Goal: Task Accomplishment & Management: Manage account settings

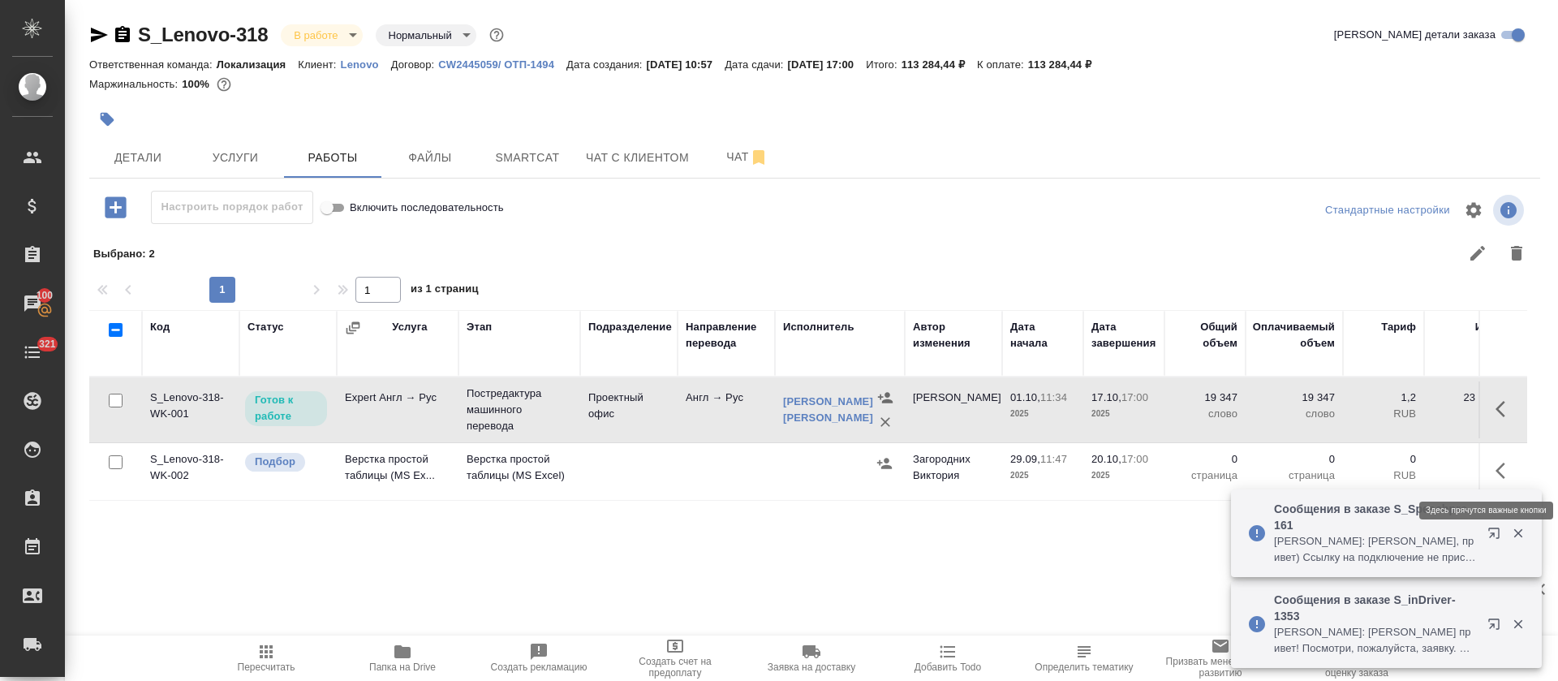
click at [1495, 476] on icon "button" at bounding box center [1504, 470] width 19 height 19
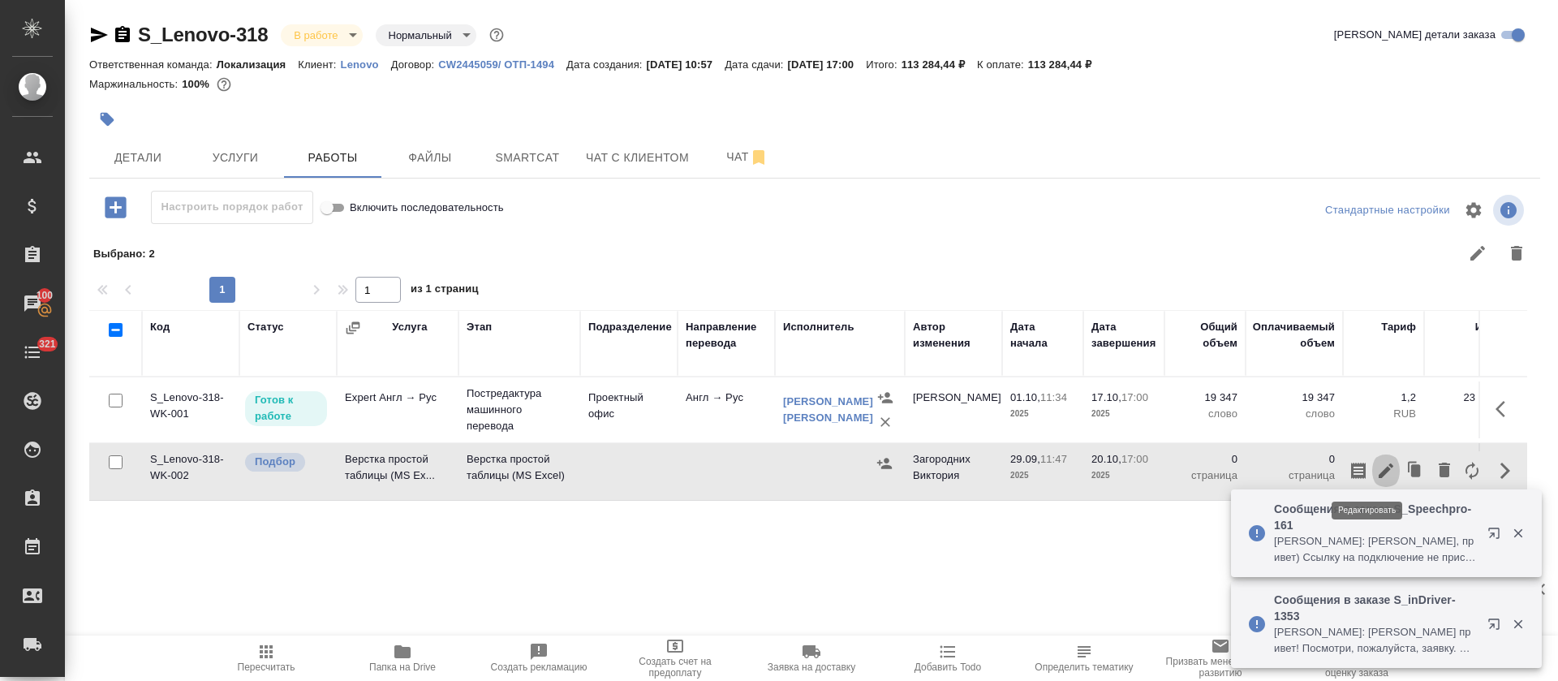
click at [1372, 476] on button "button" at bounding box center [1386, 470] width 28 height 39
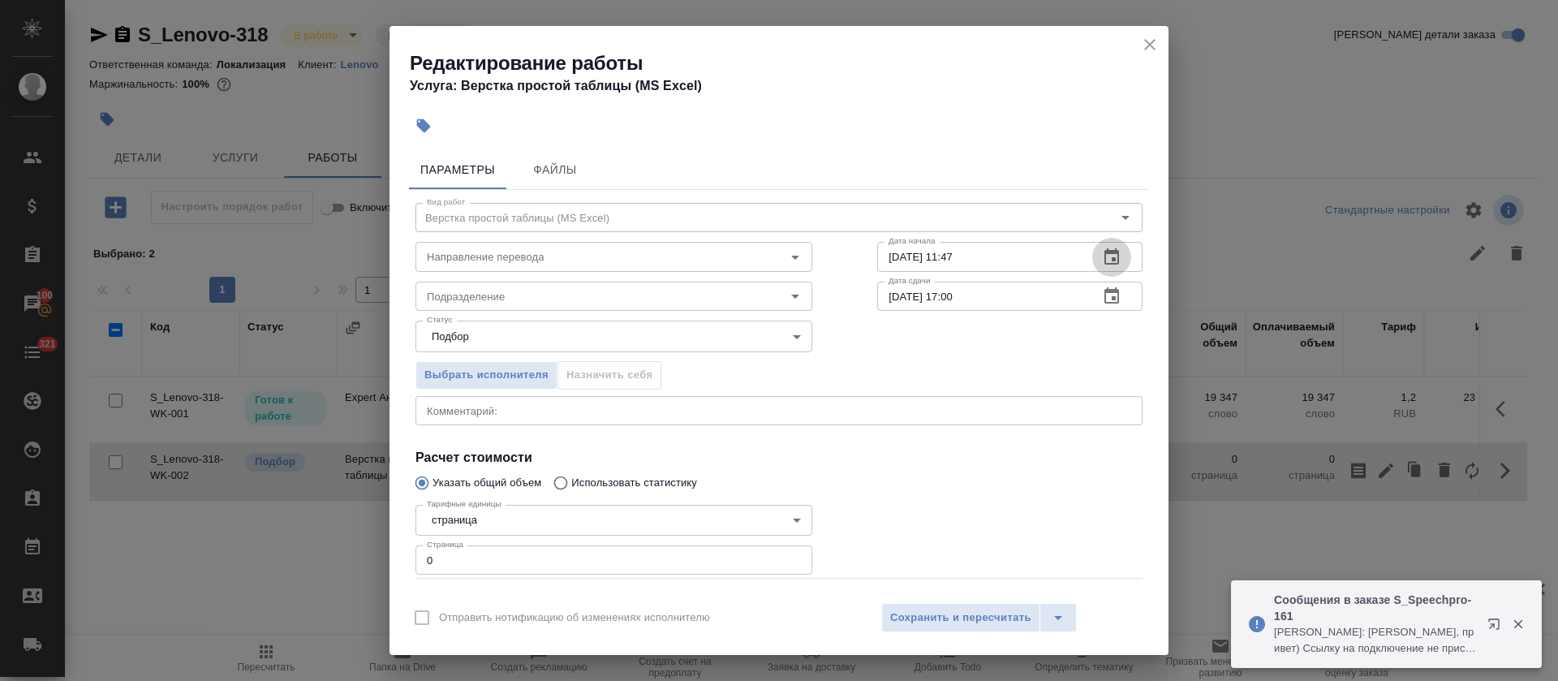
click at [1092, 248] on button "button" at bounding box center [1111, 257] width 39 height 39
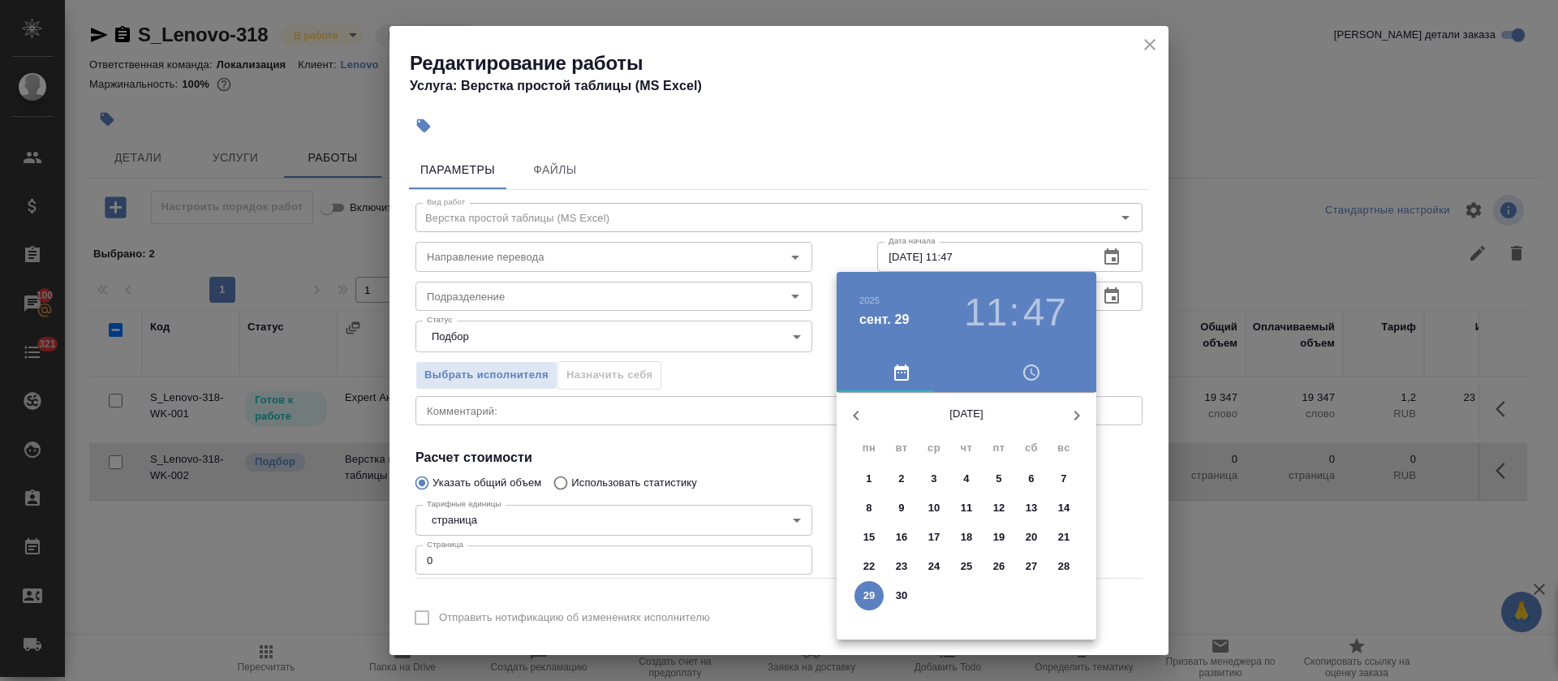
click at [1083, 406] on icon "button" at bounding box center [1076, 415] width 19 height 19
click at [861, 570] on span "20" at bounding box center [868, 566] width 29 height 16
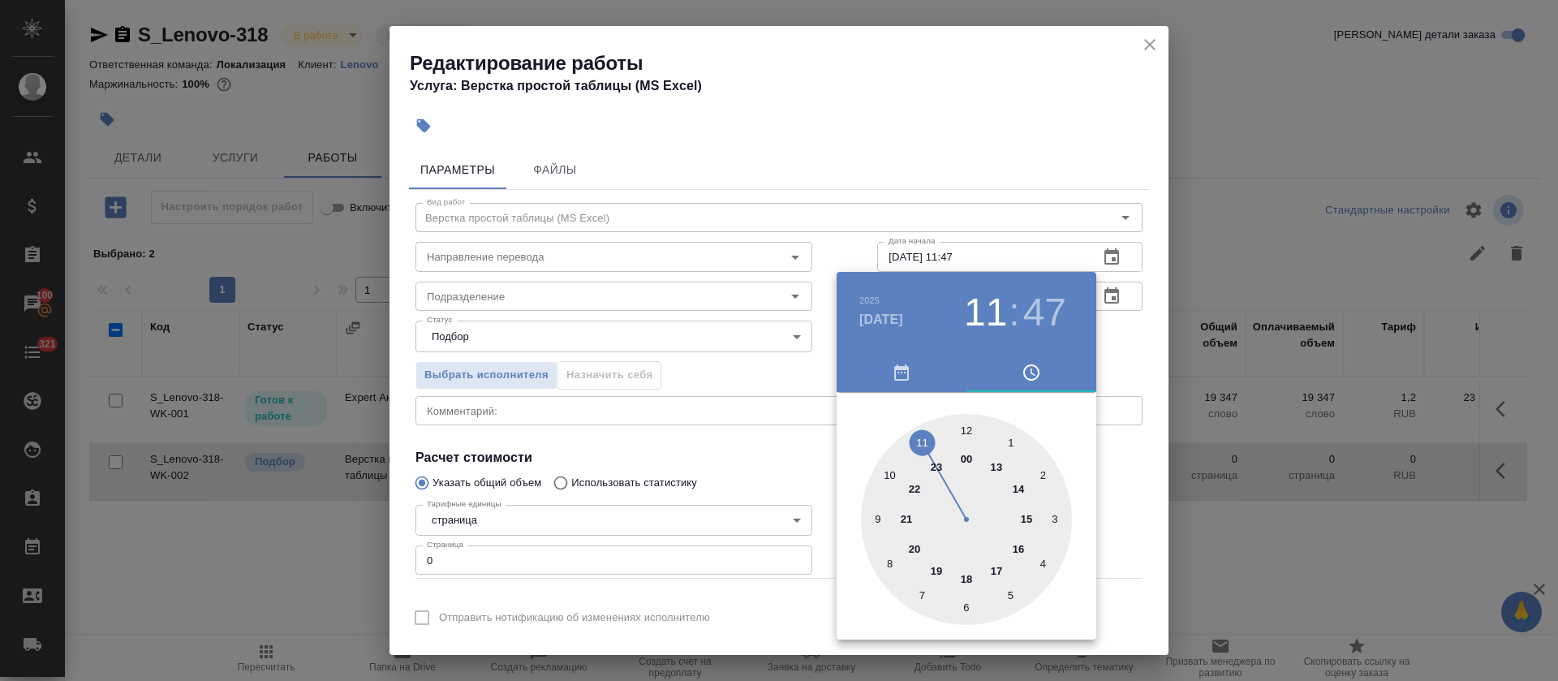
click at [894, 479] on div at bounding box center [966, 519] width 211 height 211
click at [967, 424] on div at bounding box center [966, 519] width 211 height 211
type input "20.10.2025 10:00"
click at [716, 452] on div at bounding box center [779, 340] width 1558 height 681
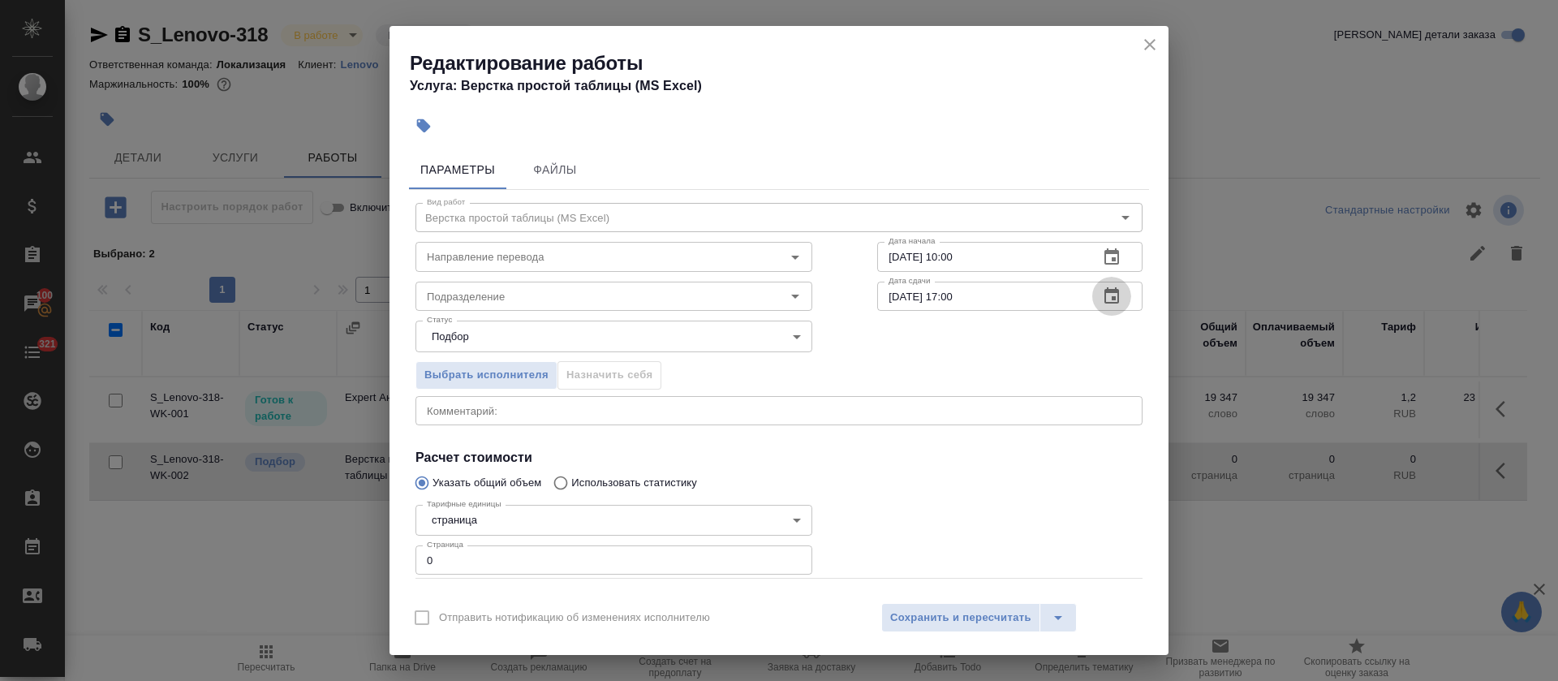
click at [1102, 297] on icon "button" at bounding box center [1111, 295] width 19 height 19
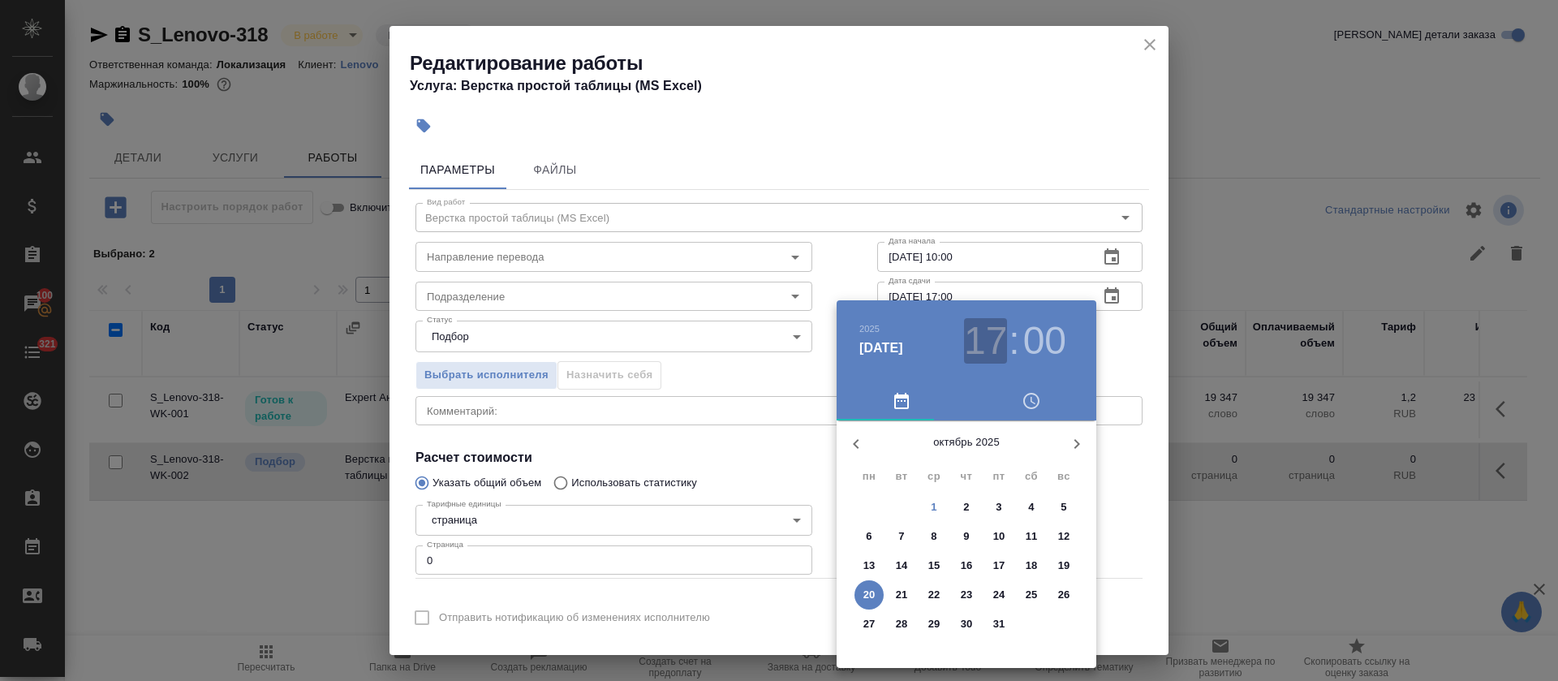
click at [985, 347] on h3 "17" at bounding box center [985, 340] width 43 height 45
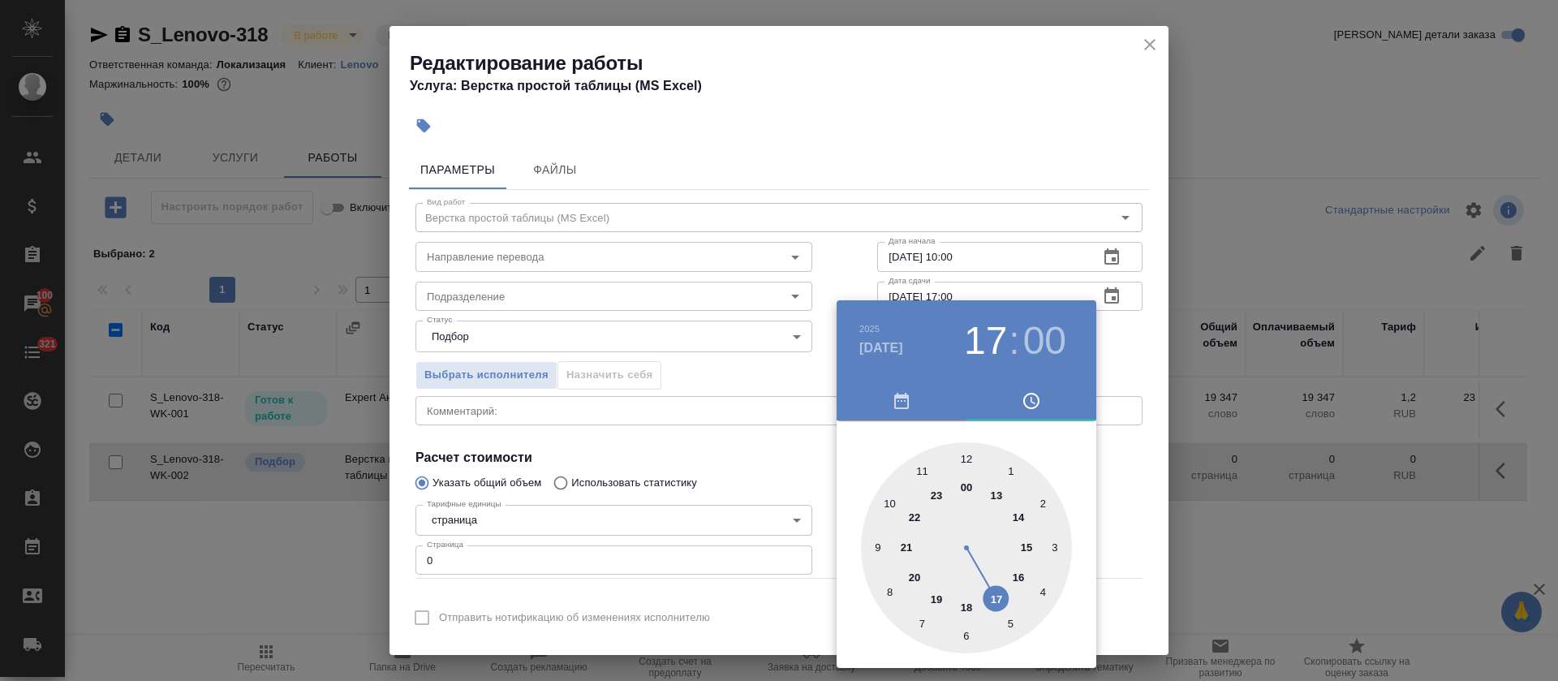
click at [965, 454] on div at bounding box center [966, 547] width 211 height 211
type input "20.10.2025 12:00"
click at [763, 445] on div at bounding box center [779, 340] width 1558 height 681
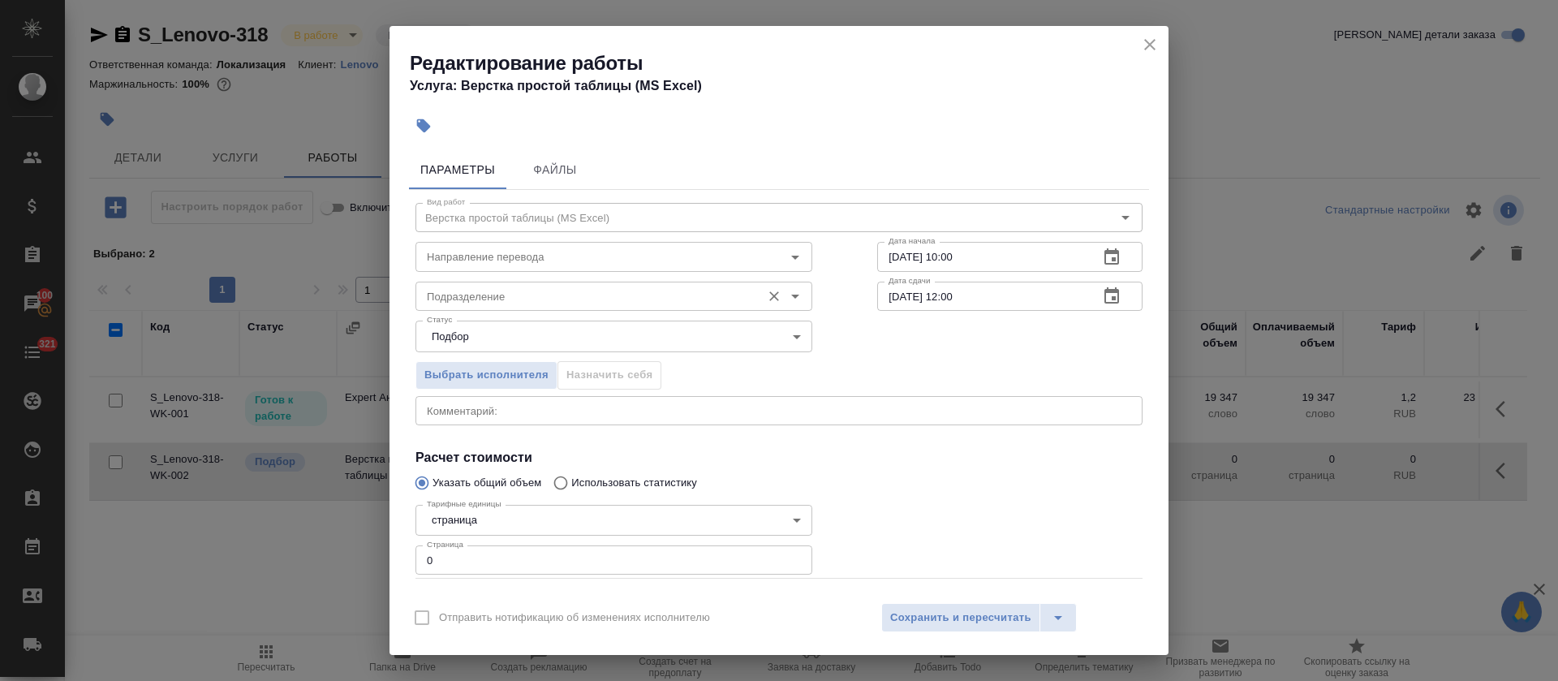
click at [494, 298] on input "Подразделение" at bounding box center [586, 295] width 333 height 19
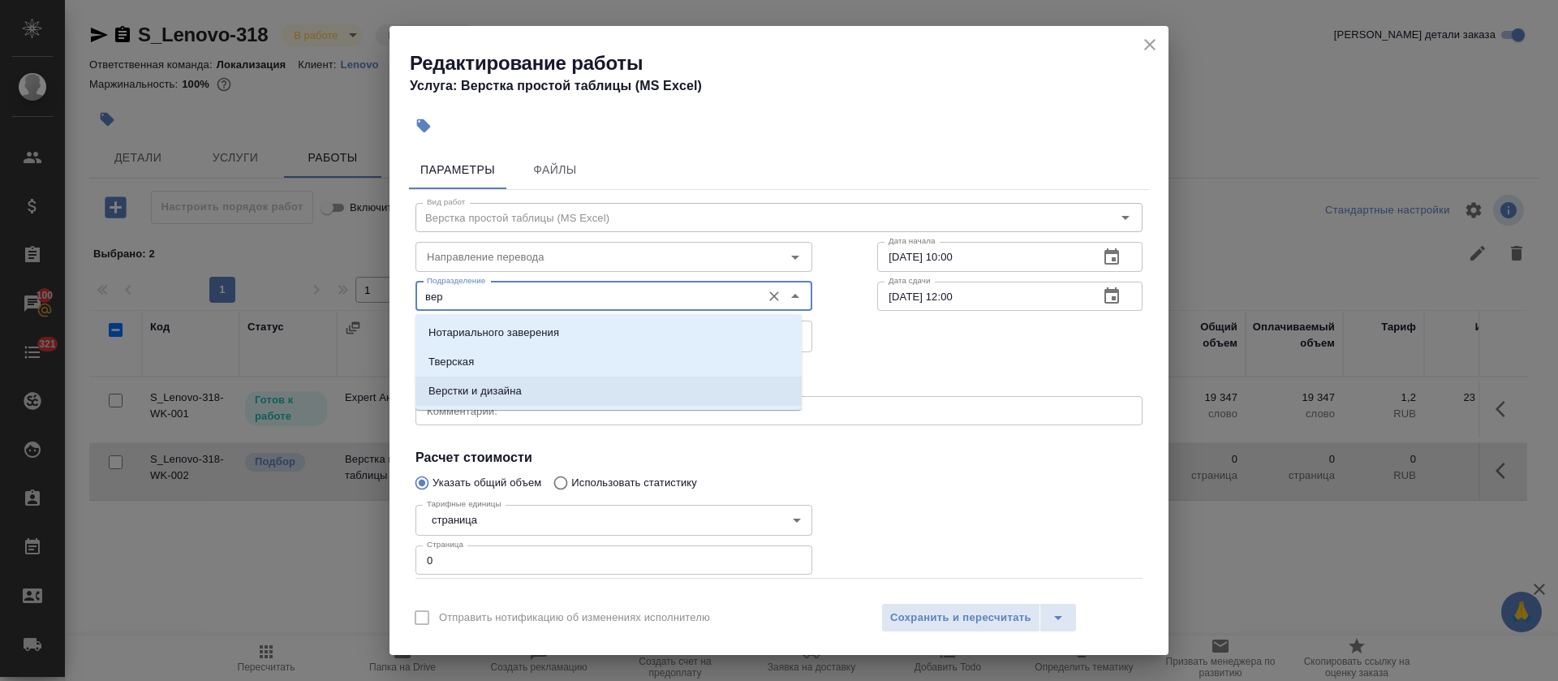
click at [522, 413] on textarea at bounding box center [779, 410] width 704 height 12
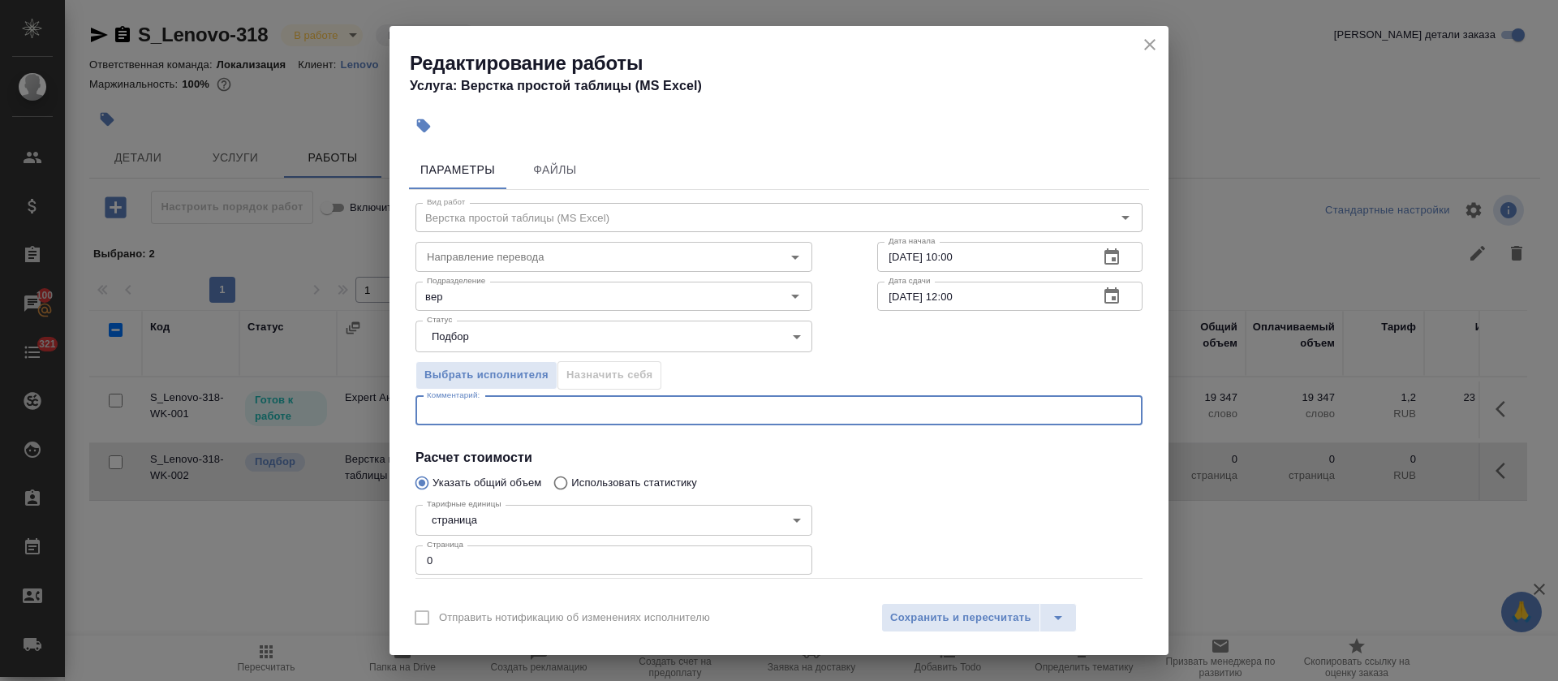
click at [495, 333] on body "🙏 .cls-1 fill:#fff; AWATERA Tretyakova Olga Клиенты Спецификации Заказы 100 Чат…" at bounding box center [779, 340] width 1558 height 681
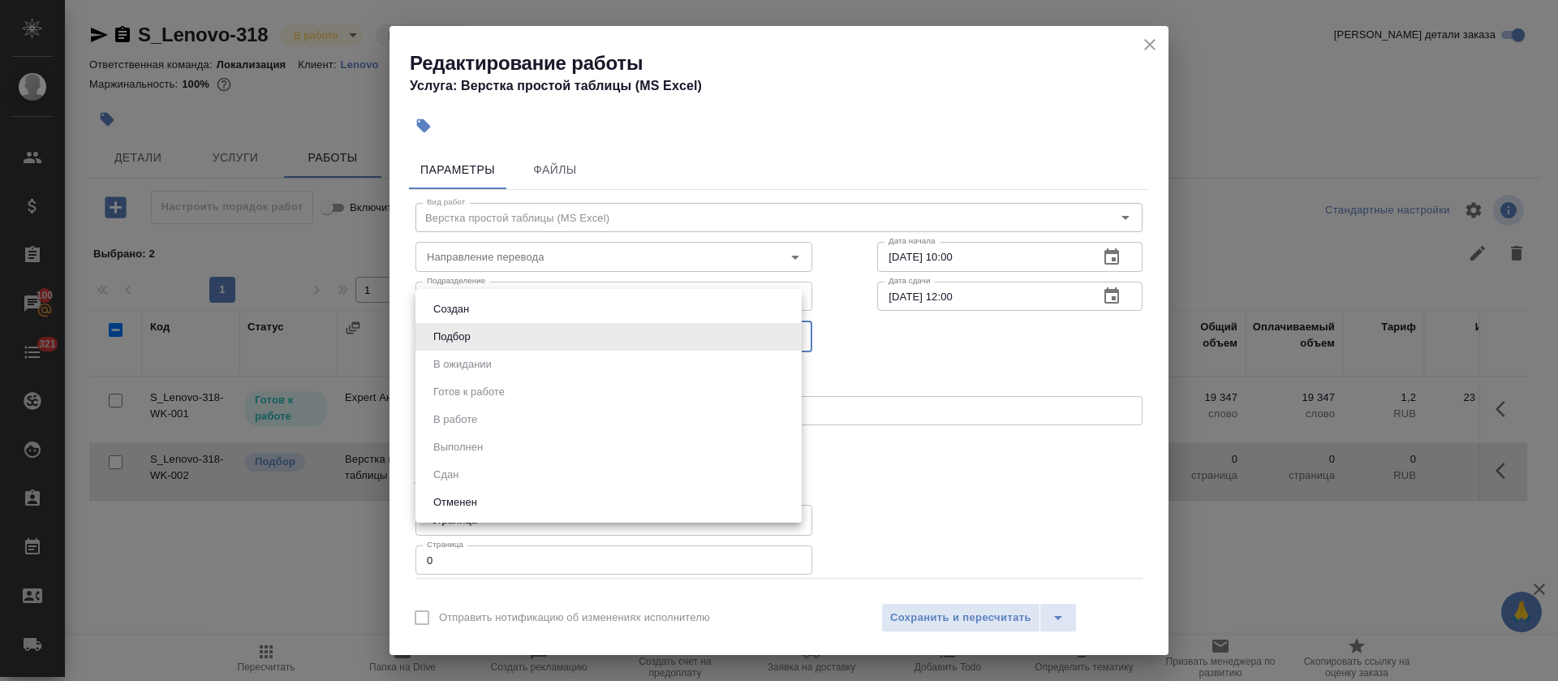
click at [932, 381] on div at bounding box center [779, 340] width 1558 height 681
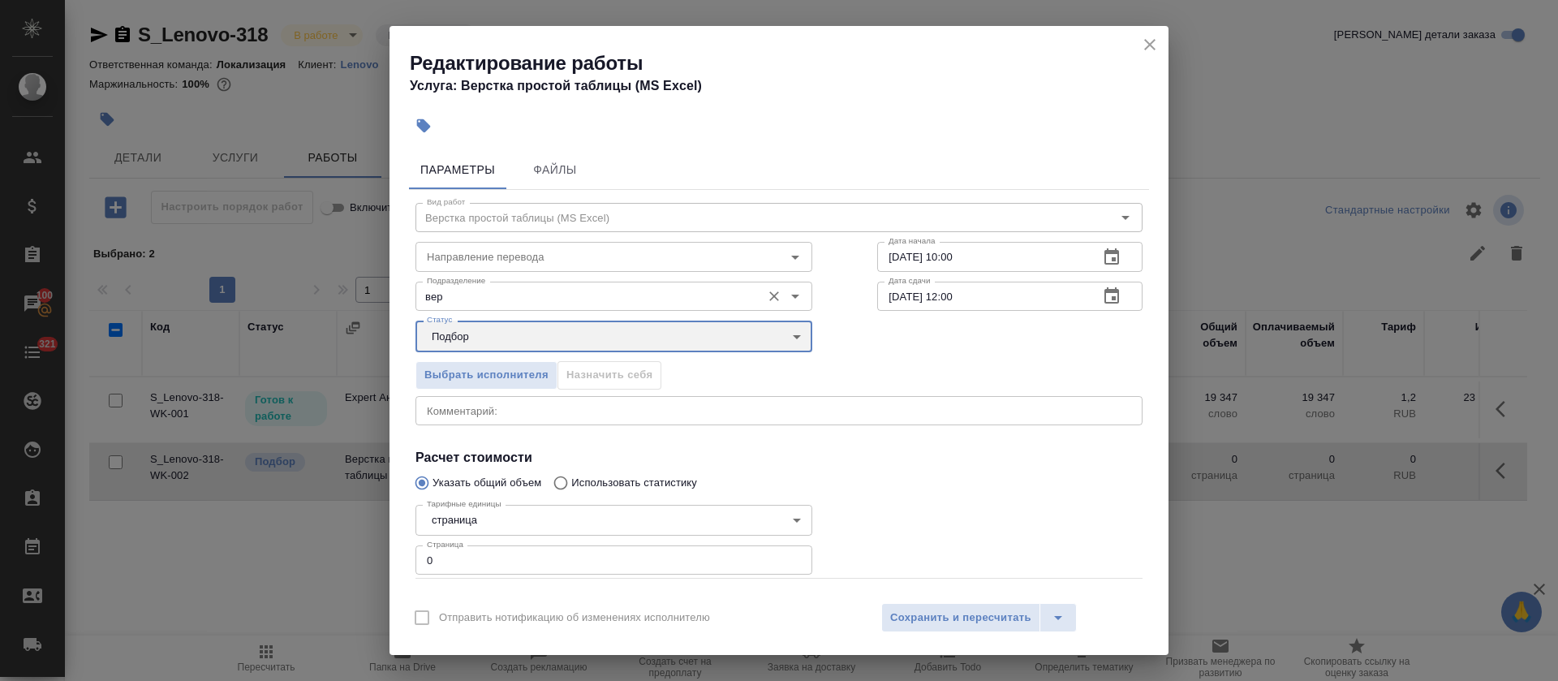
click at [552, 308] on div "вер Подразделение" at bounding box center [613, 296] width 397 height 29
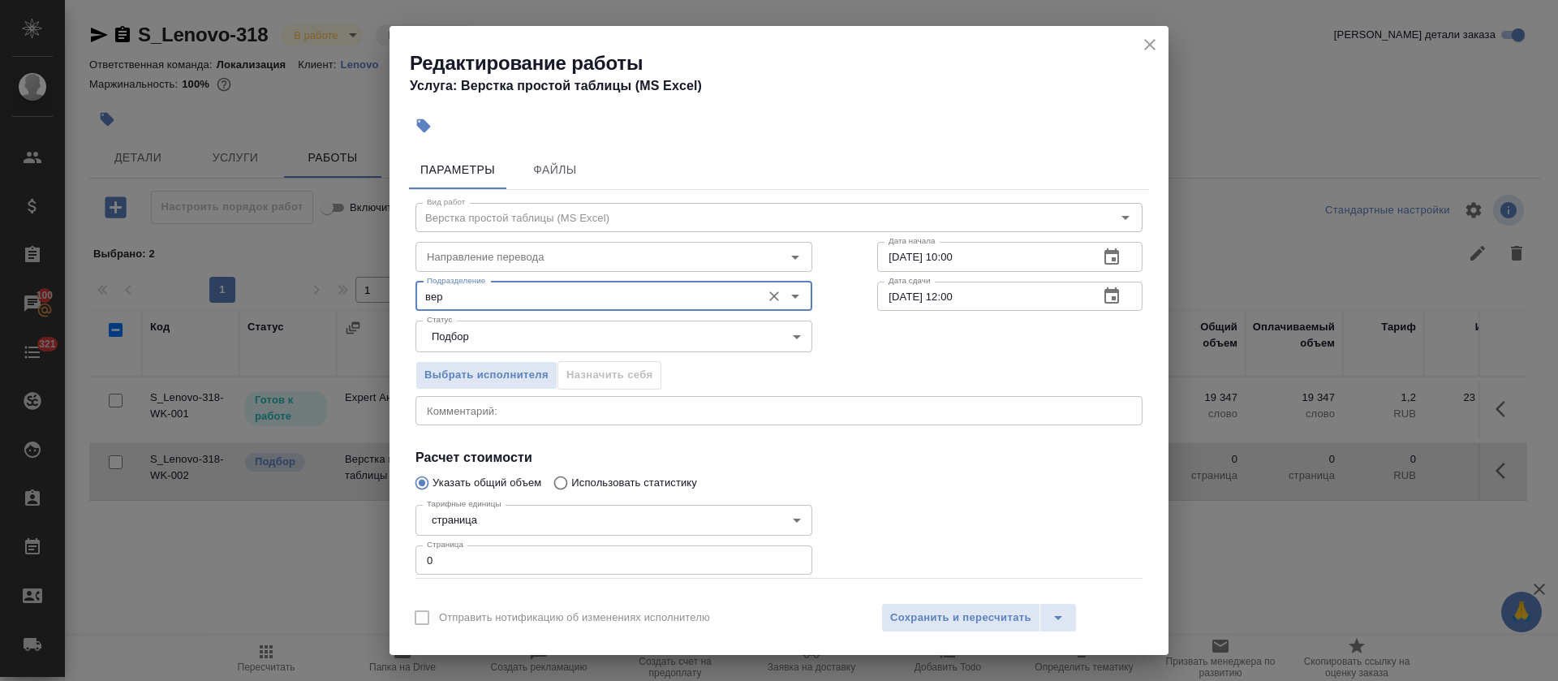
click at [552, 308] on div "вер Подразделение" at bounding box center [613, 296] width 397 height 29
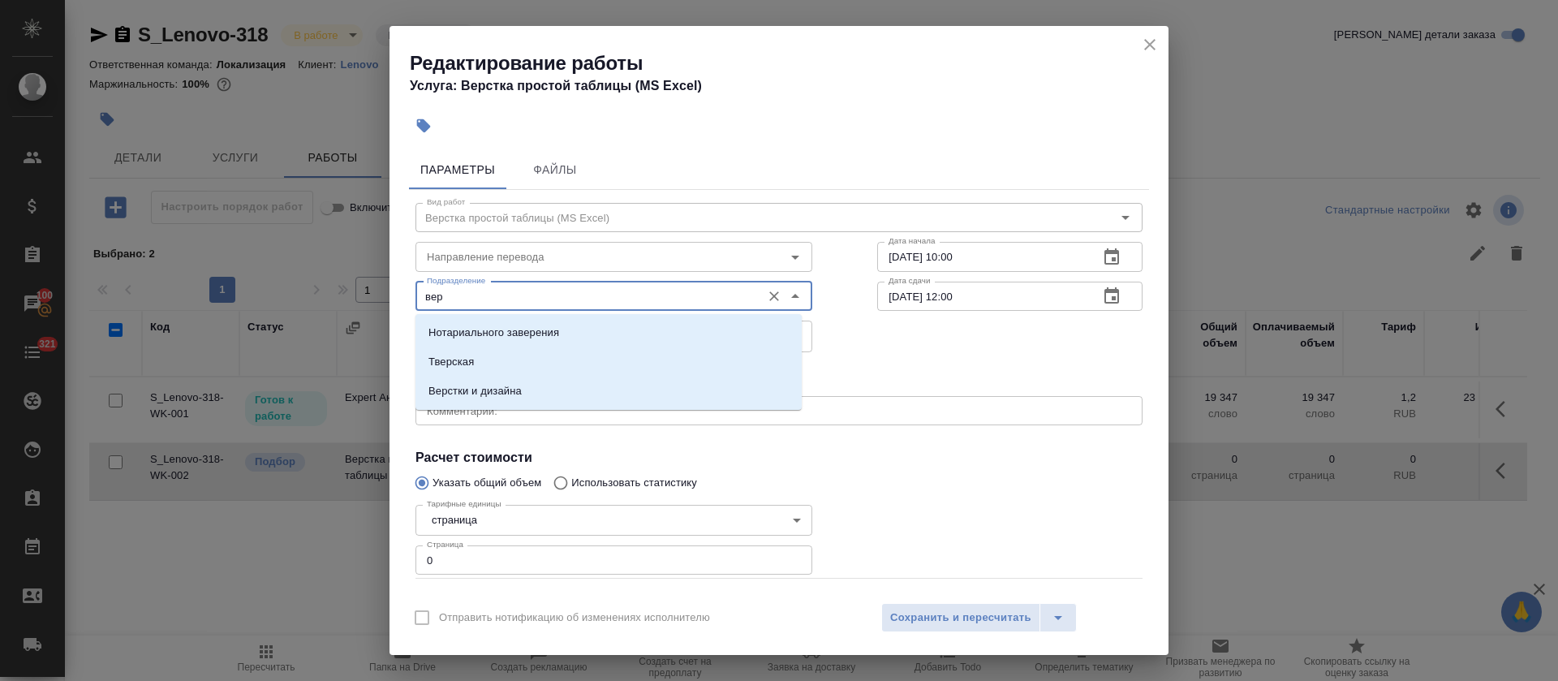
click at [551, 299] on input "вер" at bounding box center [586, 295] width 333 height 19
click at [525, 394] on li "Верстки и дизайна" at bounding box center [608, 390] width 386 height 29
type input "Верстки и дизайна"
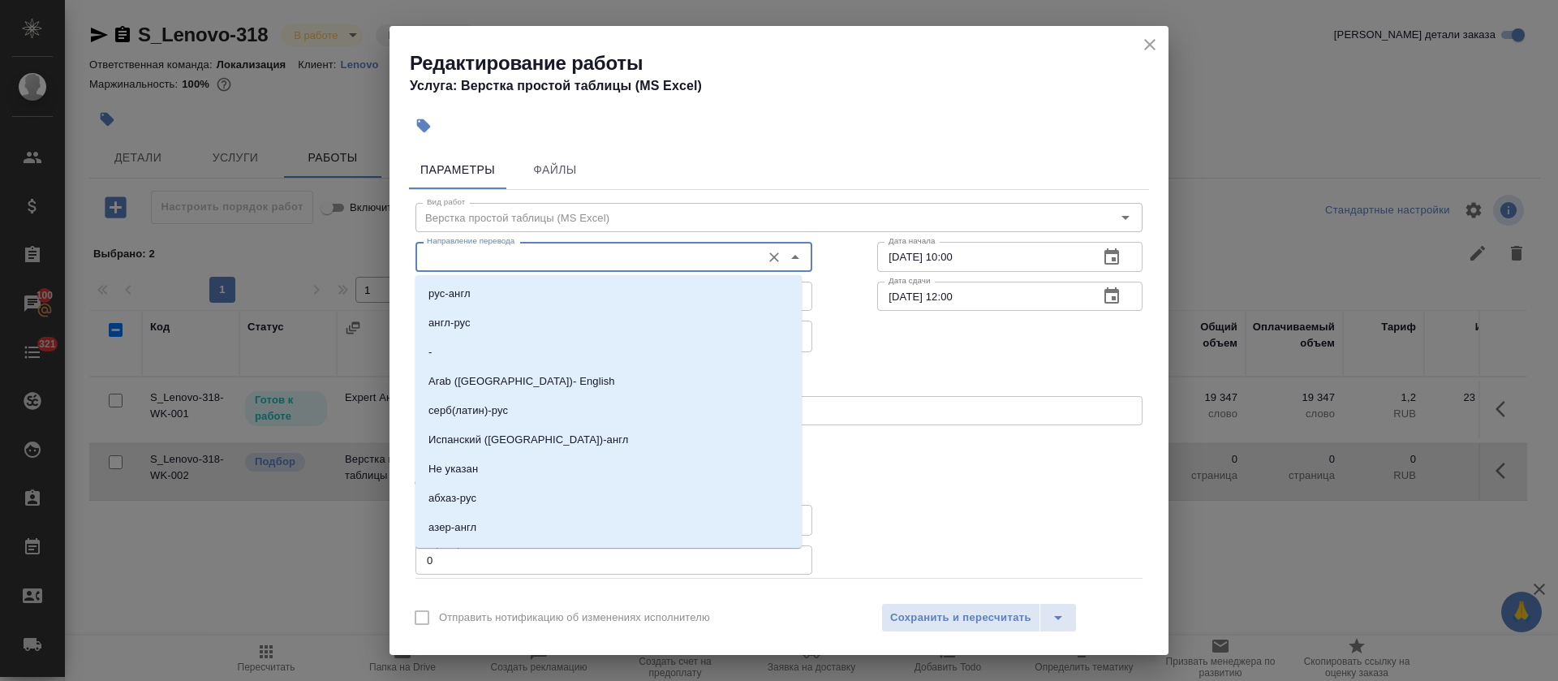
click at [610, 258] on input "Направление перевода" at bounding box center [586, 256] width 333 height 19
click at [591, 312] on li "англ-рус" at bounding box center [608, 322] width 386 height 29
type input "англ-рус"
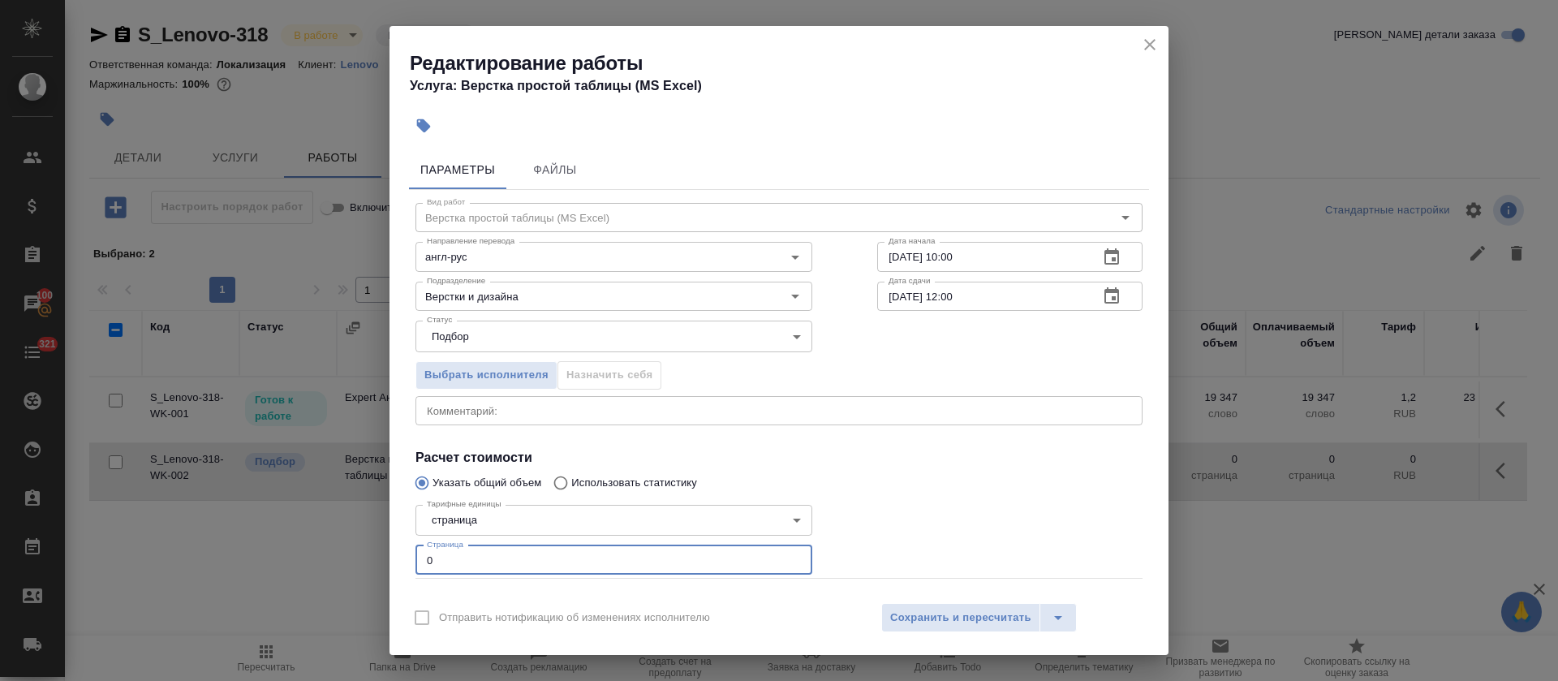
drag, startPoint x: 431, startPoint y: 555, endPoint x: 417, endPoint y: 557, distance: 14.0
click at [419, 557] on input "0" at bounding box center [613, 559] width 397 height 29
type input "36"
click at [462, 530] on body "🙏 .cls-1 fill:#fff; AWATERA Tretyakova Olga Клиенты Спецификации Заказы 100 Чат…" at bounding box center [779, 340] width 1558 height 681
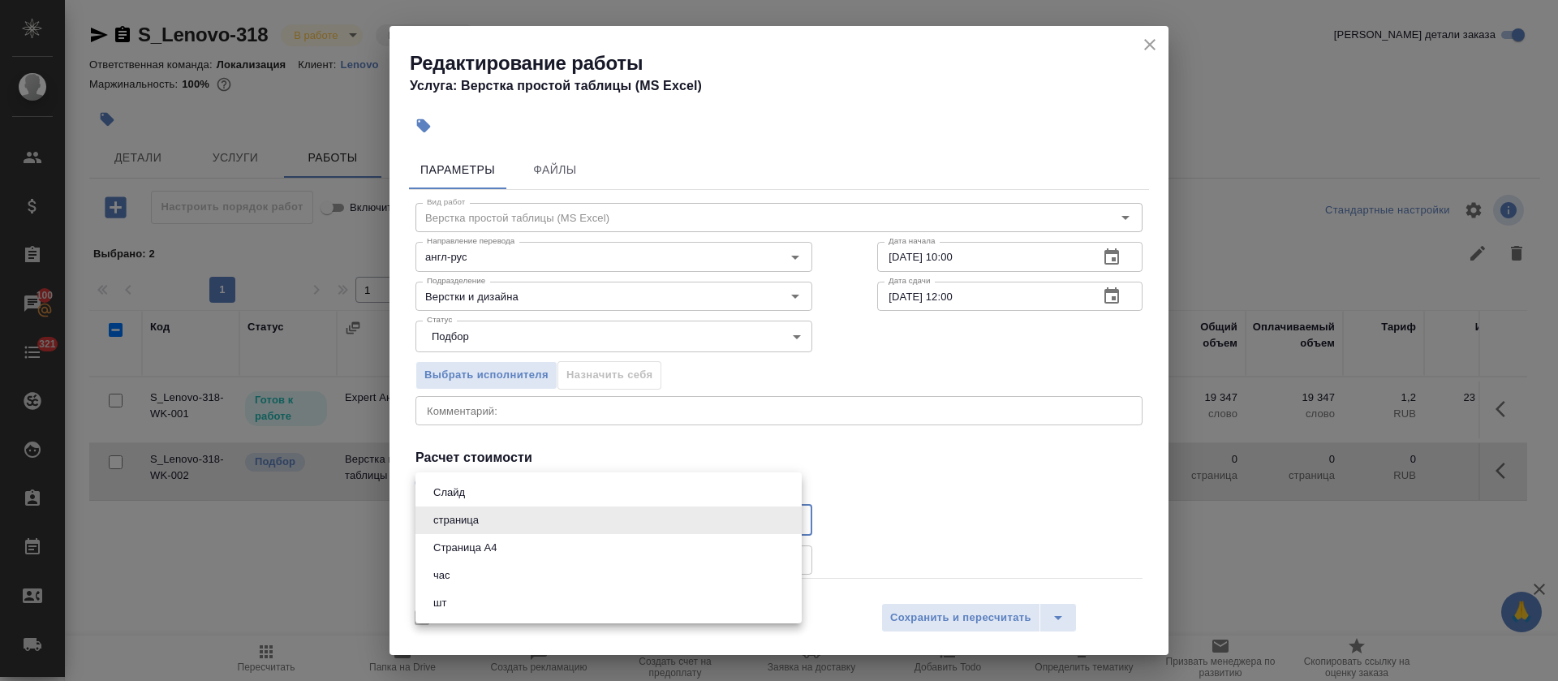
click at [466, 543] on button "Страница А4" at bounding box center [464, 548] width 73 height 18
type input "5f036ec4e16dec2d6b59c8ff"
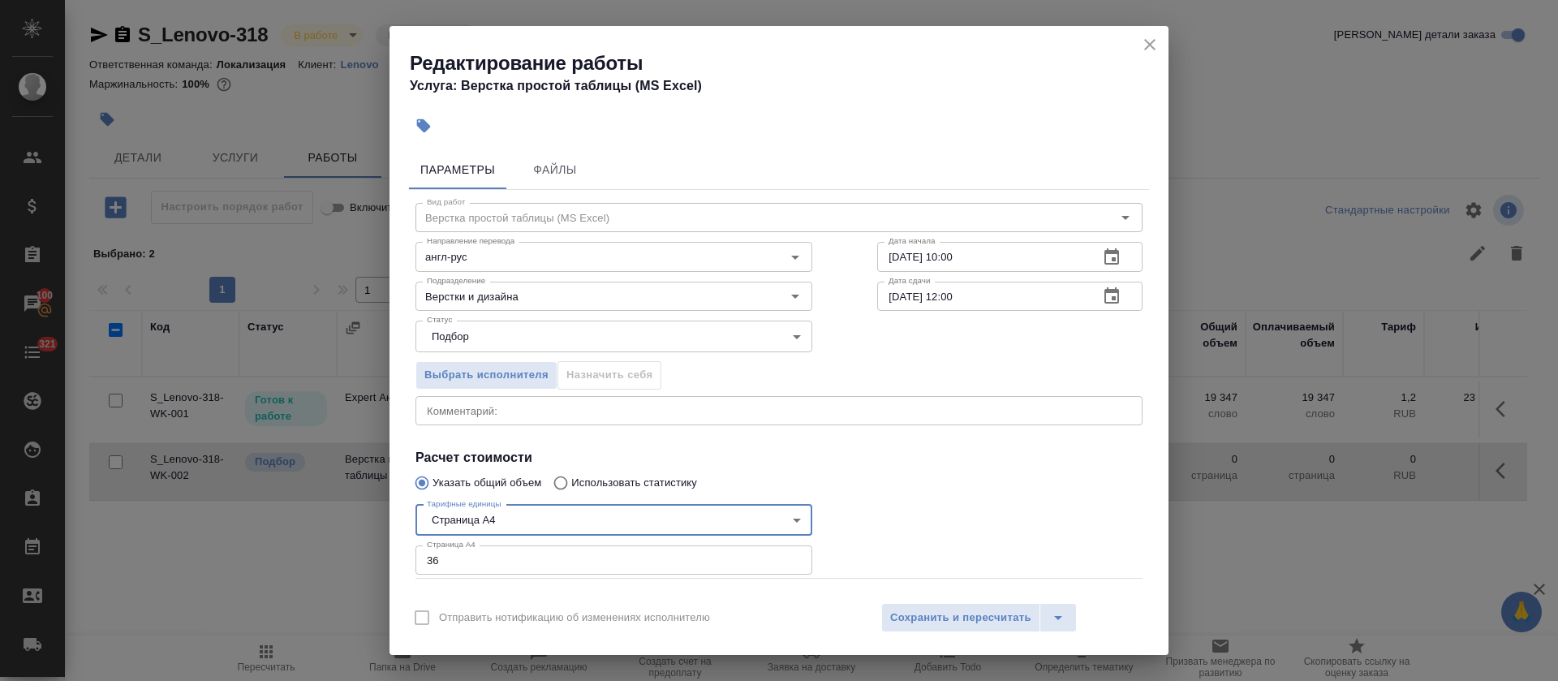
click at [915, 531] on div at bounding box center [1010, 538] width 330 height 145
click at [915, 617] on span "Сохранить и пересчитать" at bounding box center [960, 617] width 141 height 19
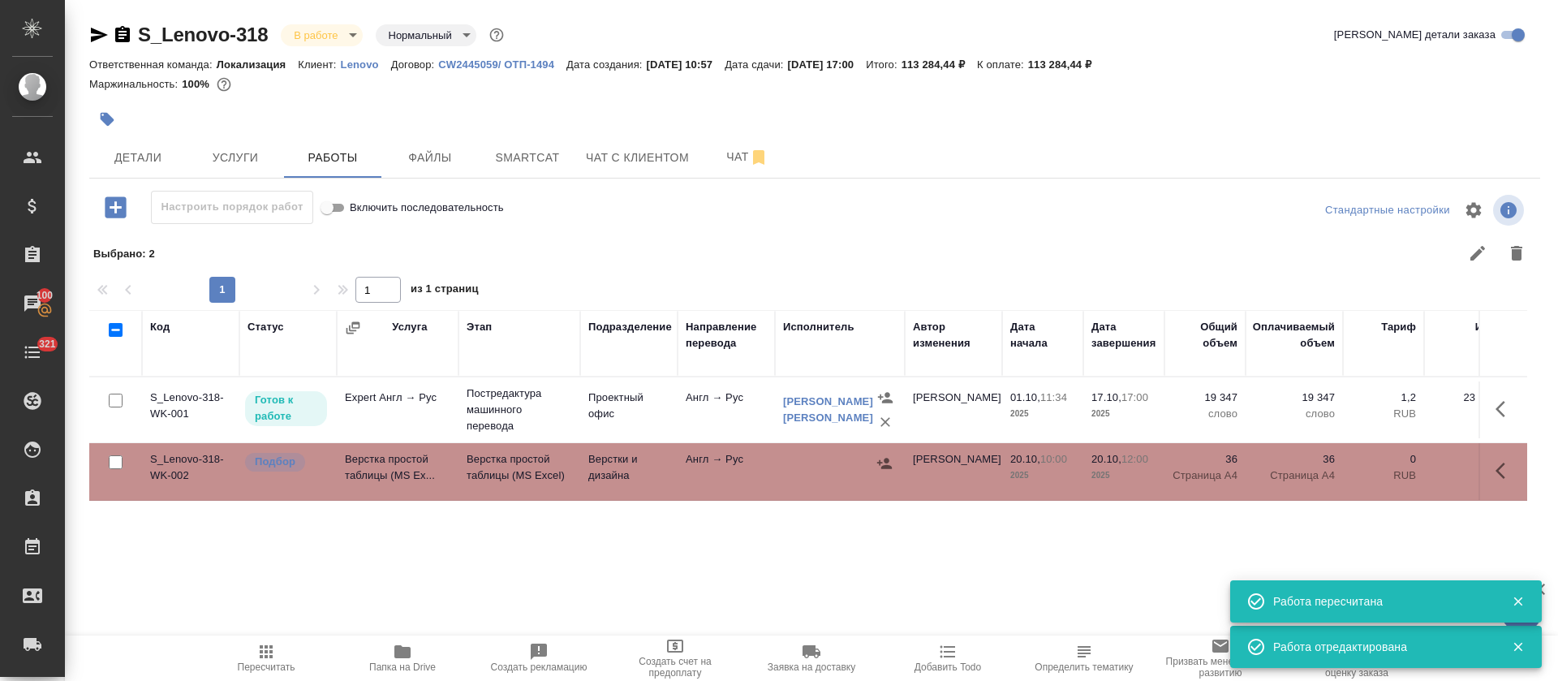
drag, startPoint x: 1486, startPoint y: 466, endPoint x: 1470, endPoint y: 482, distance: 22.4
click at [1495, 467] on icon "button" at bounding box center [1504, 470] width 19 height 19
click at [1372, 482] on button "button" at bounding box center [1386, 470] width 28 height 39
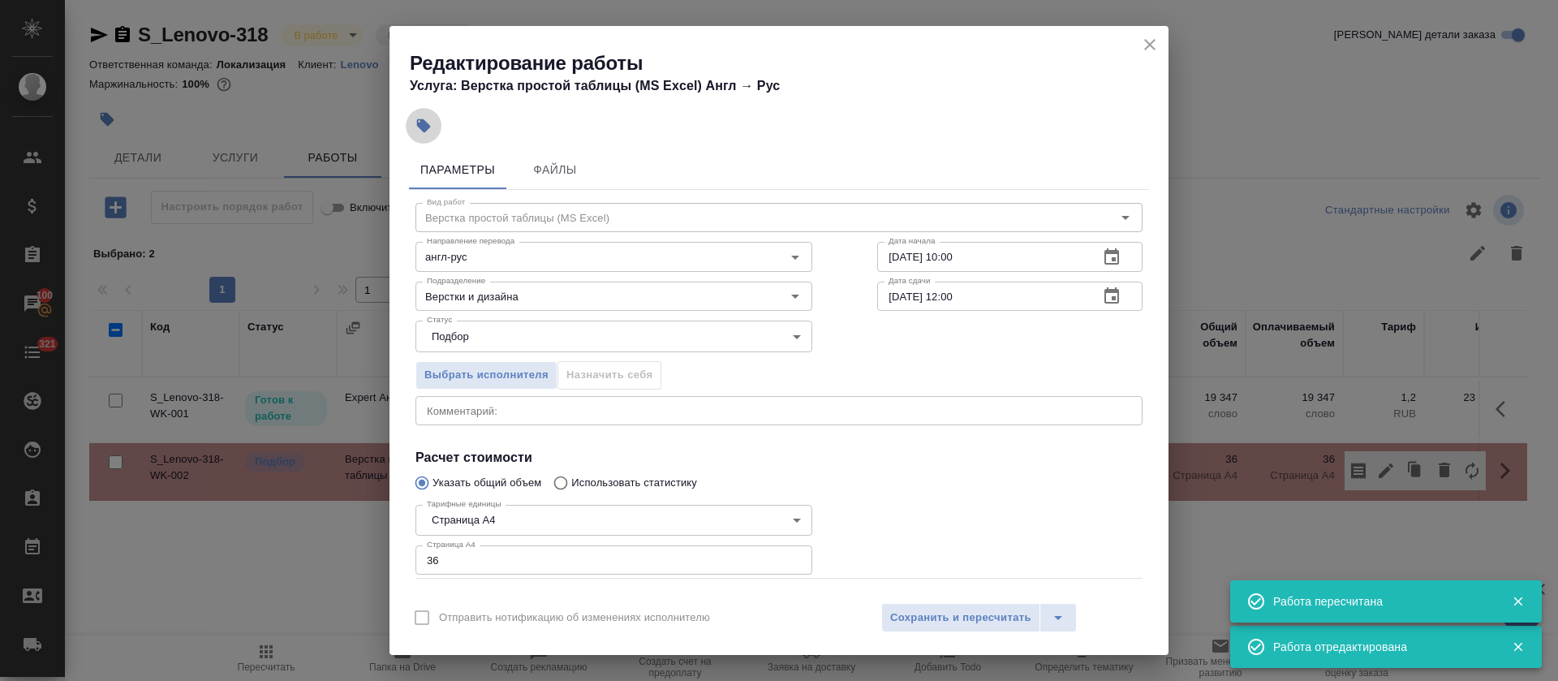
click at [425, 123] on icon "button" at bounding box center [424, 126] width 14 height 14
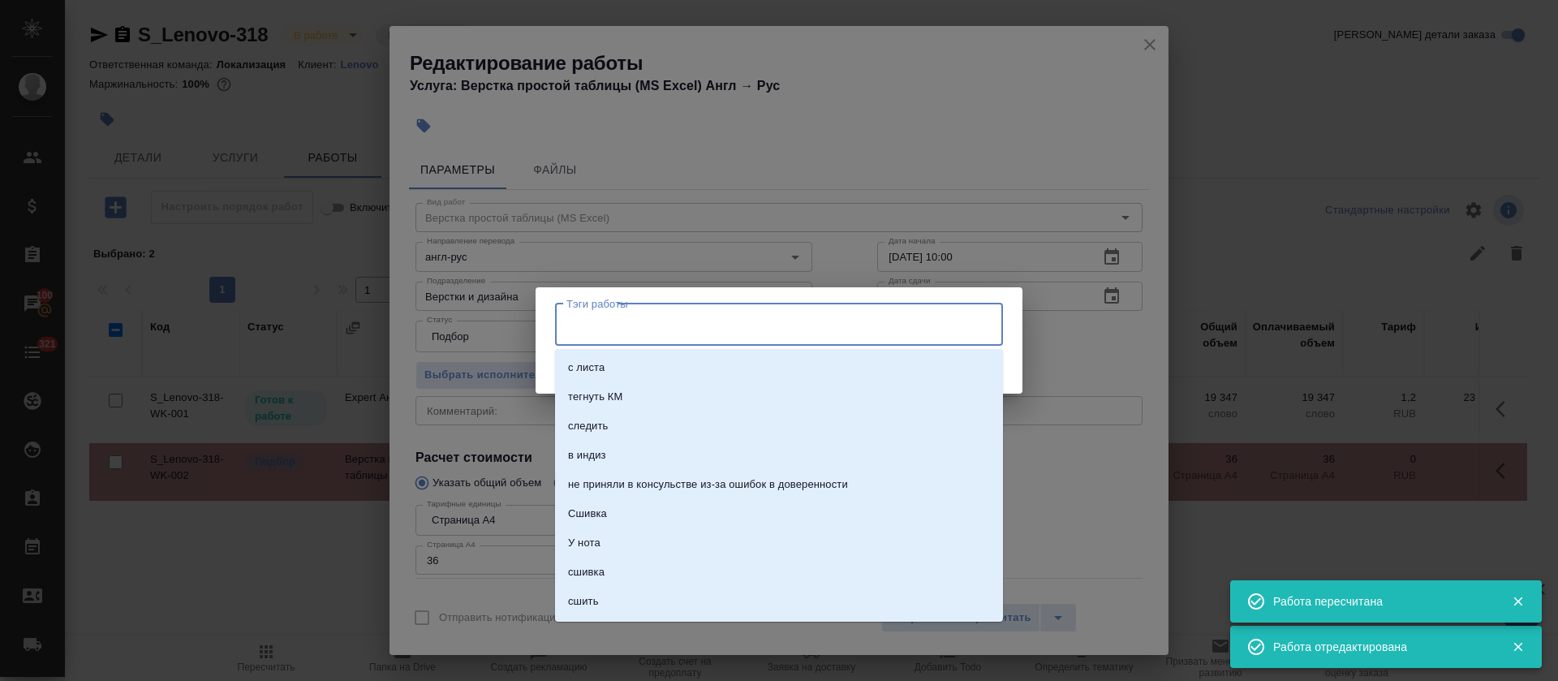
click at [639, 333] on input "Тэги работы" at bounding box center [763, 325] width 402 height 28
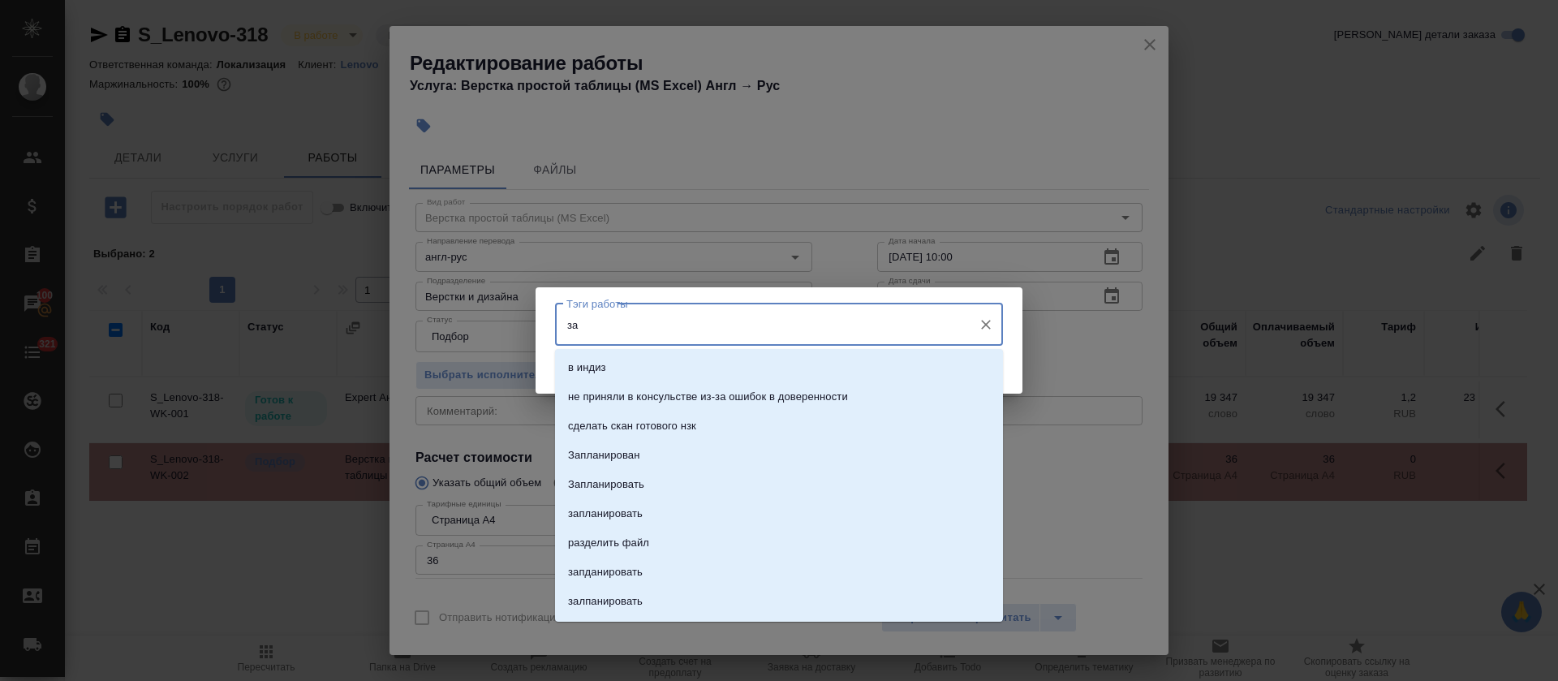
type input "зап"
click at [643, 359] on li "Запланирован" at bounding box center [779, 367] width 448 height 29
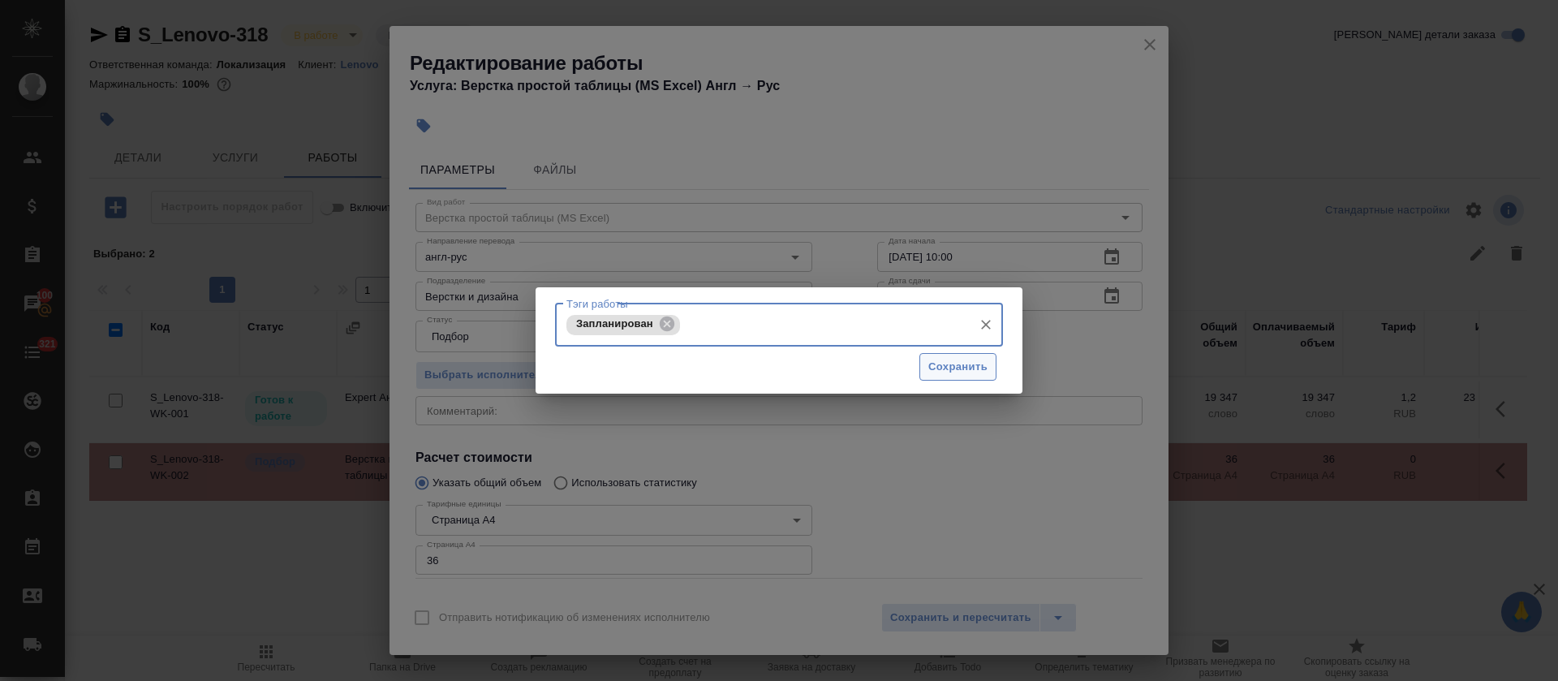
click at [987, 360] on button "Сохранить" at bounding box center [957, 367] width 77 height 28
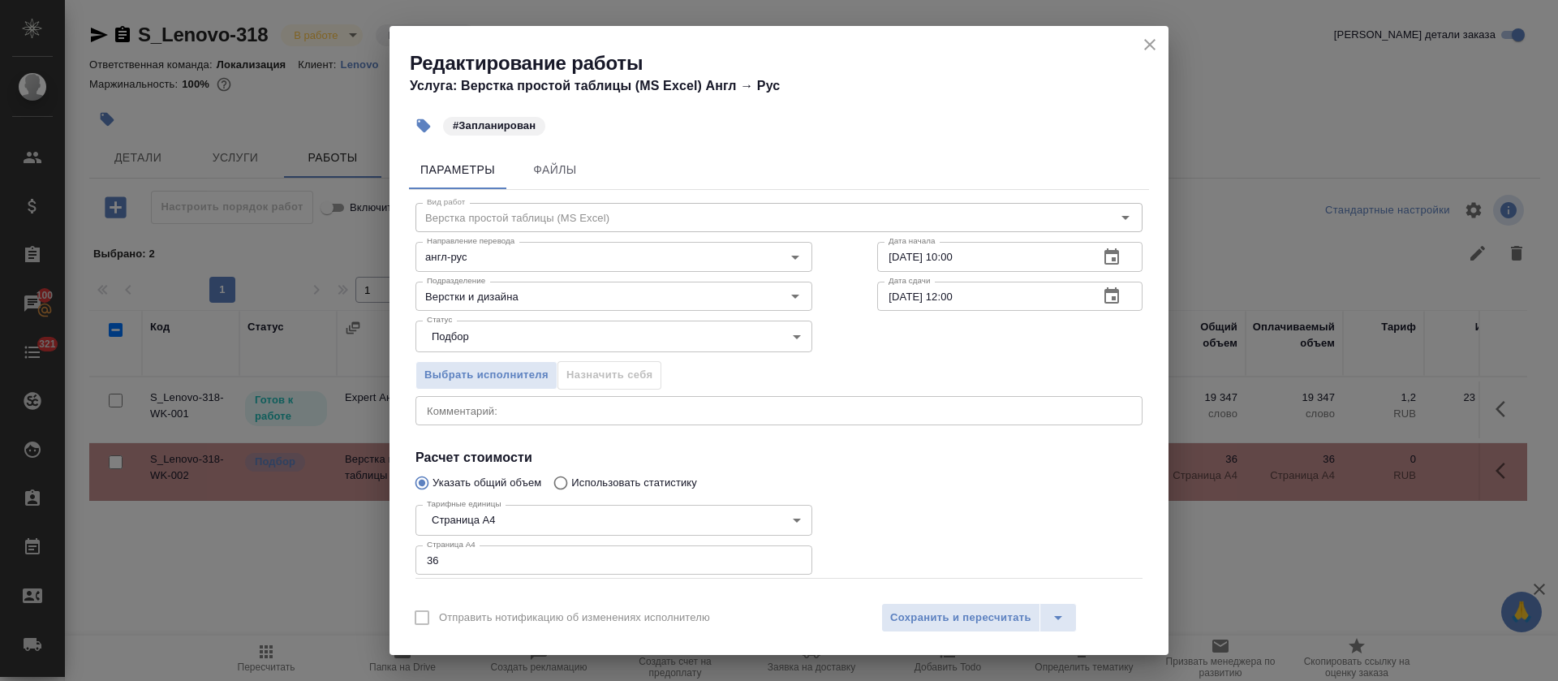
click at [1154, 45] on icon "close" at bounding box center [1149, 44] width 19 height 19
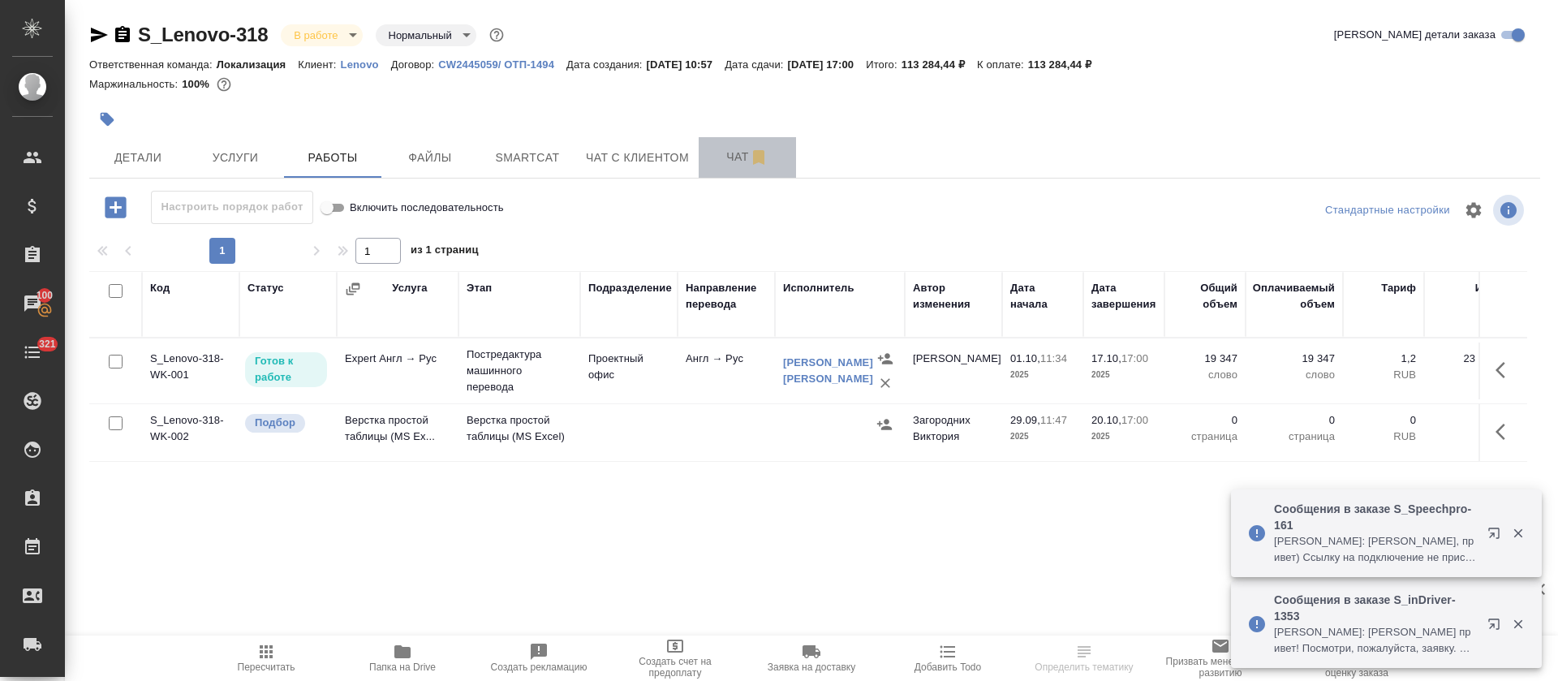
click at [725, 169] on button "Чат" at bounding box center [747, 157] width 97 height 41
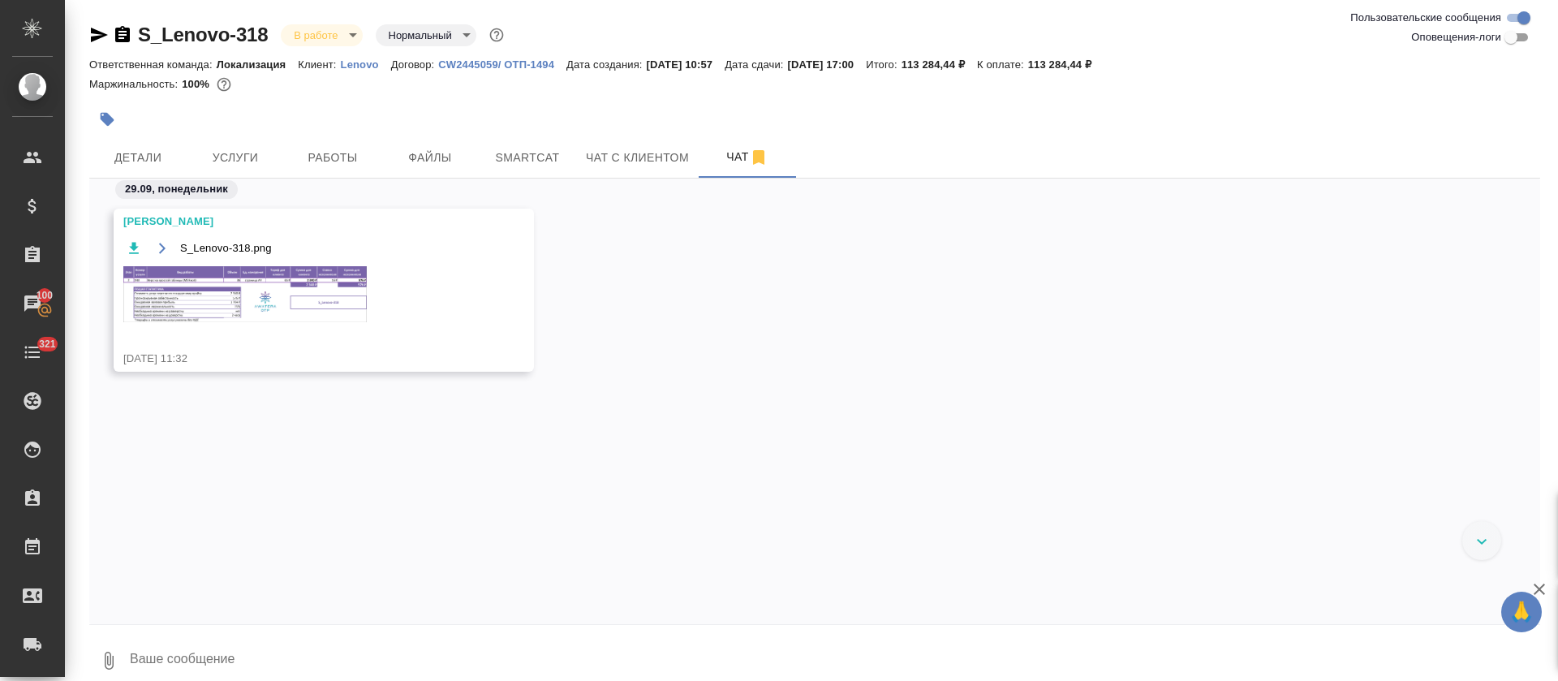
click at [229, 315] on img at bounding box center [244, 294] width 243 height 56
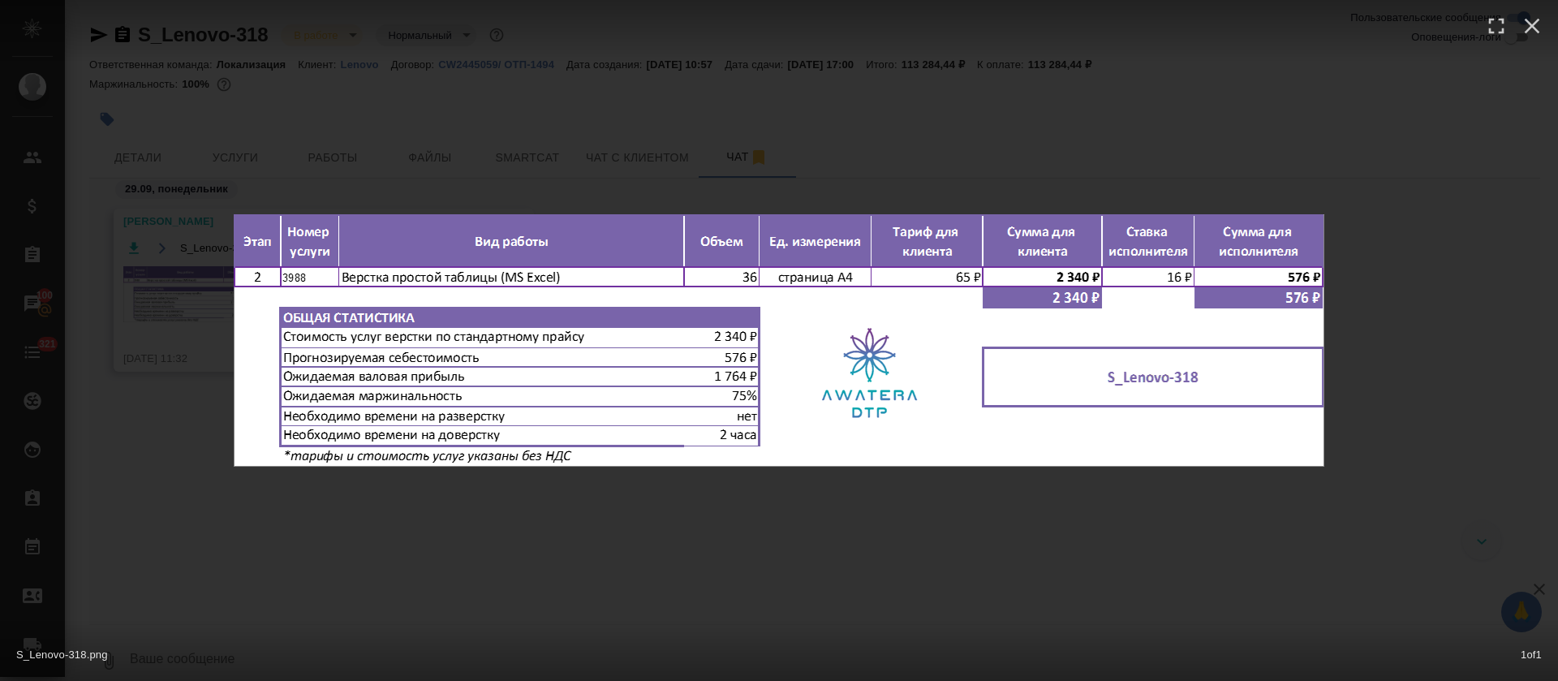
click at [839, 522] on div "S_Lenovo-318.png 1 of 1" at bounding box center [779, 340] width 1558 height 681
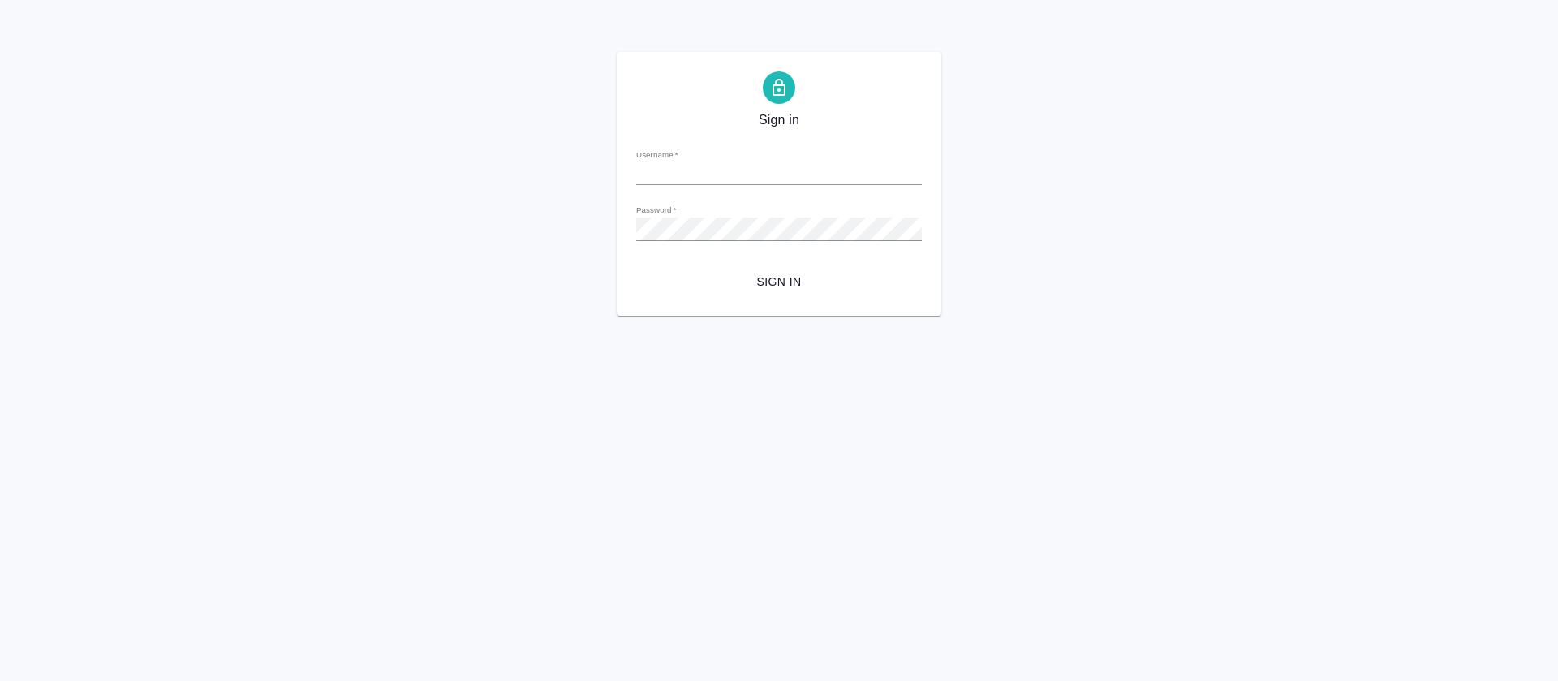
type input "[PERSON_NAME][EMAIL_ADDRESS][DOMAIN_NAME]"
click at [791, 284] on span "Sign in" at bounding box center [779, 282] width 260 height 20
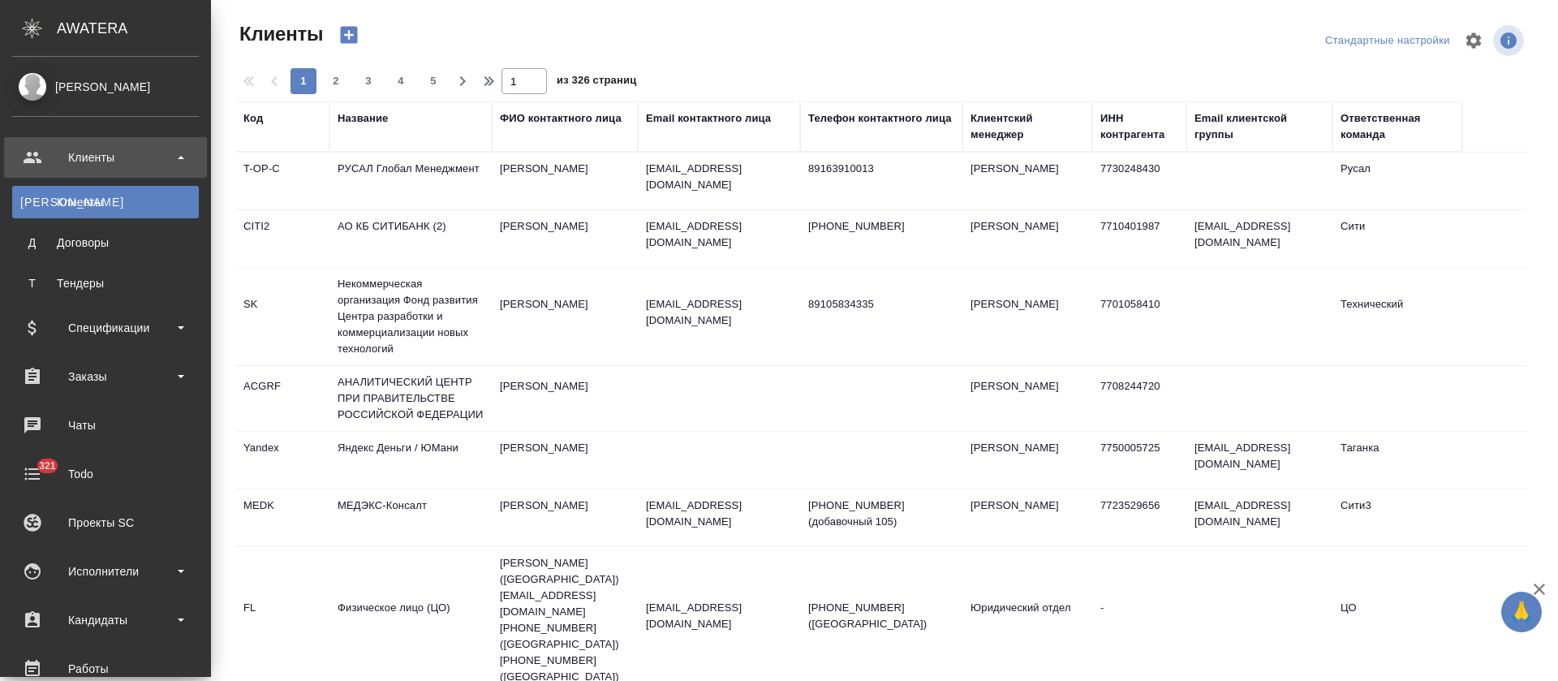
select select "RU"
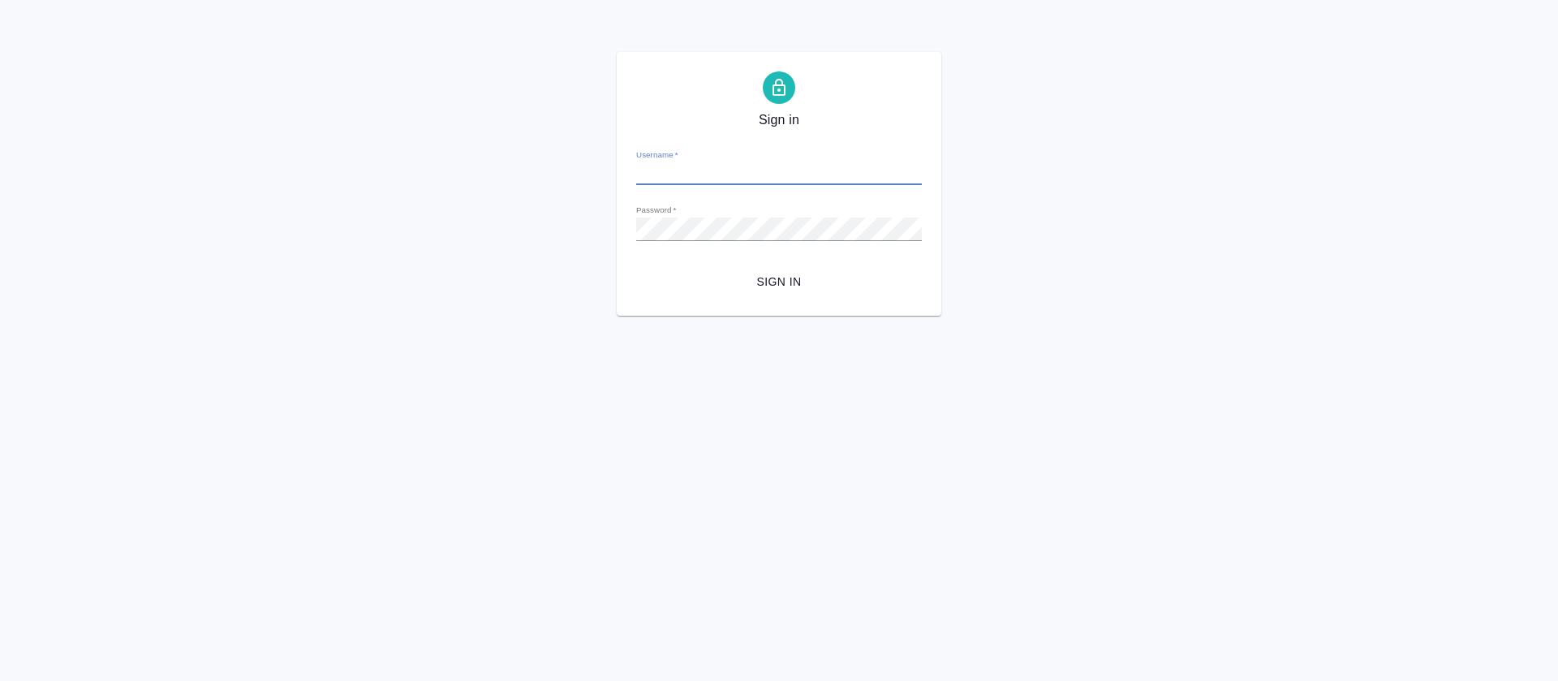
type input "[PERSON_NAME][EMAIL_ADDRESS][DOMAIN_NAME]"
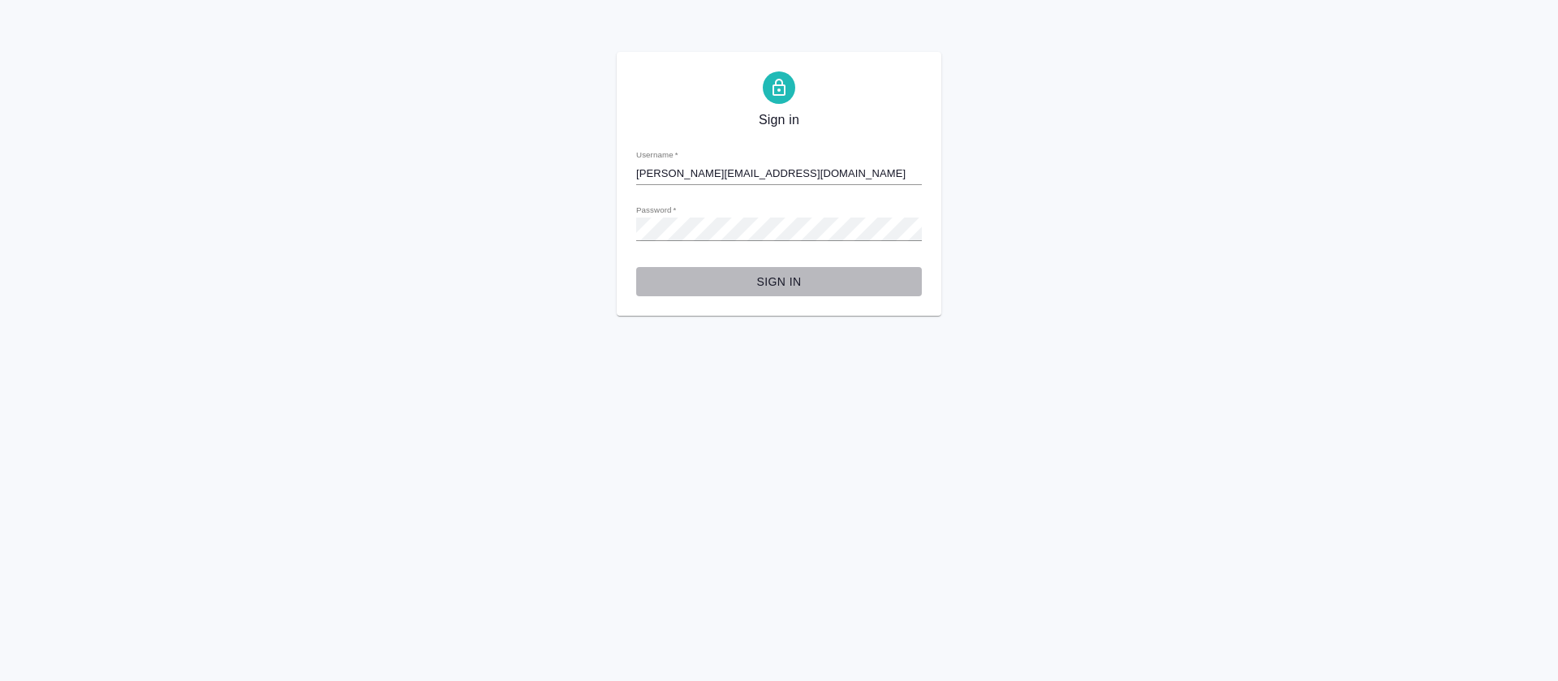
click at [773, 289] on span "Sign in" at bounding box center [779, 282] width 260 height 20
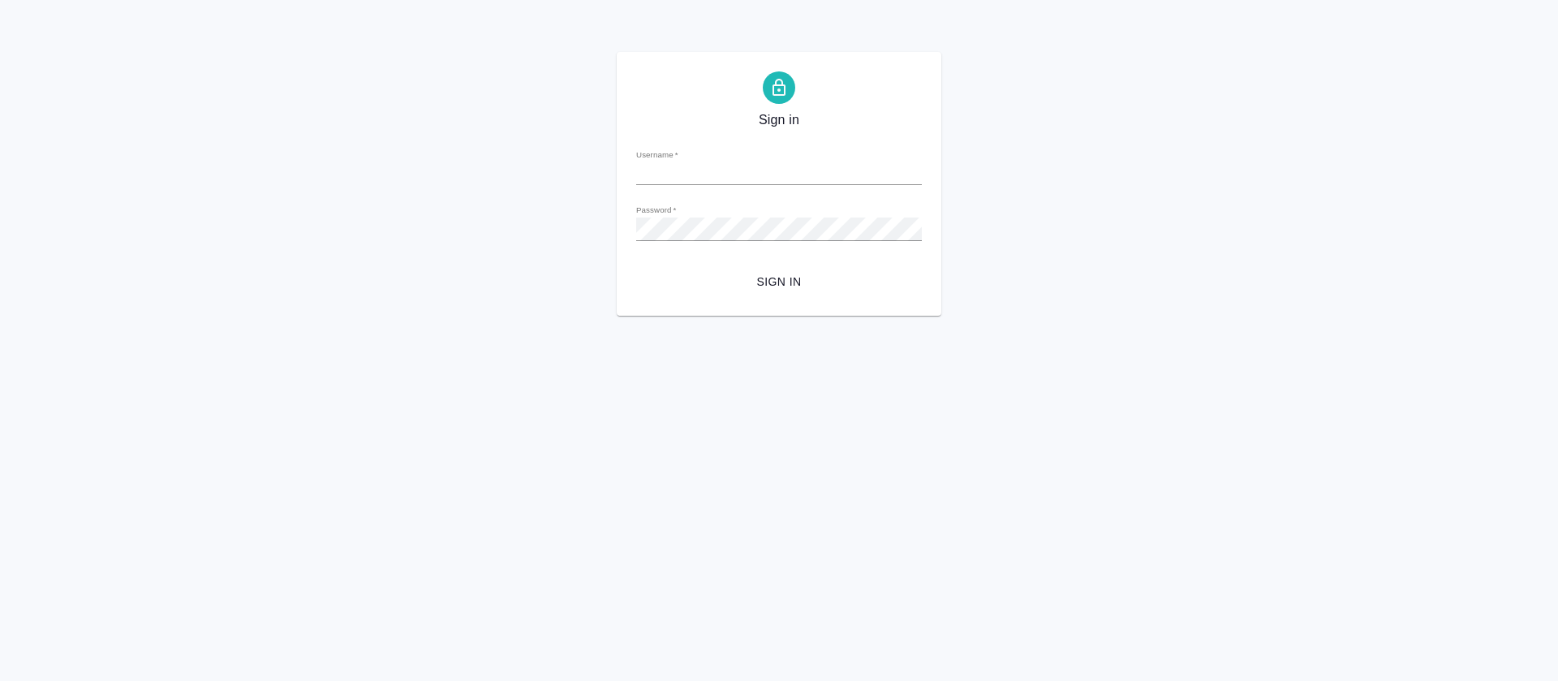
type input "o.tretyakova@awatera.com"
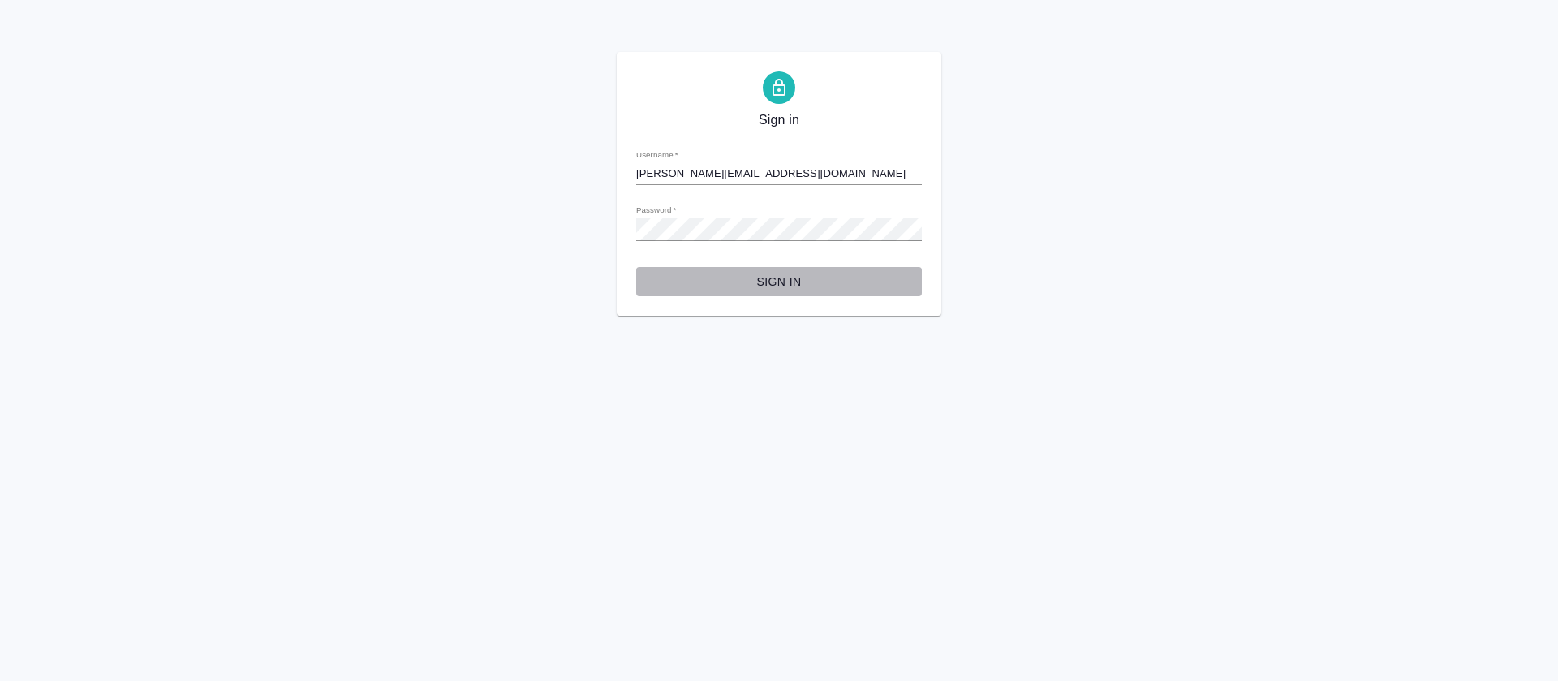
click at [769, 282] on span "Sign in" at bounding box center [779, 282] width 260 height 20
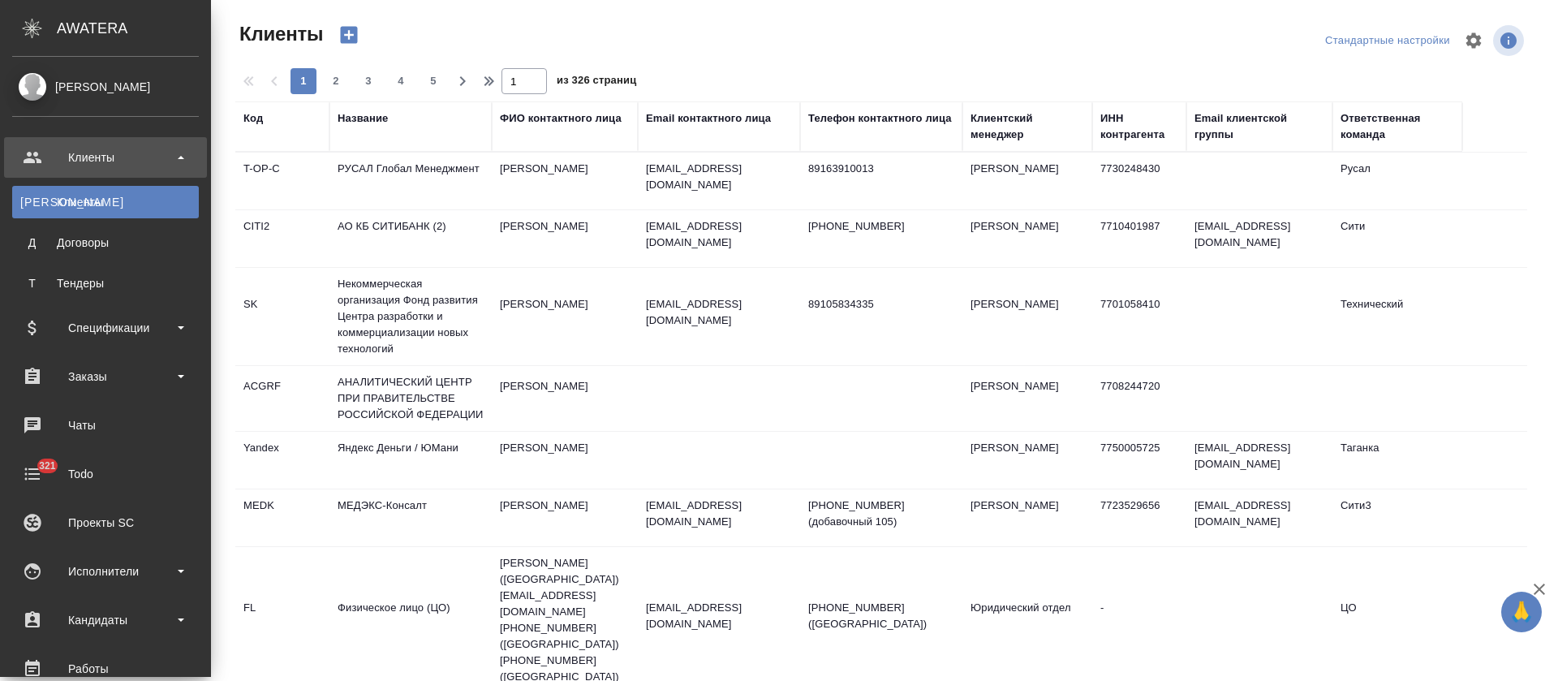
select select "RU"
click at [183, 378] on div "Заказы" at bounding box center [105, 376] width 187 height 24
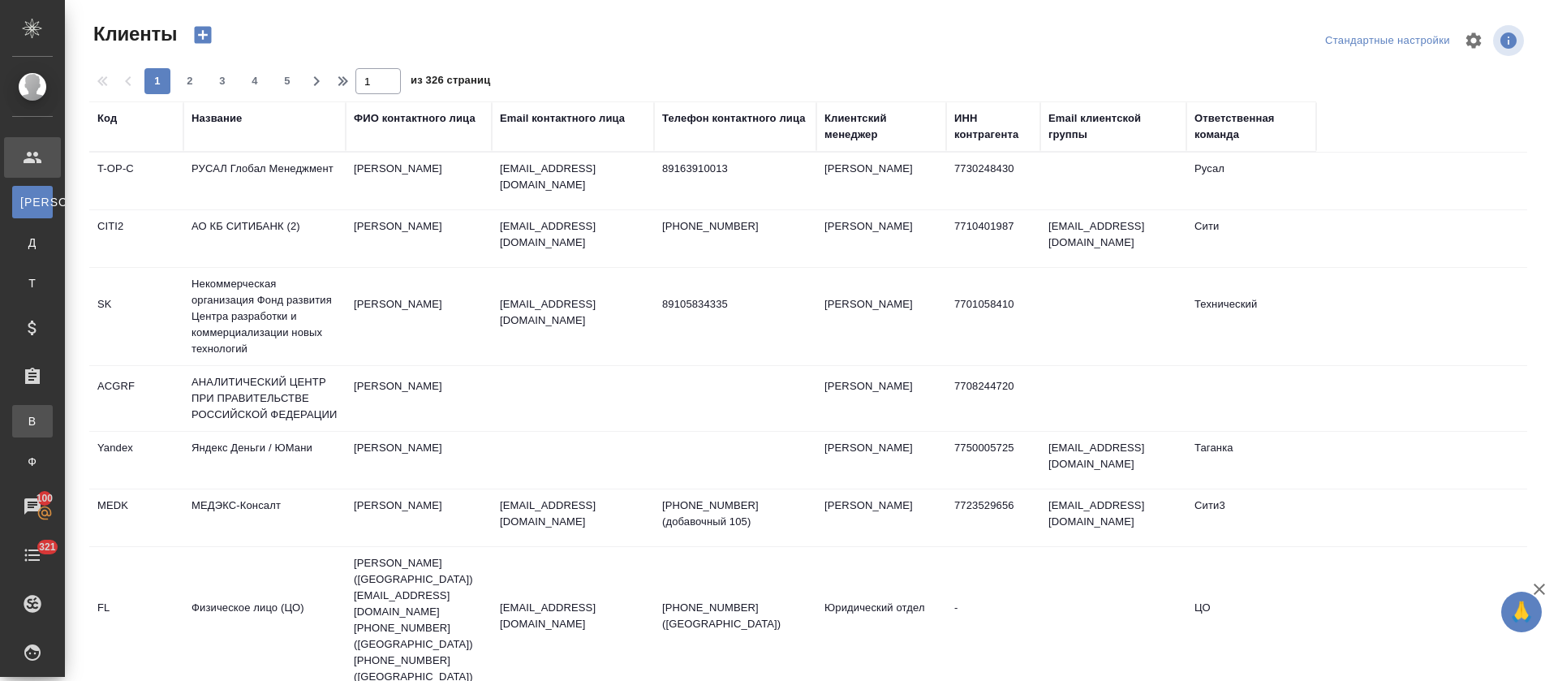
click at [53, 424] on link "В Все заказы" at bounding box center [32, 421] width 41 height 32
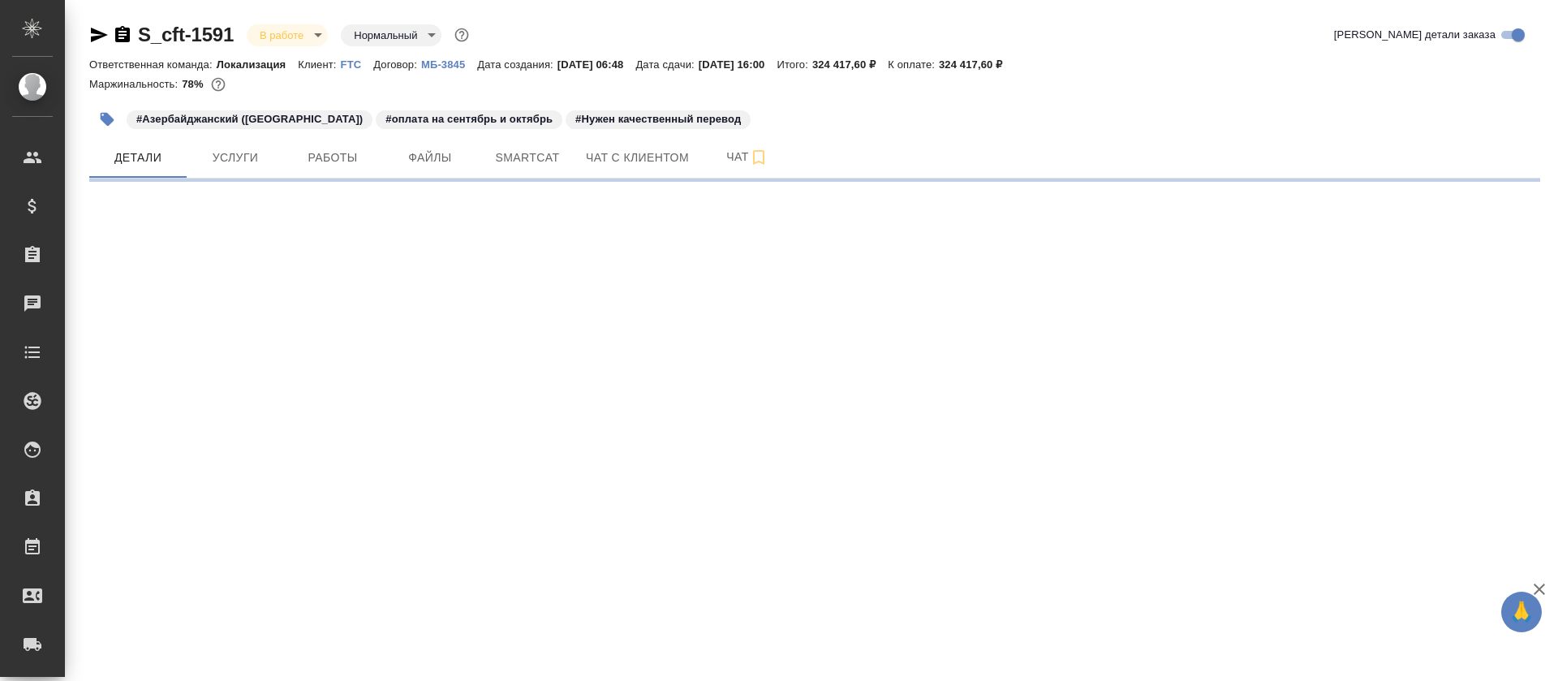
select select "RU"
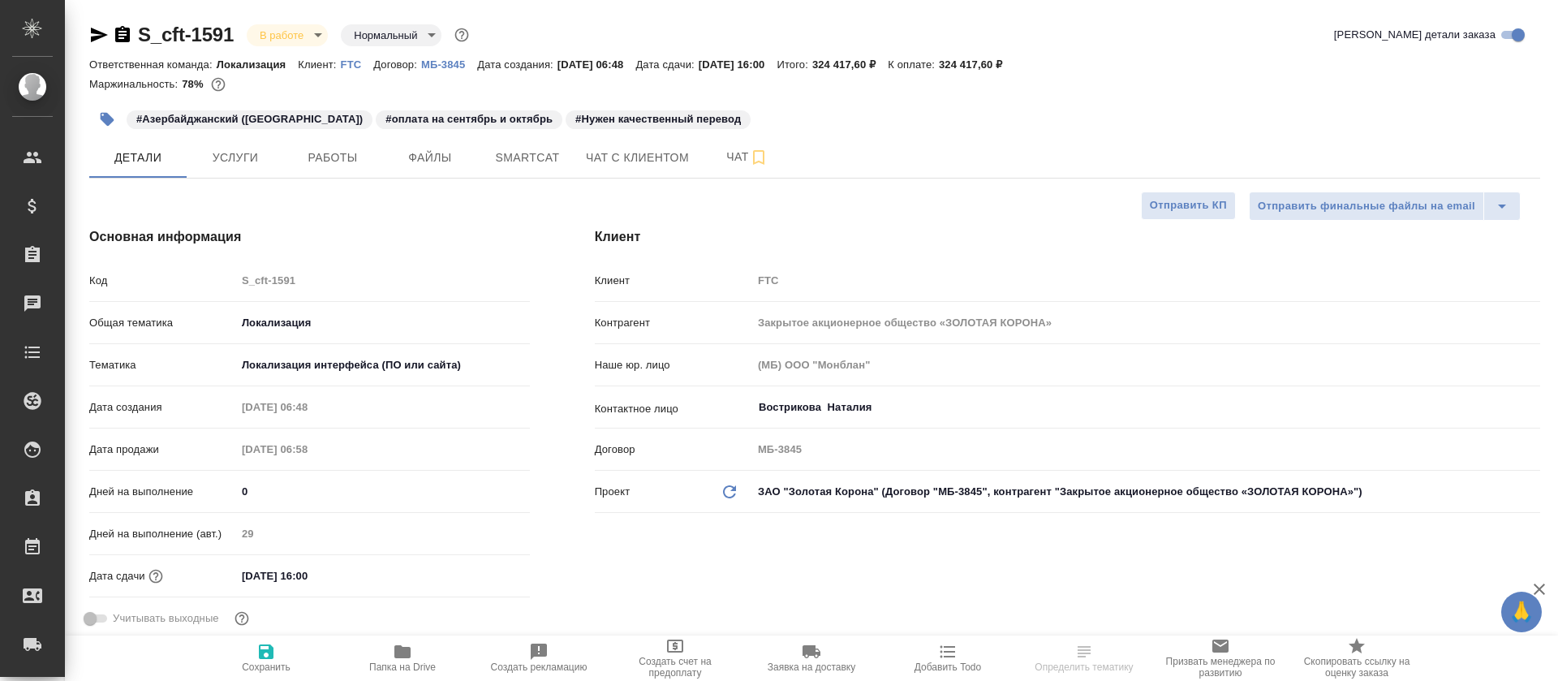
type textarea "x"
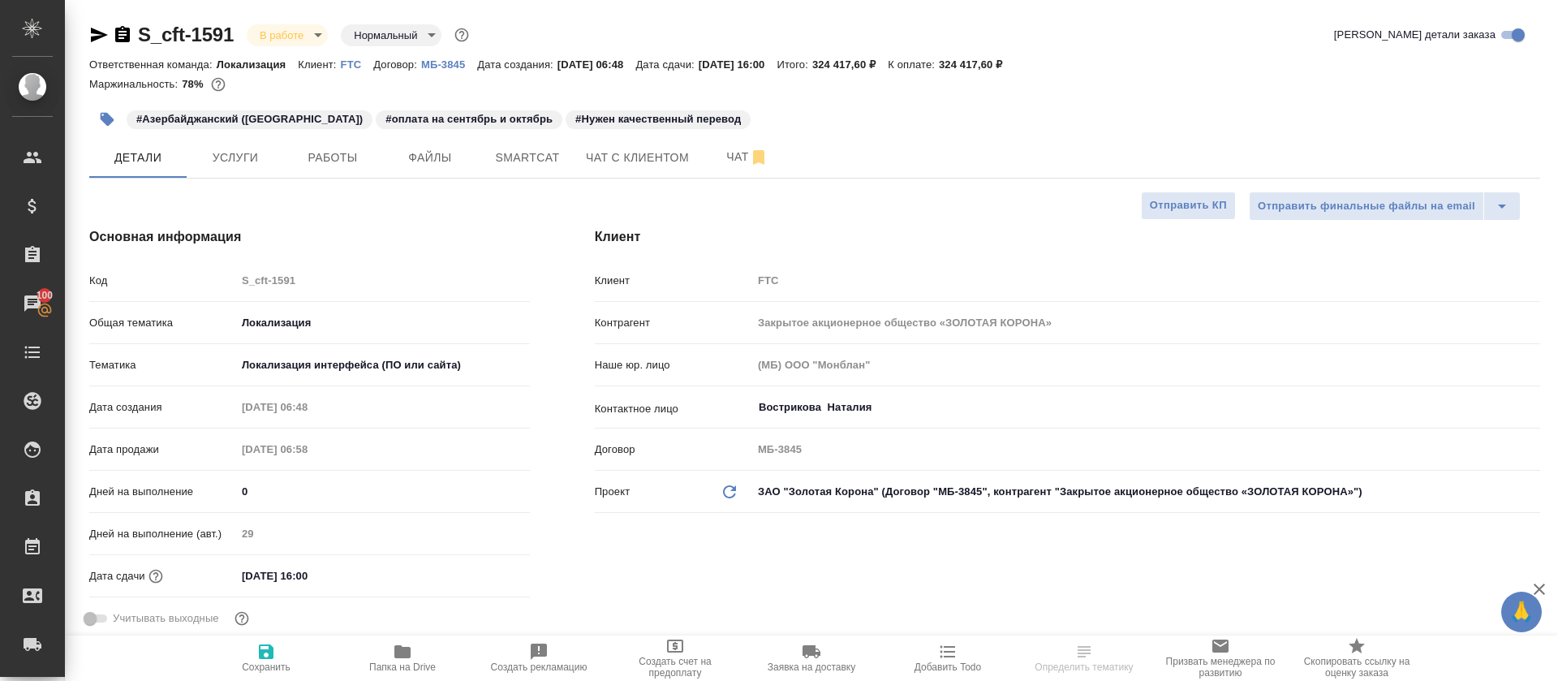
type textarea "x"
click at [536, 161] on span "Smartcat" at bounding box center [527, 158] width 78 height 20
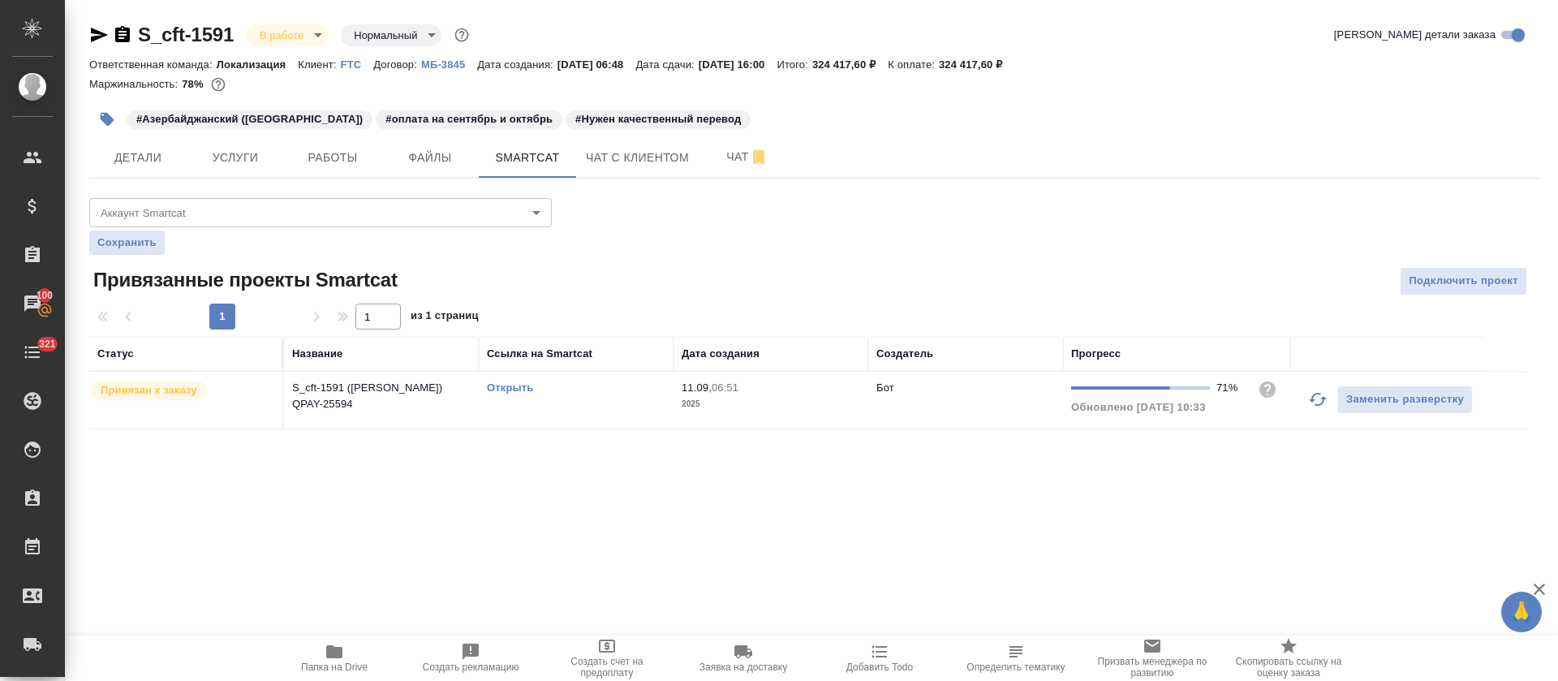
click at [522, 391] on link "Открыть" at bounding box center [510, 387] width 46 height 12
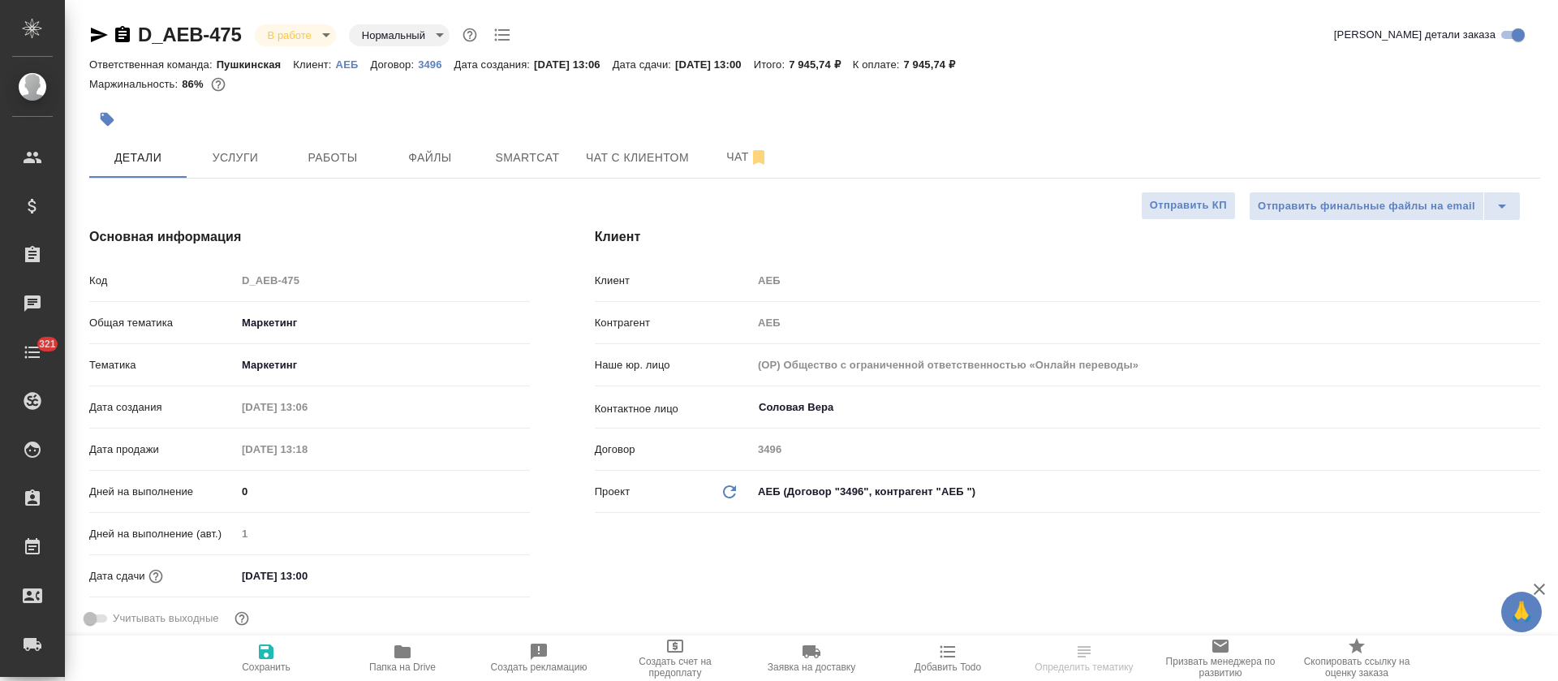
select select "RU"
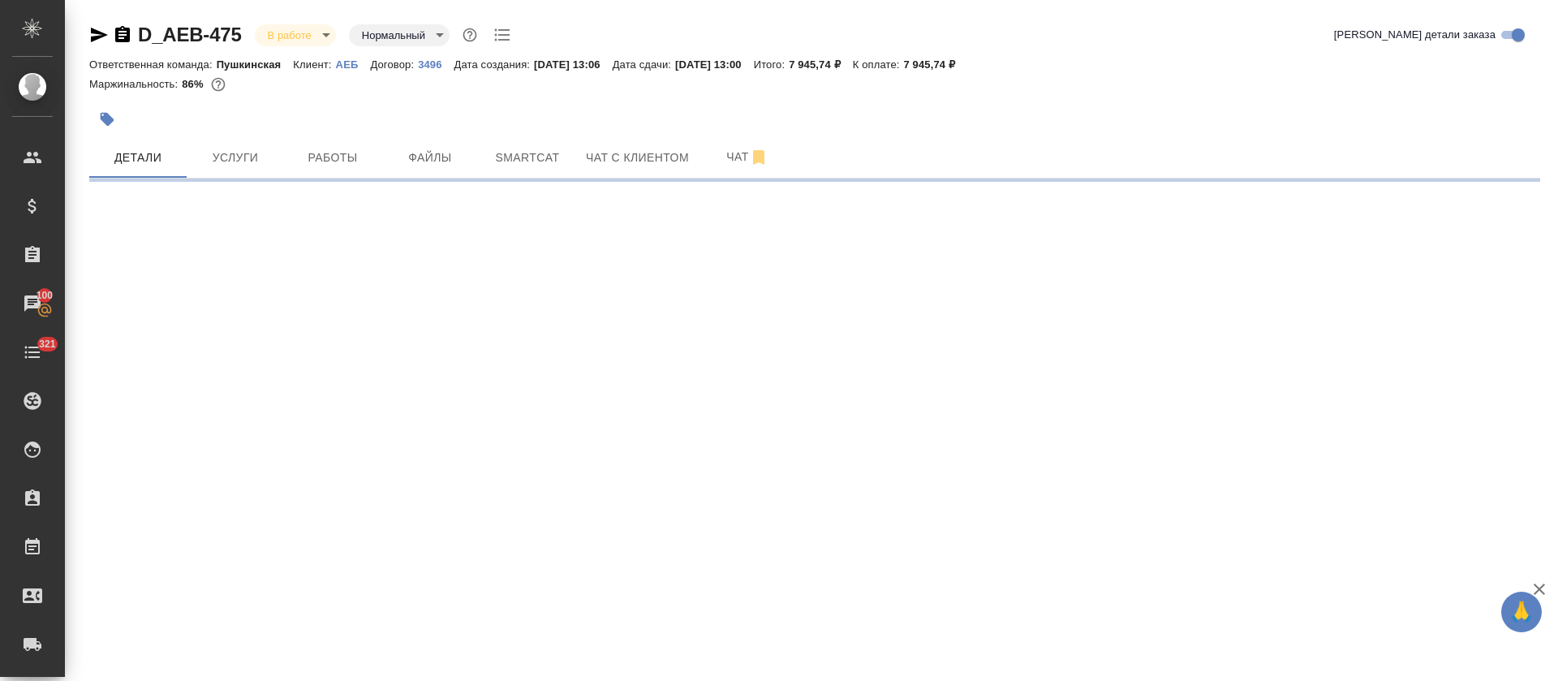
select select "RU"
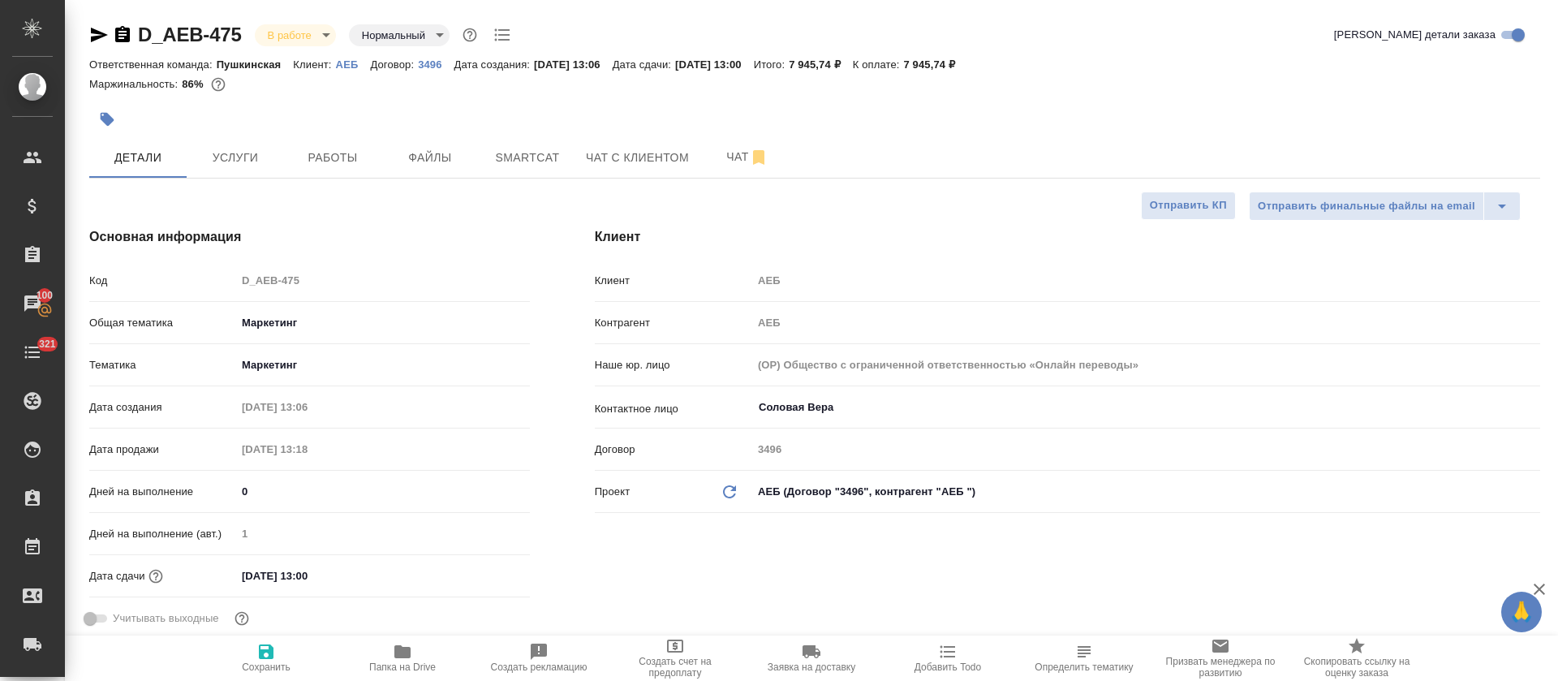
type textarea "x"
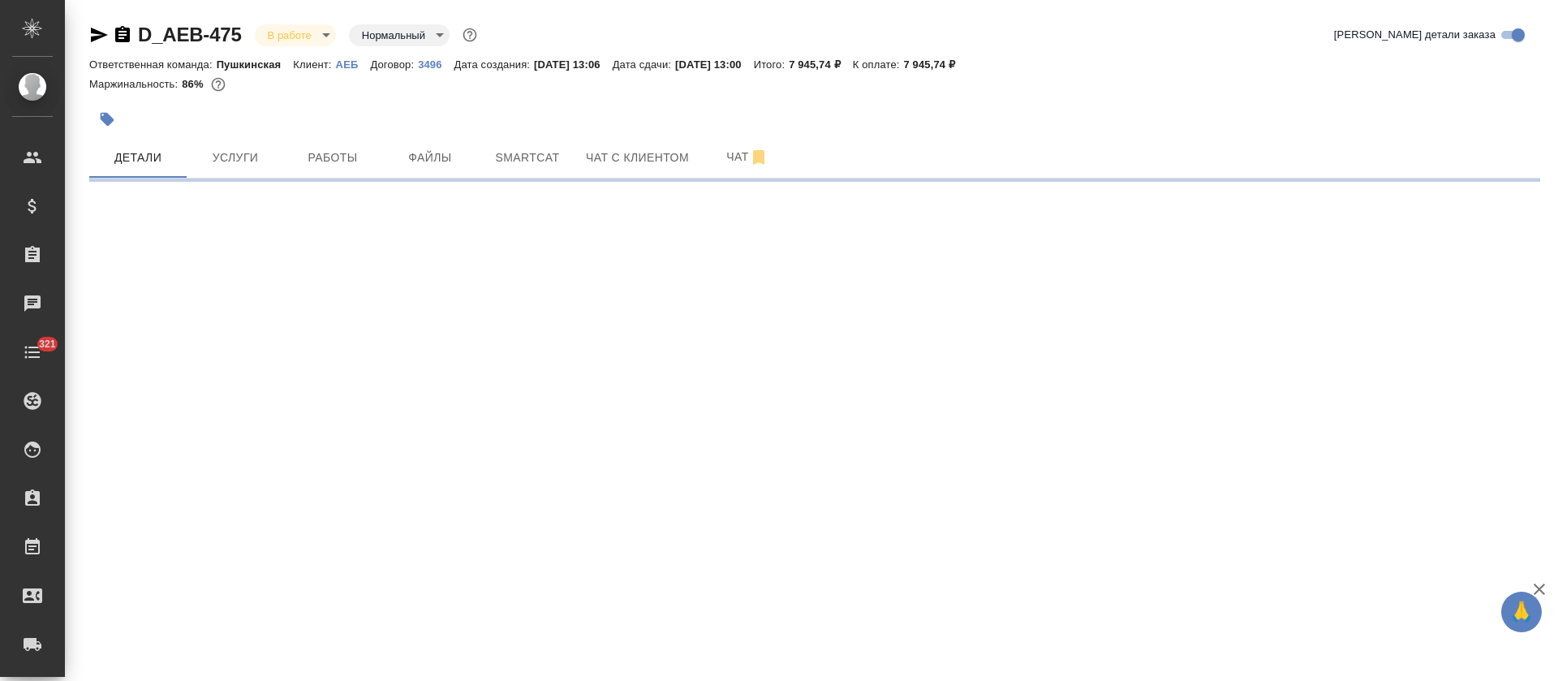
select select "RU"
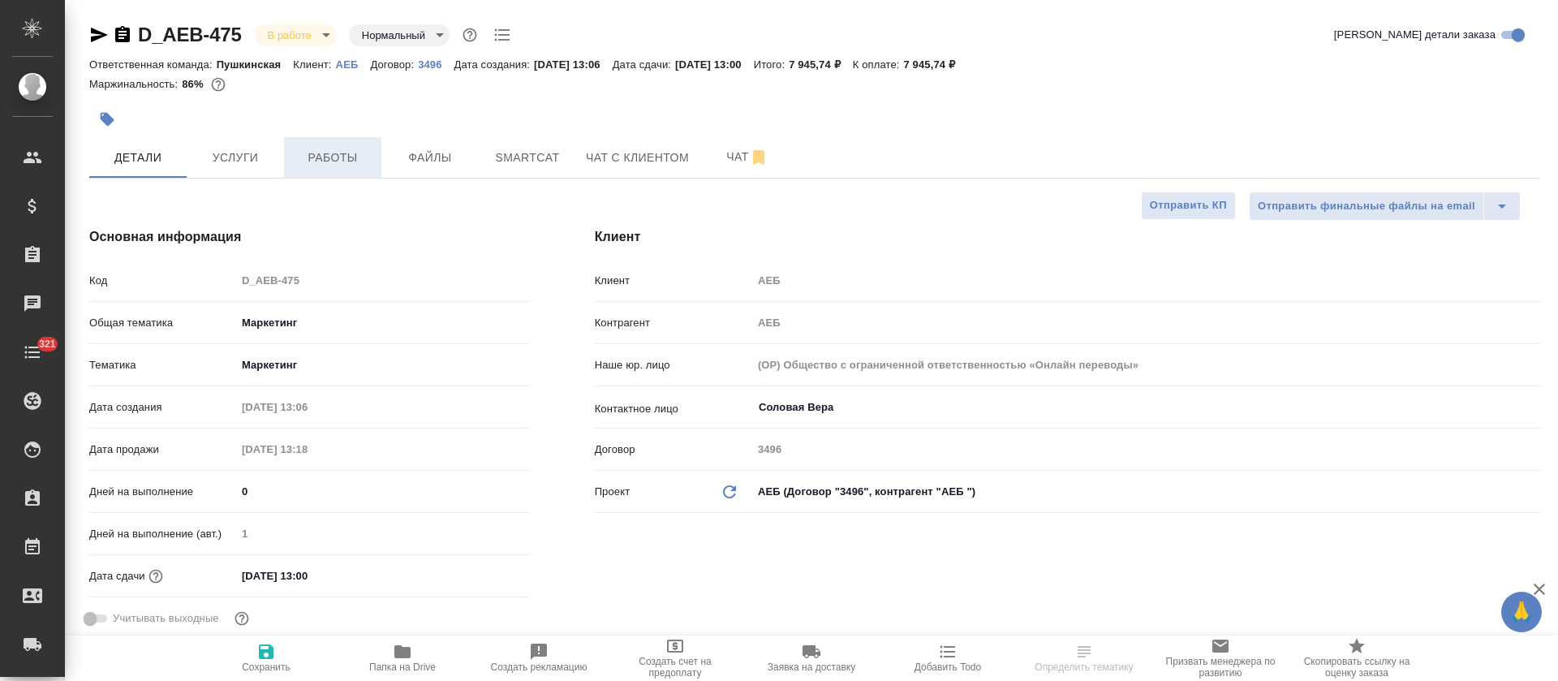
type textarea "x"
click at [316, 149] on span "Работы" at bounding box center [333, 158] width 78 height 20
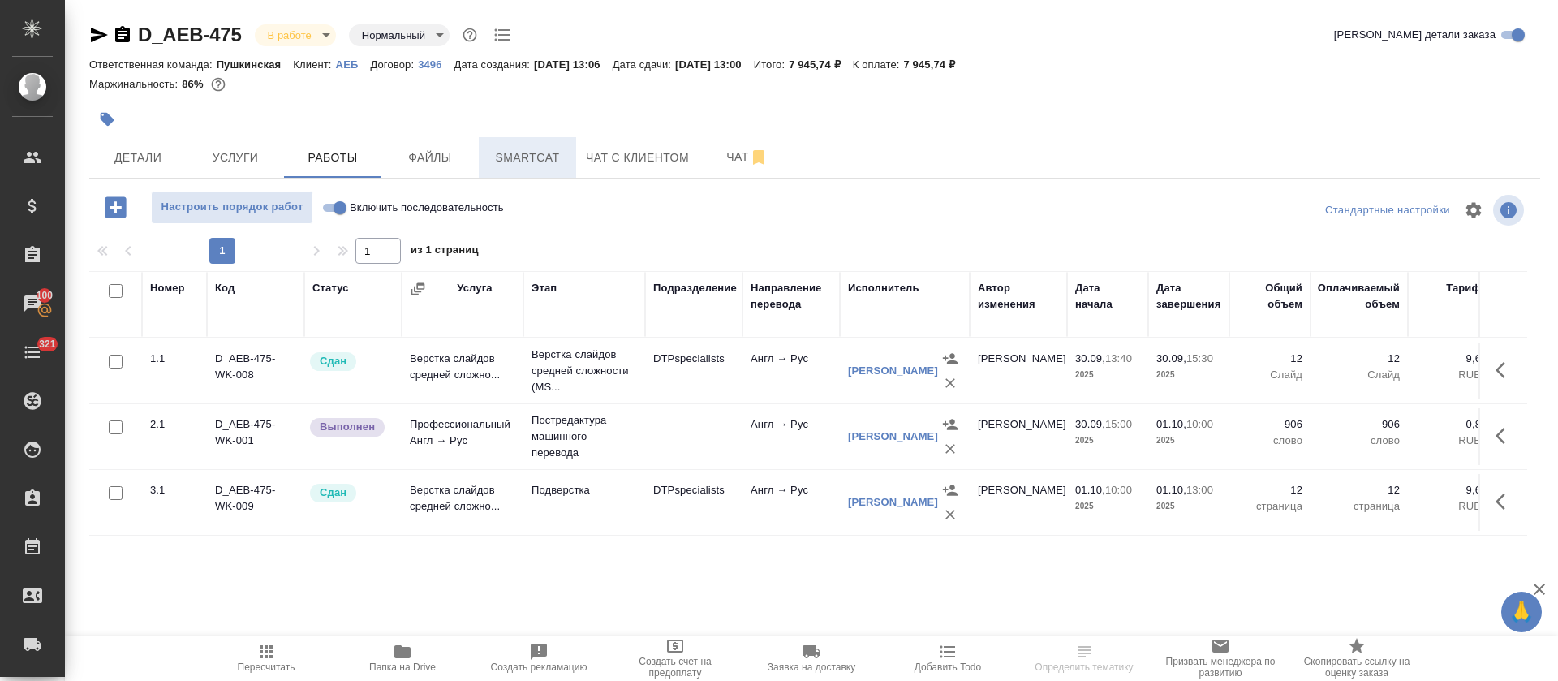
click at [529, 172] on button "Smartcat" at bounding box center [527, 157] width 97 height 41
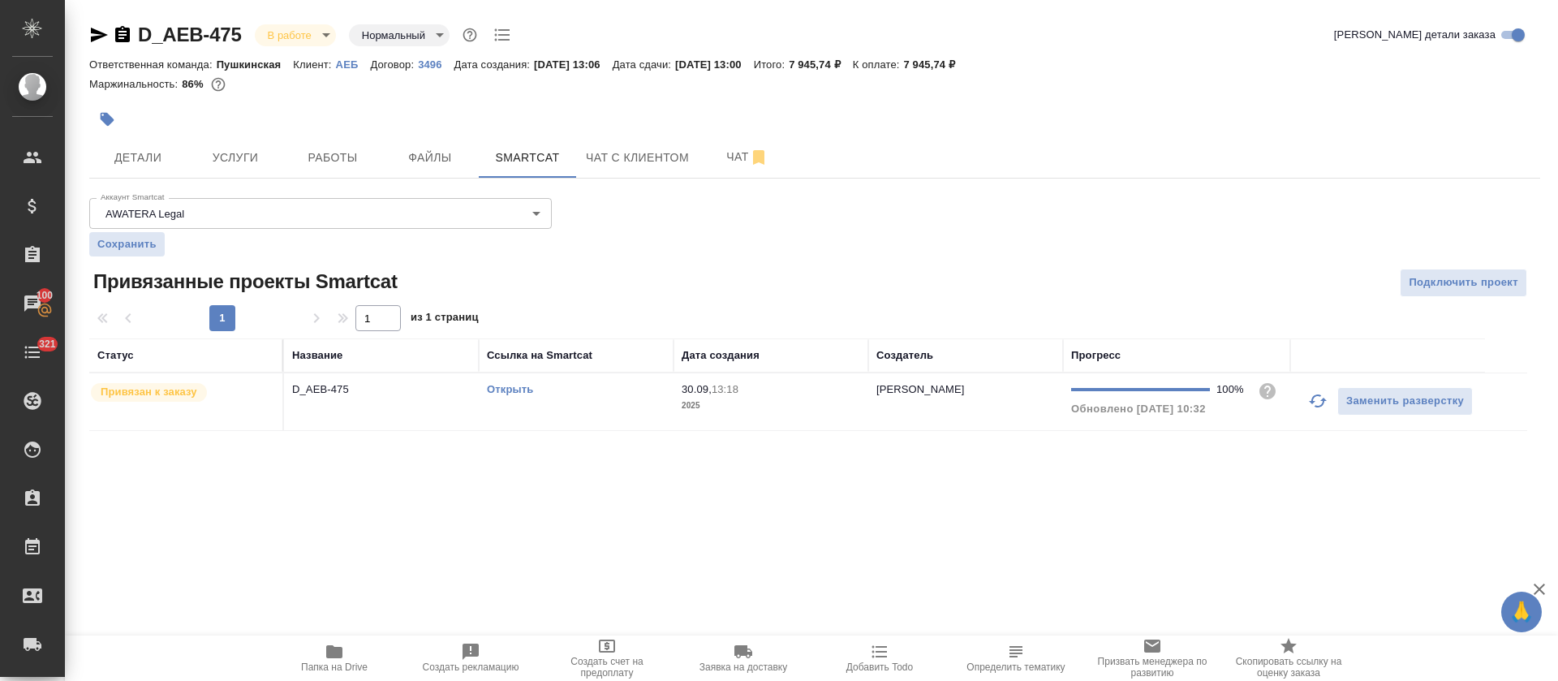
click at [615, 397] on div "Открыть" at bounding box center [576, 389] width 178 height 16
click at [272, 158] on span "Услуги" at bounding box center [235, 158] width 78 height 20
click at [325, 145] on button "Работы" at bounding box center [332, 157] width 97 height 41
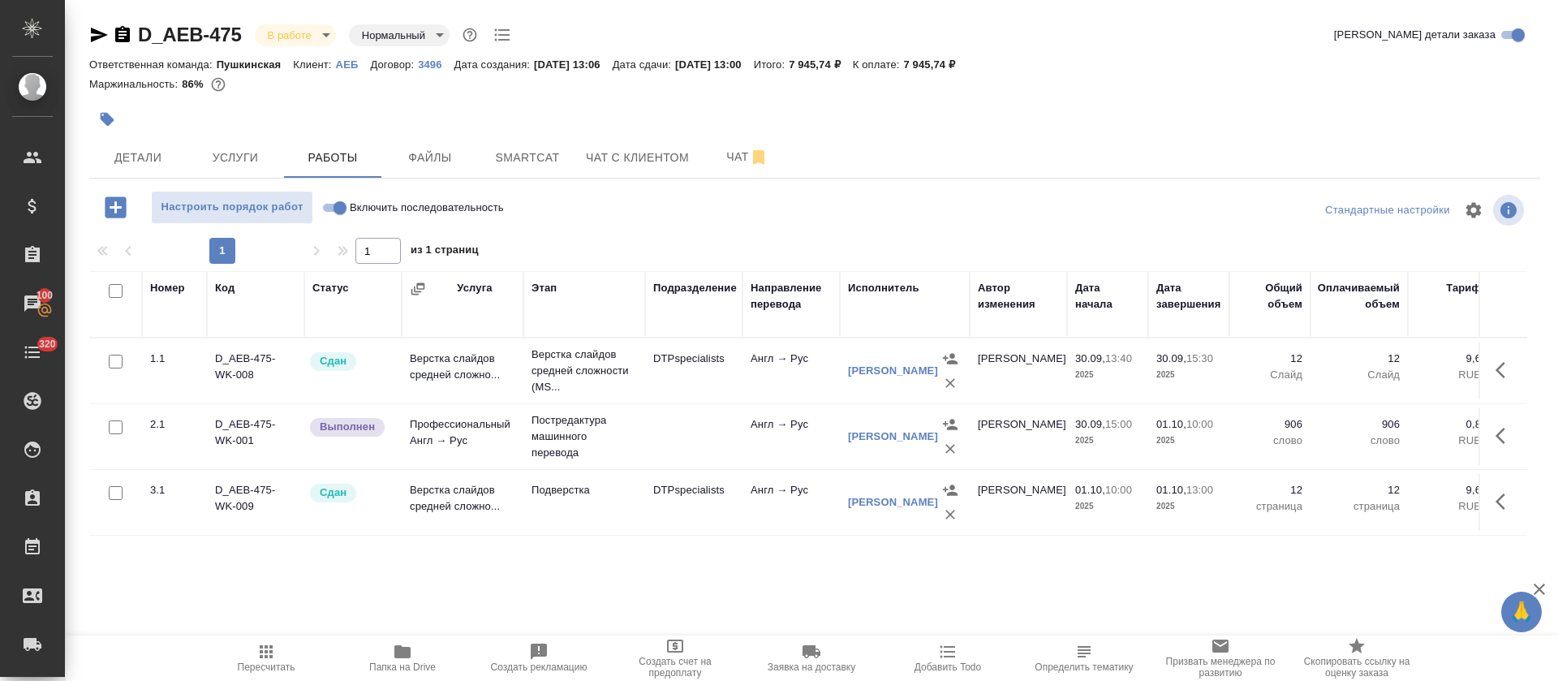
click at [1501, 437] on icon "button" at bounding box center [1504, 435] width 19 height 19
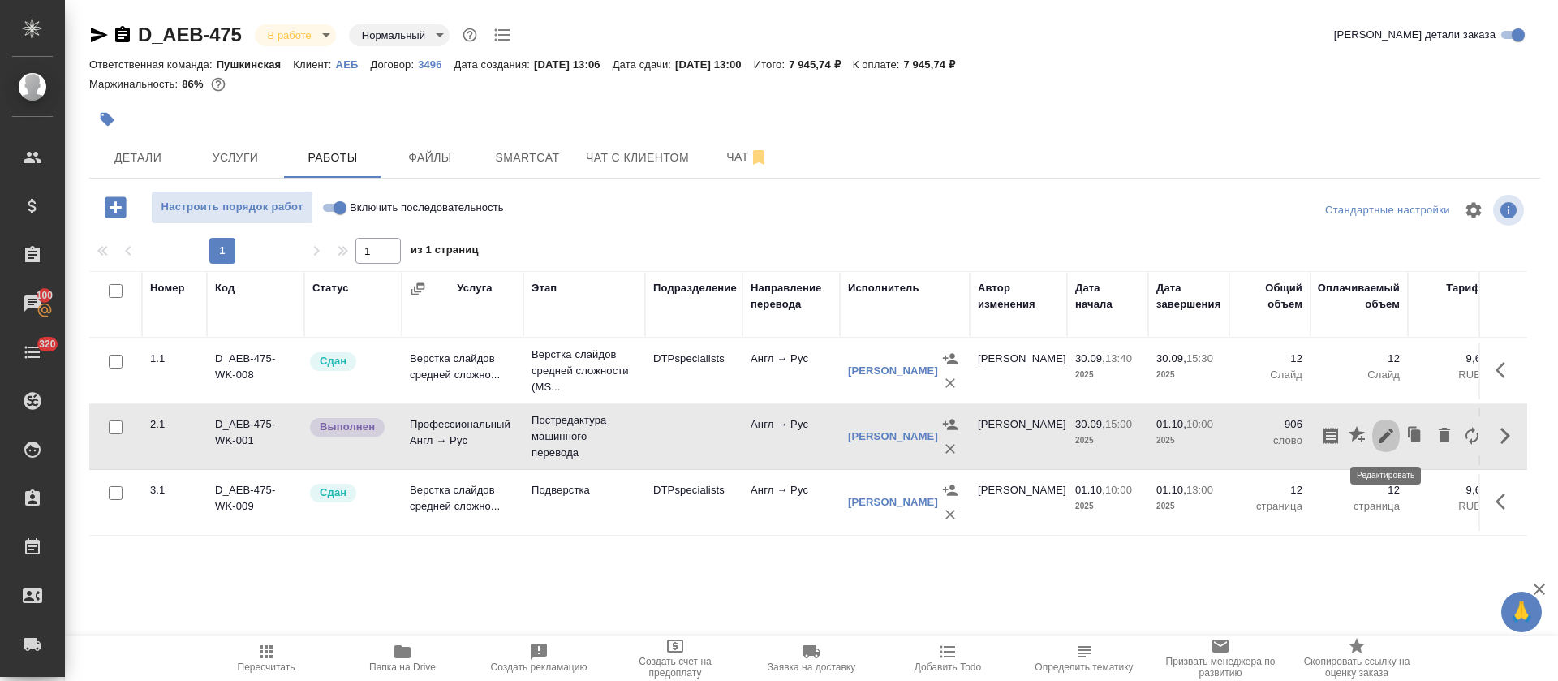
click at [1382, 445] on icon "button" at bounding box center [1385, 435] width 19 height 19
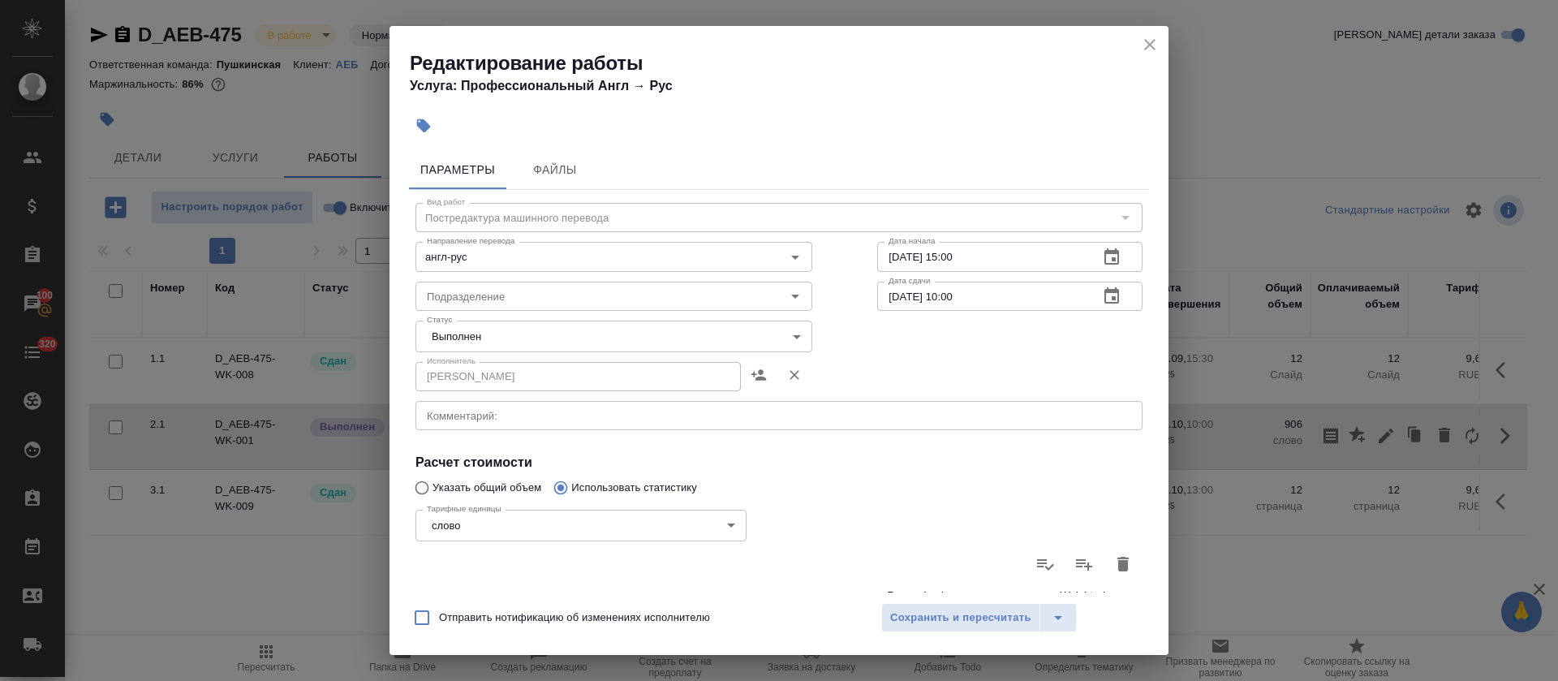
click at [512, 344] on body "🙏 .cls-1 fill:#fff; AWATERA Tretyakova Olga Клиенты Спецификации Заказы 100 Чат…" at bounding box center [779, 340] width 1558 height 681
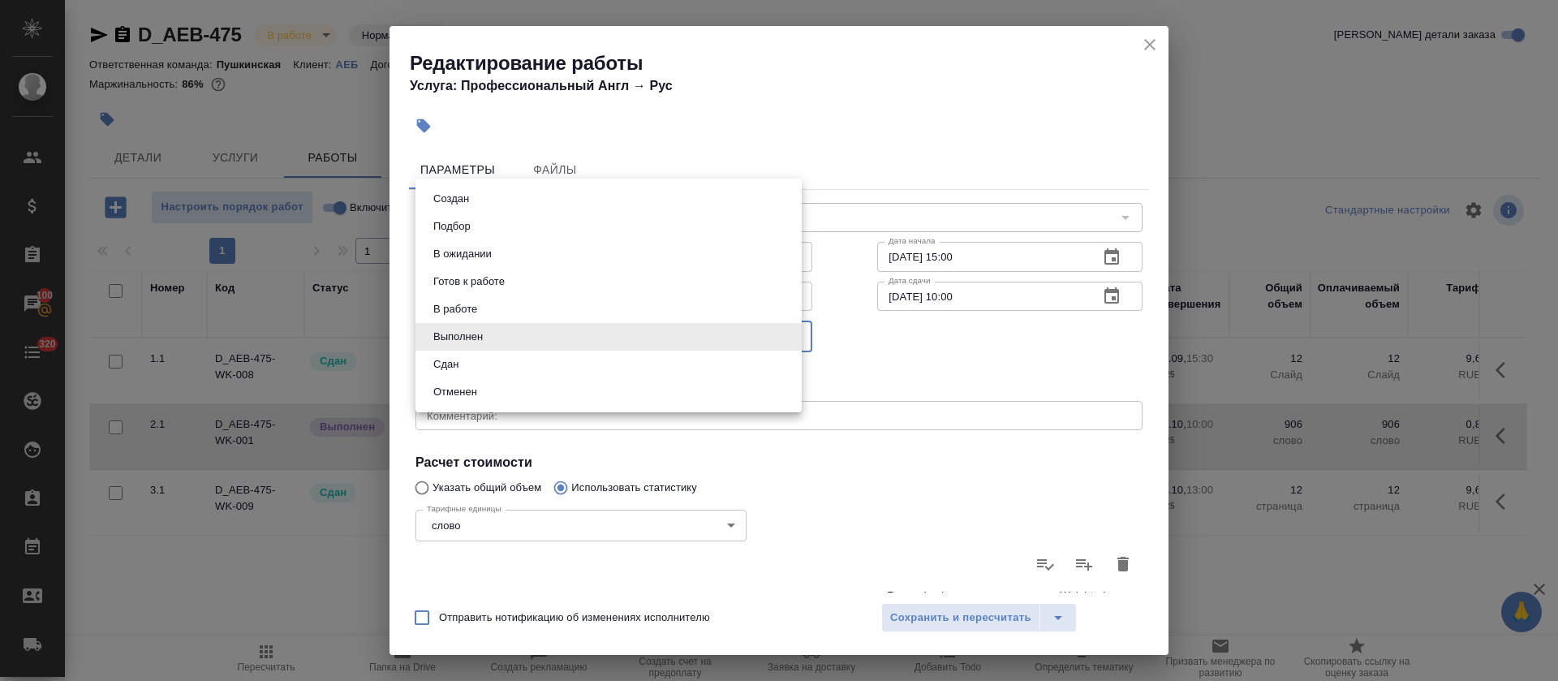
click at [505, 371] on li "Сдан" at bounding box center [608, 364] width 386 height 28
type input "closed"
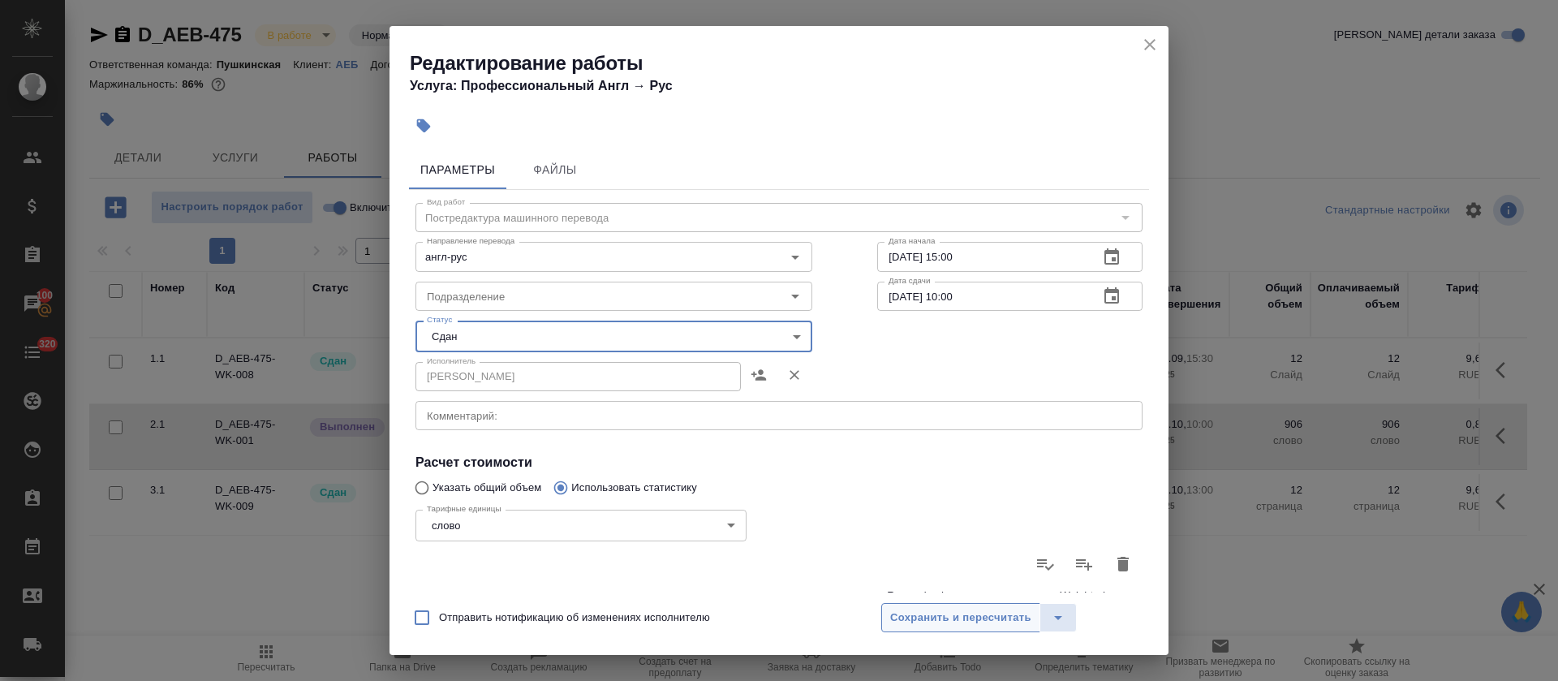
click at [923, 621] on span "Сохранить и пересчитать" at bounding box center [960, 617] width 141 height 19
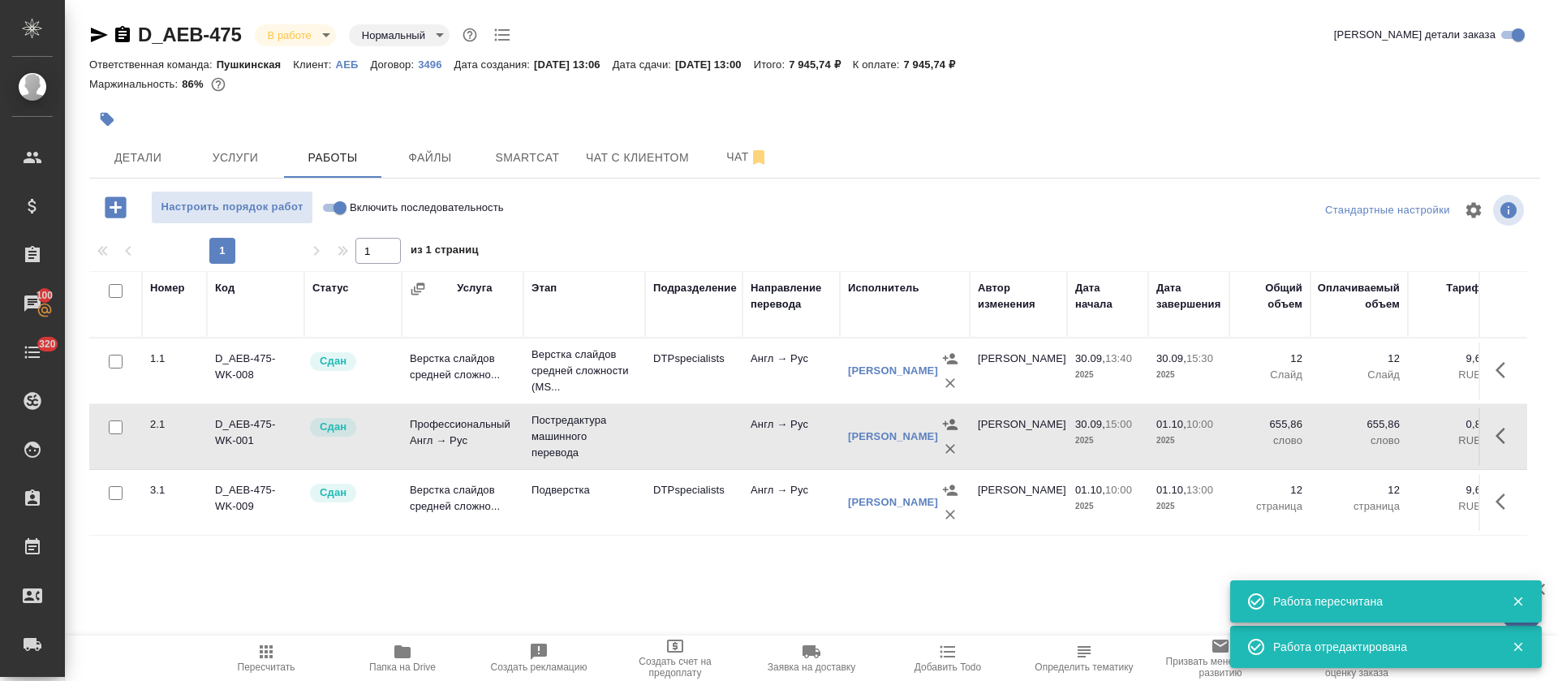
click at [264, 652] on icon "button" at bounding box center [265, 651] width 19 height 19
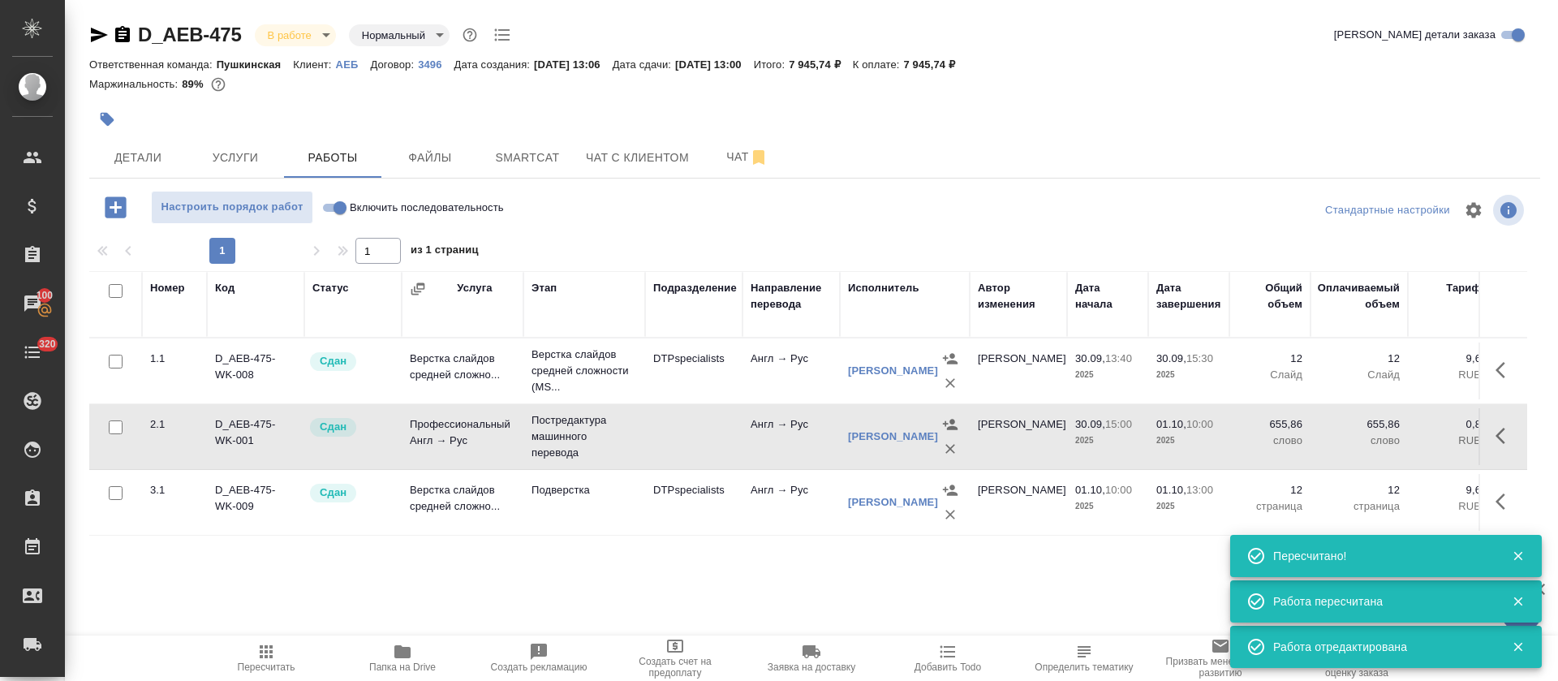
click at [337, 37] on div "D_AEB-475 В работе inProgress Нормальный normal" at bounding box center [301, 35] width 425 height 26
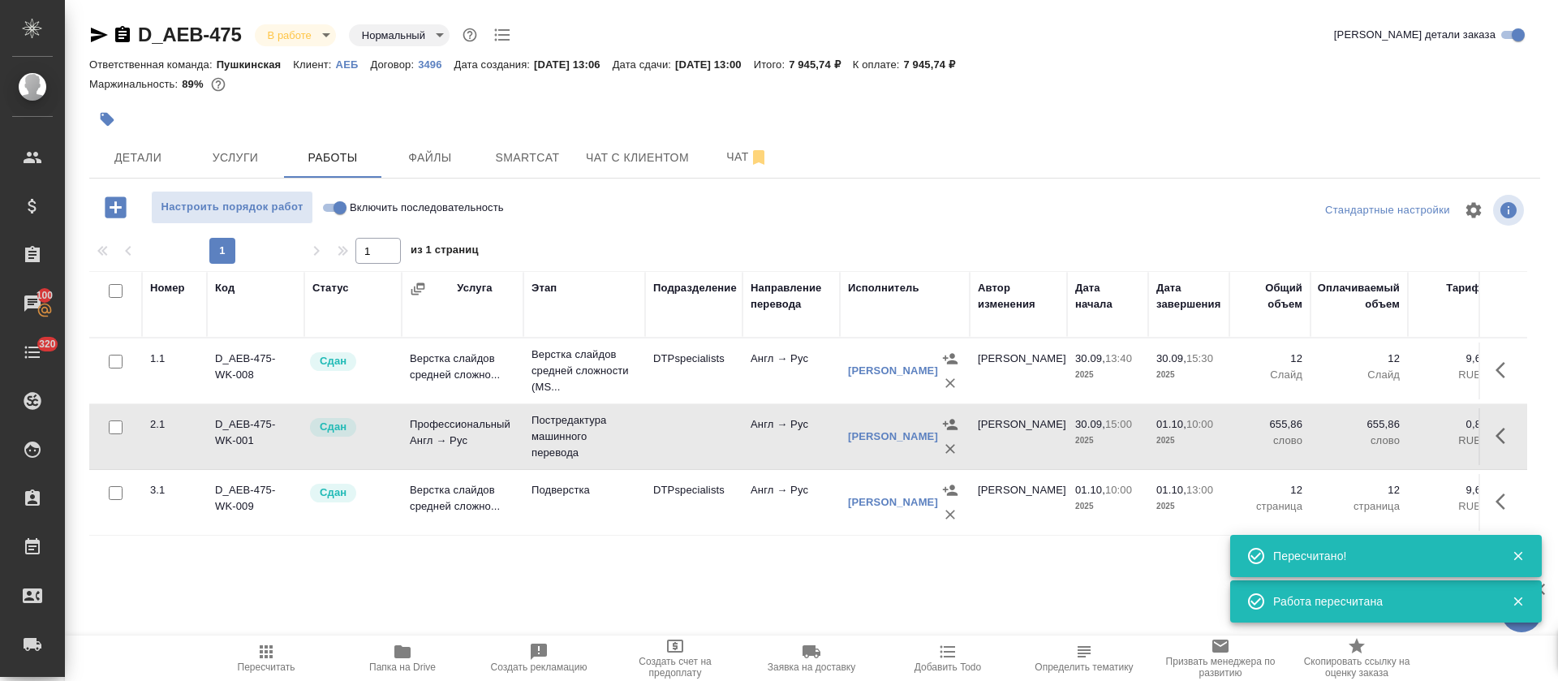
click at [321, 36] on body "🙏 .cls-1 fill:#fff; AWATERA Tretyakova Olga Клиенты Спецификации Заказы 100 Чат…" at bounding box center [779, 340] width 1558 height 681
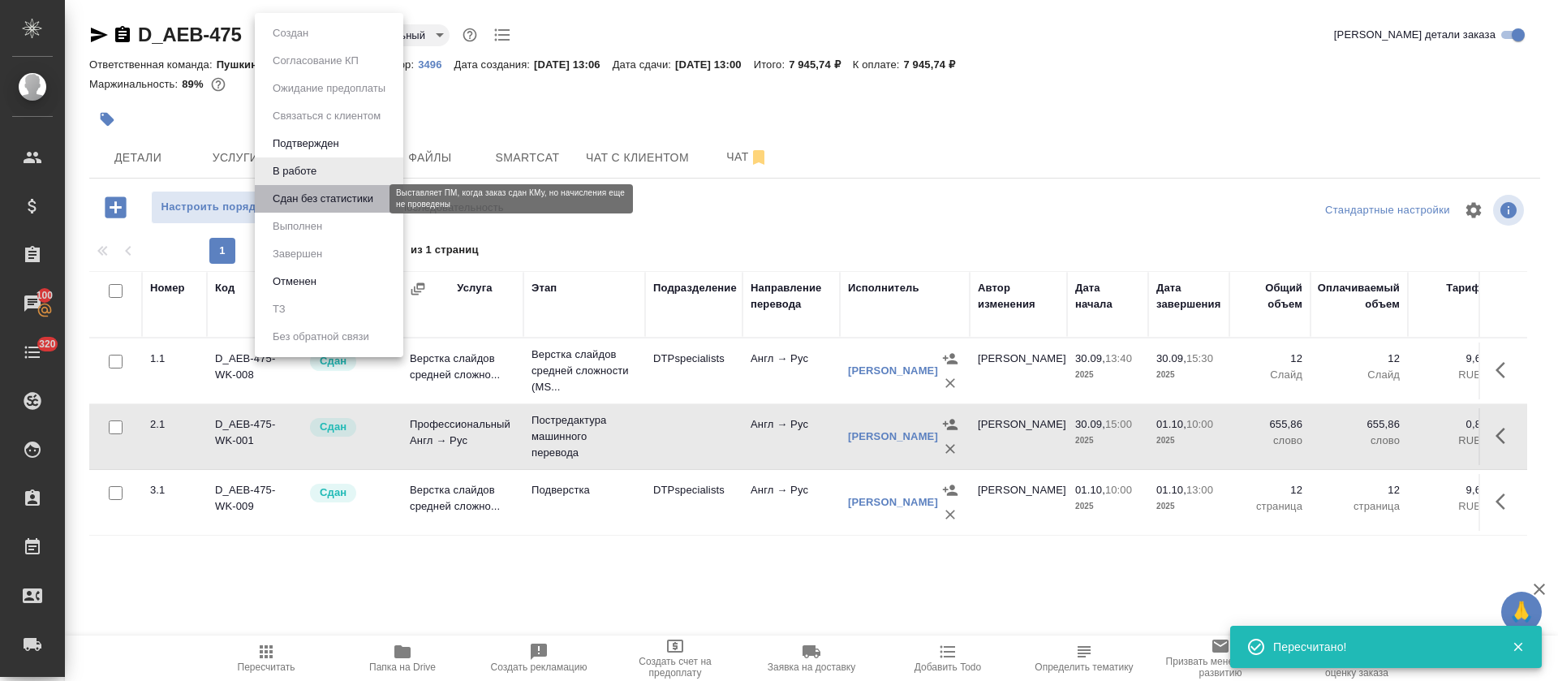
click at [342, 199] on button "Сдан без статистики" at bounding box center [323, 199] width 110 height 18
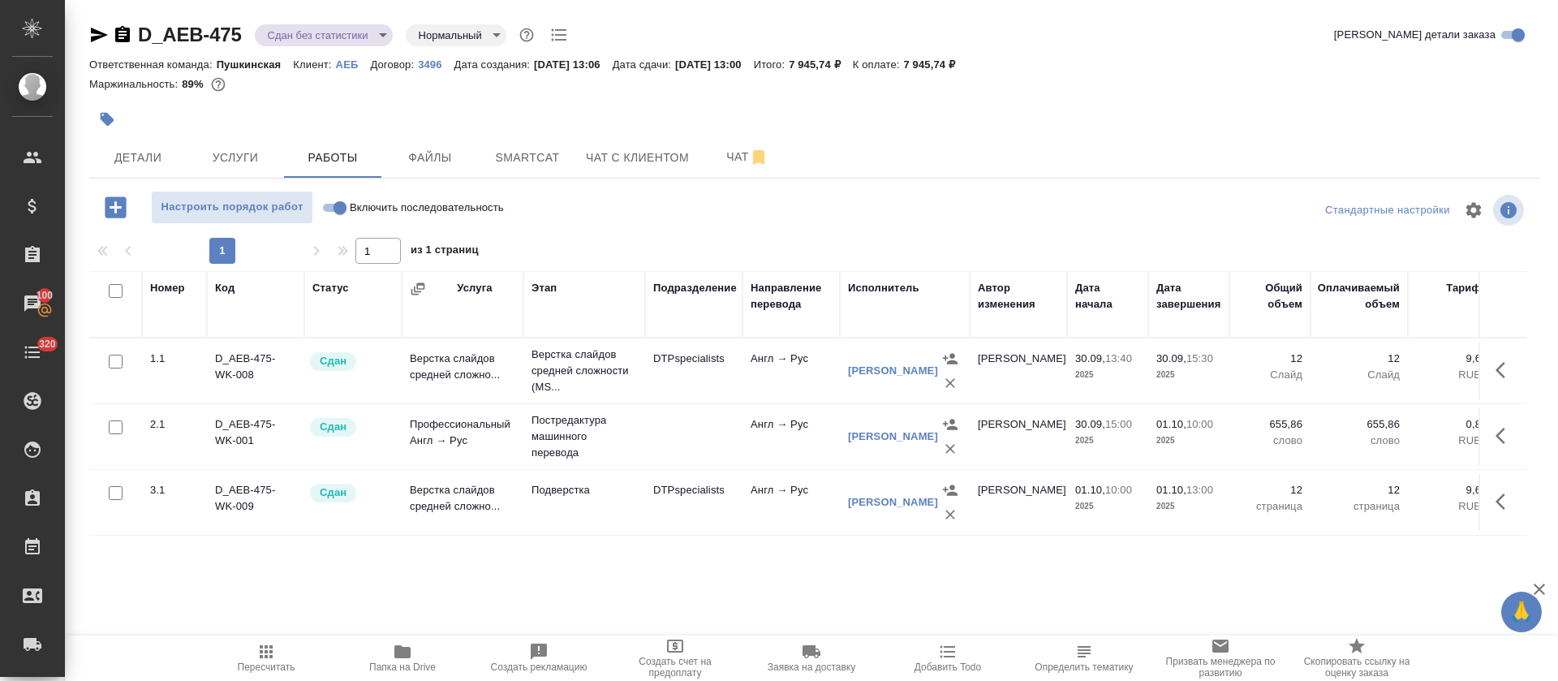
click at [379, 38] on body "🙏 .cls-1 fill:#fff; AWATERA Tretyakova Olga Клиенты Спецификации Заказы 100 Чат…" at bounding box center [779, 340] width 1558 height 681
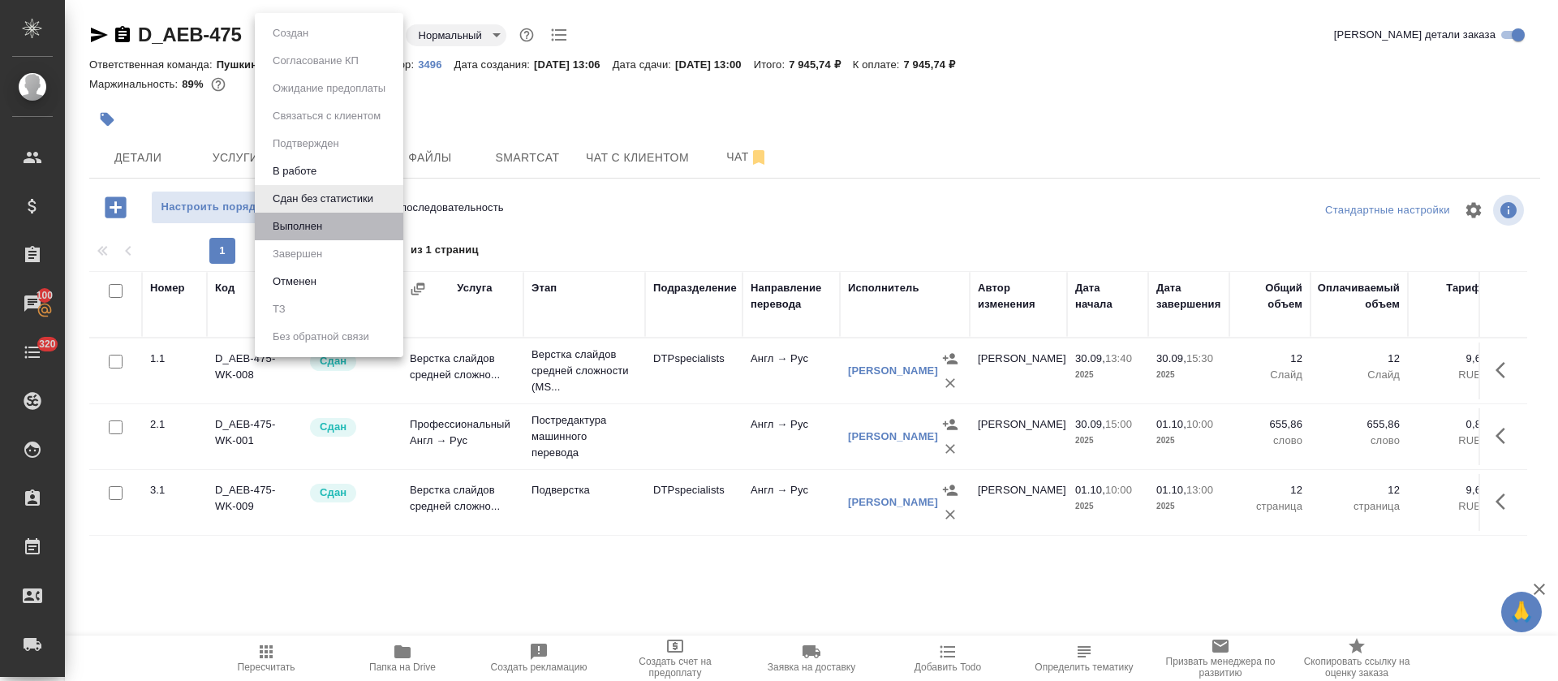
click at [342, 219] on li "Выполнен" at bounding box center [329, 227] width 148 height 28
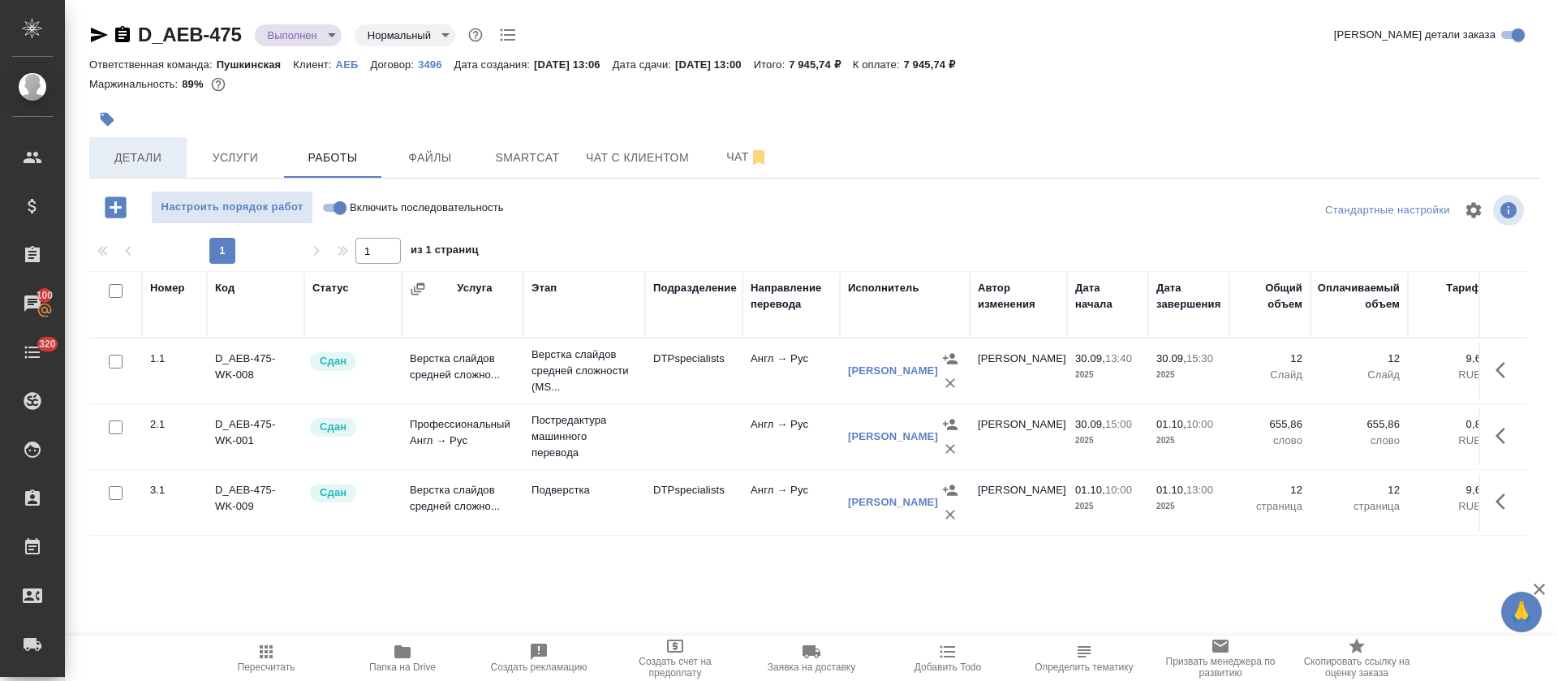
click at [165, 158] on span "Детали" at bounding box center [138, 158] width 78 height 20
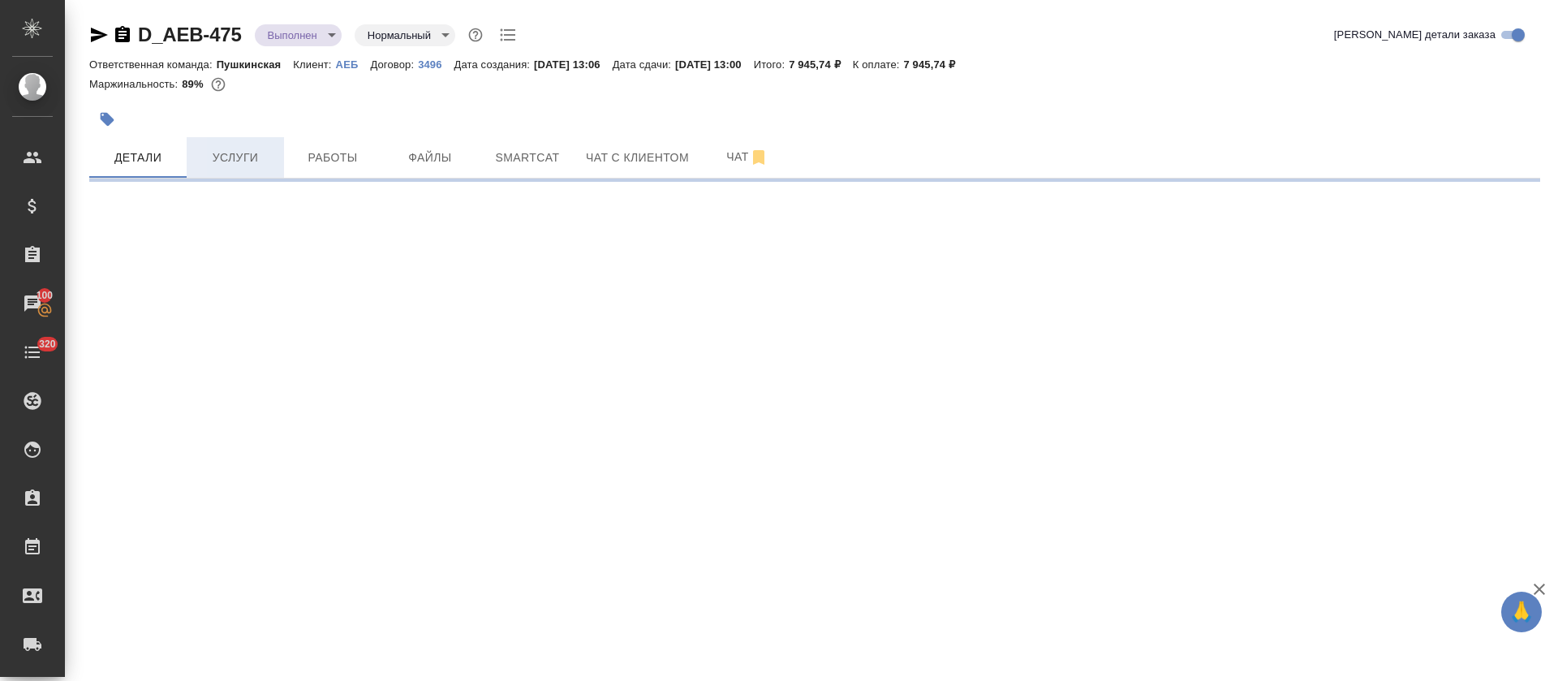
select select "RU"
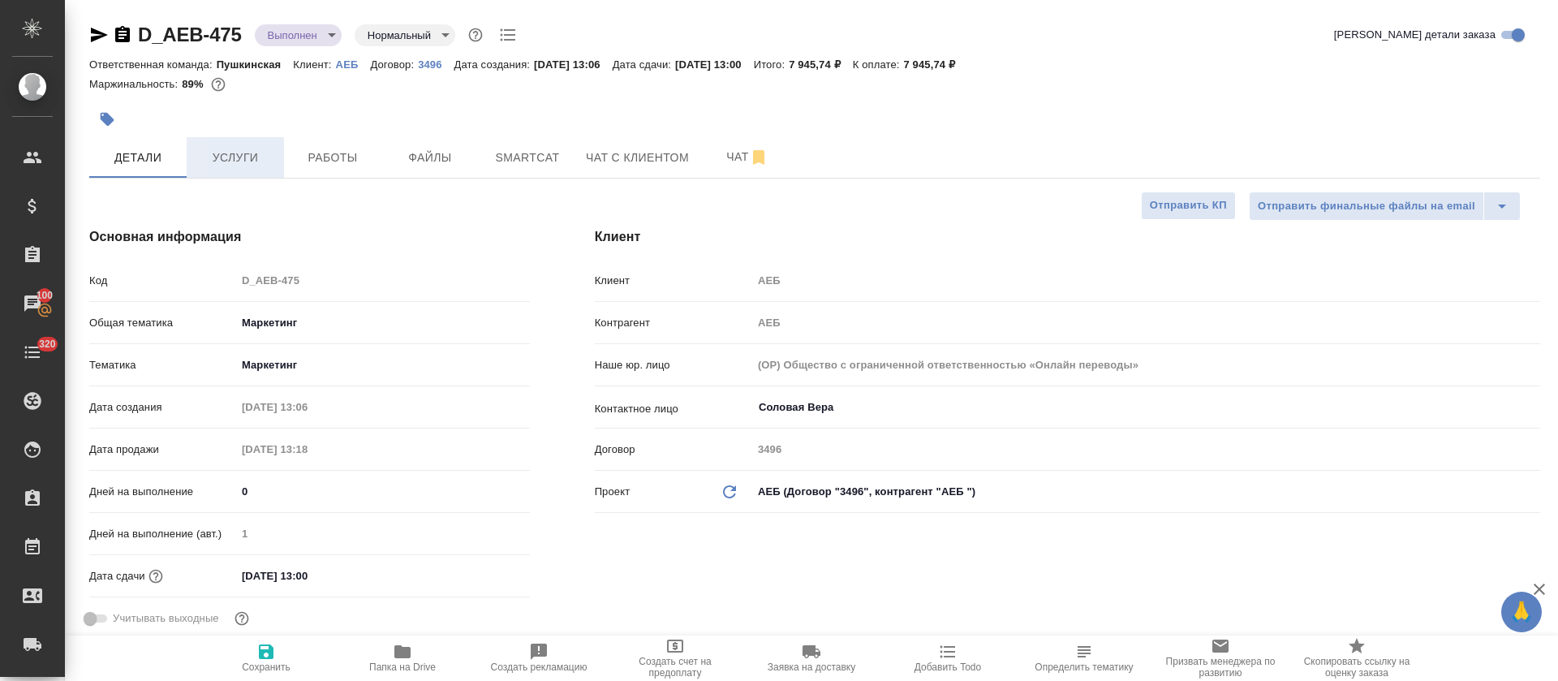
type textarea "x"
click at [89, 28] on icon "button" at bounding box center [98, 34] width 19 height 19
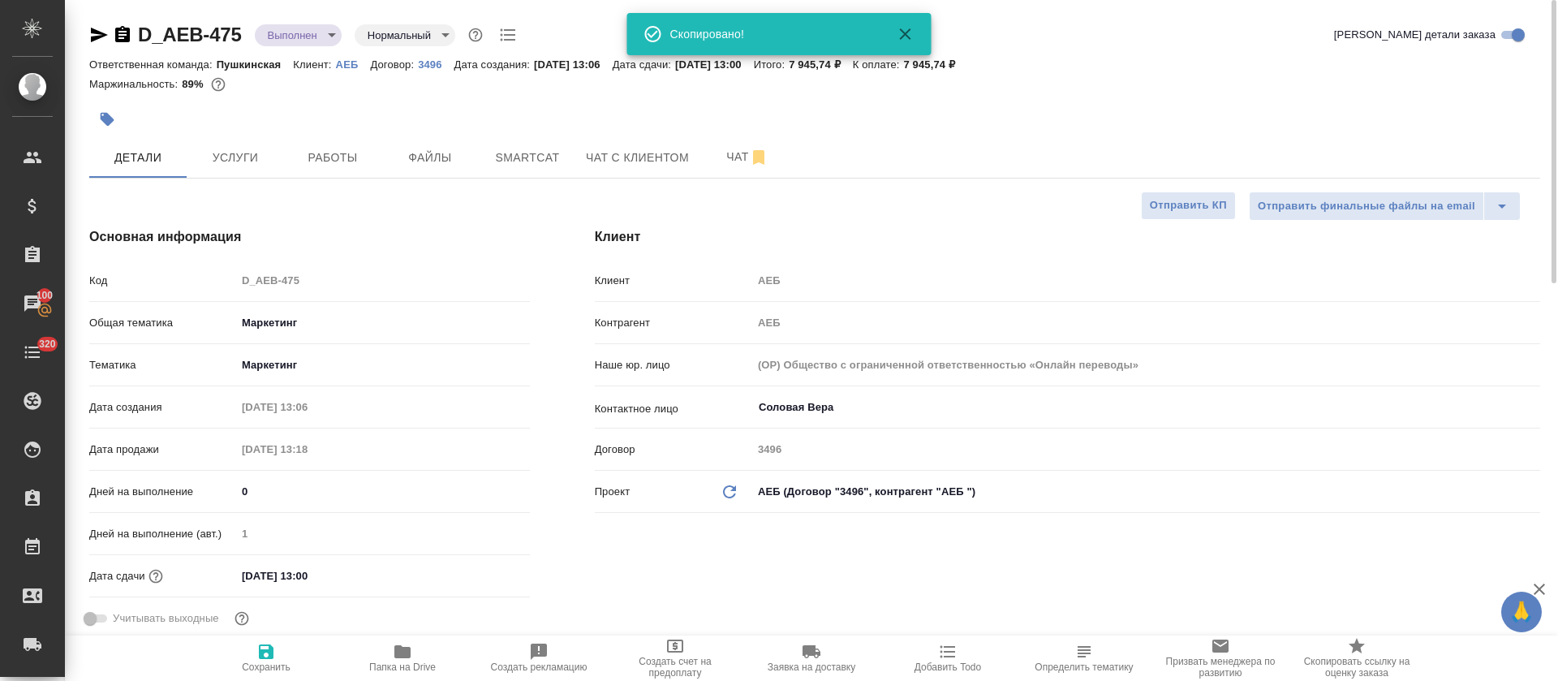
type textarea "x"
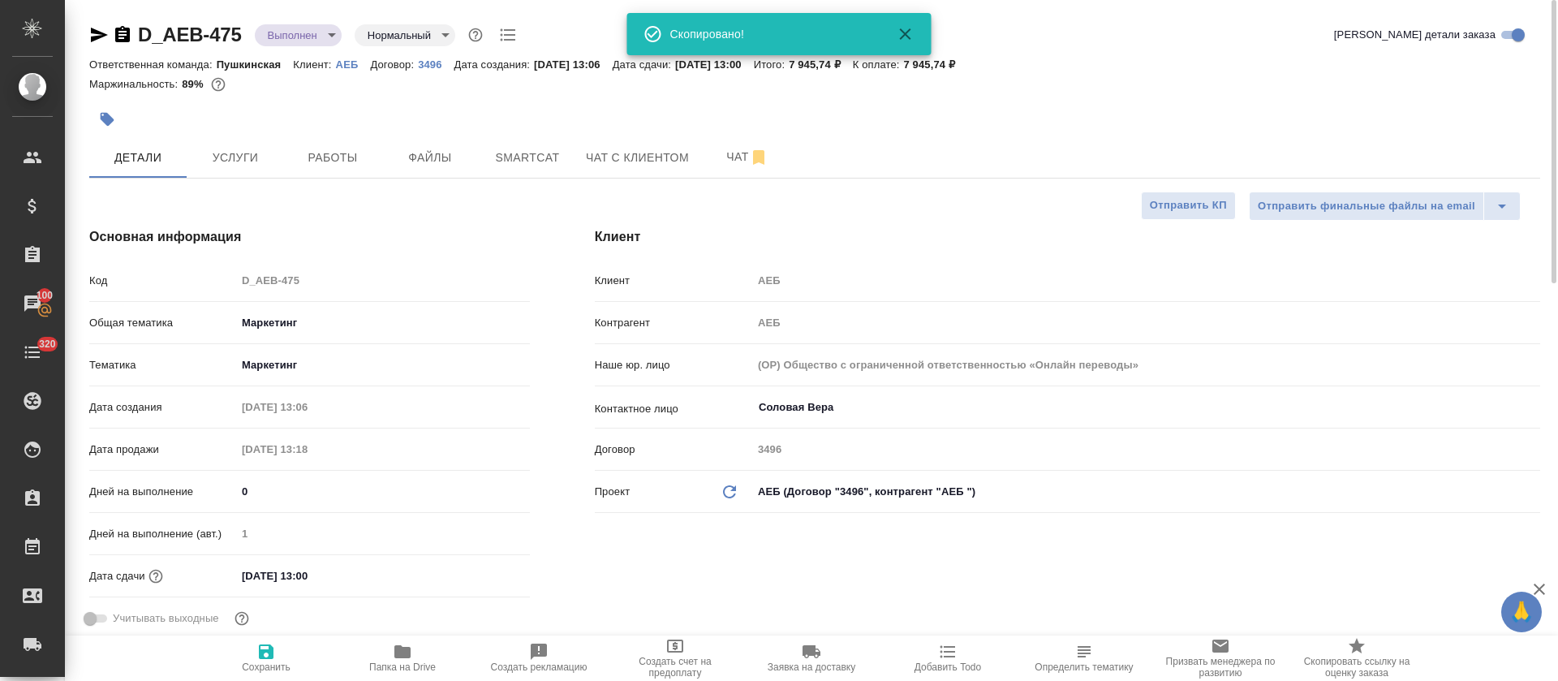
type textarea "x"
click at [719, 154] on span "Чат" at bounding box center [747, 157] width 78 height 20
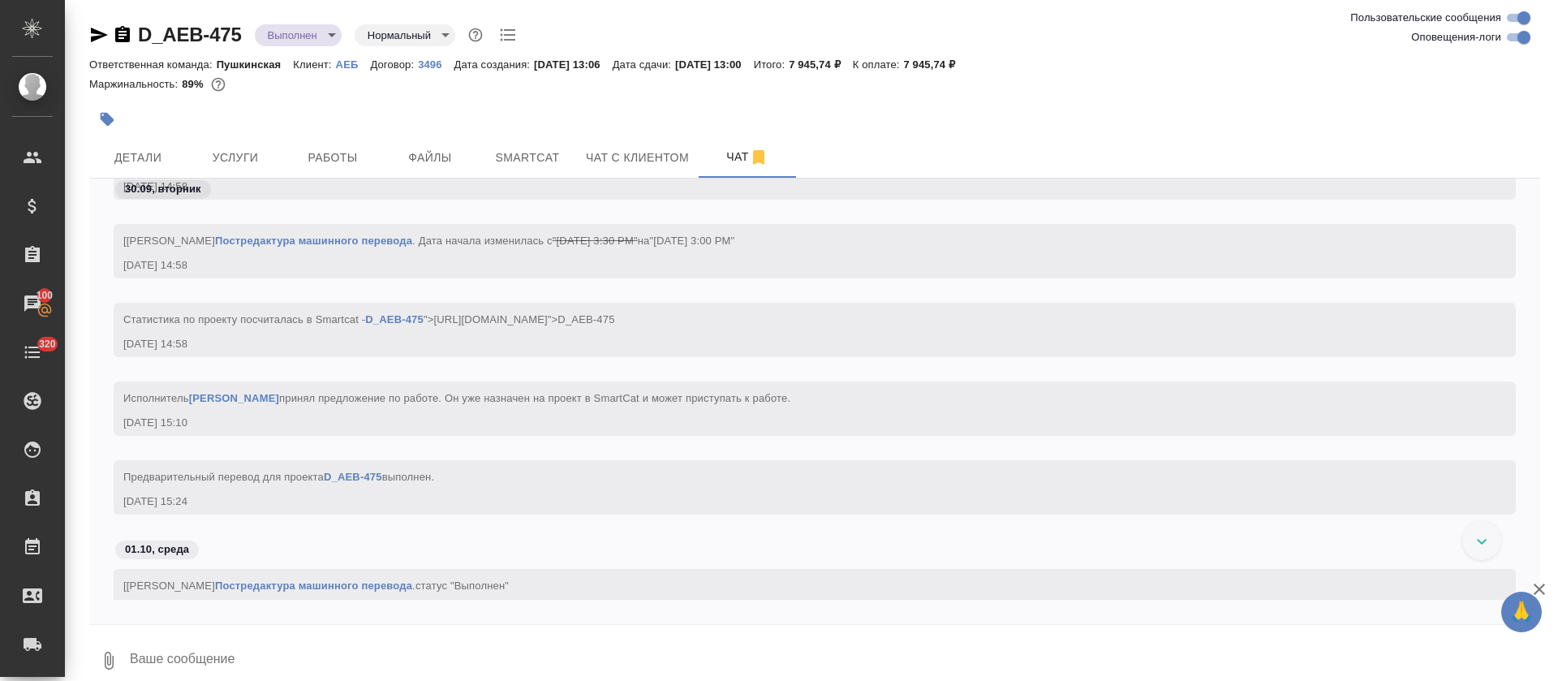
scroll to position [4564, 0]
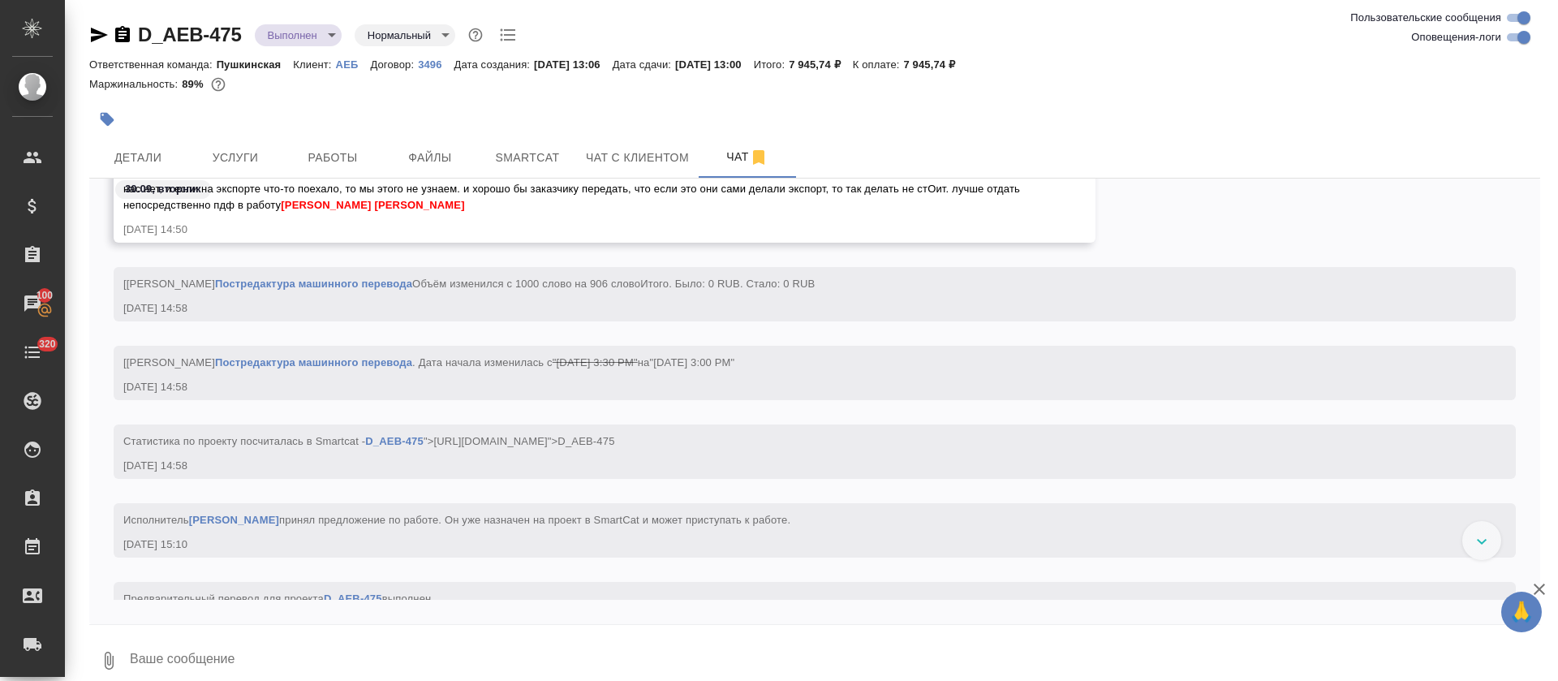
click at [1511, 42] on input "Оповещения-логи" at bounding box center [1523, 37] width 58 height 19
checkbox input "false"
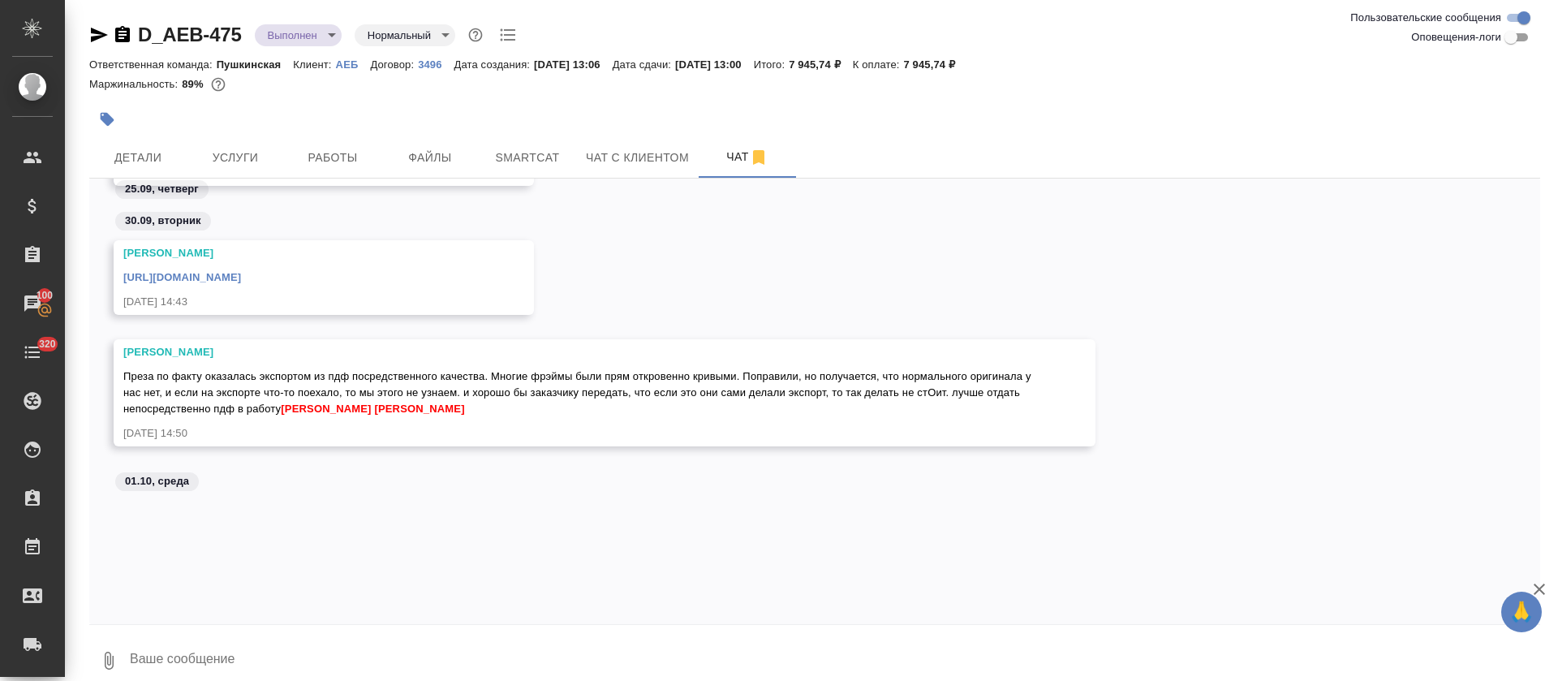
scroll to position [307, 0]
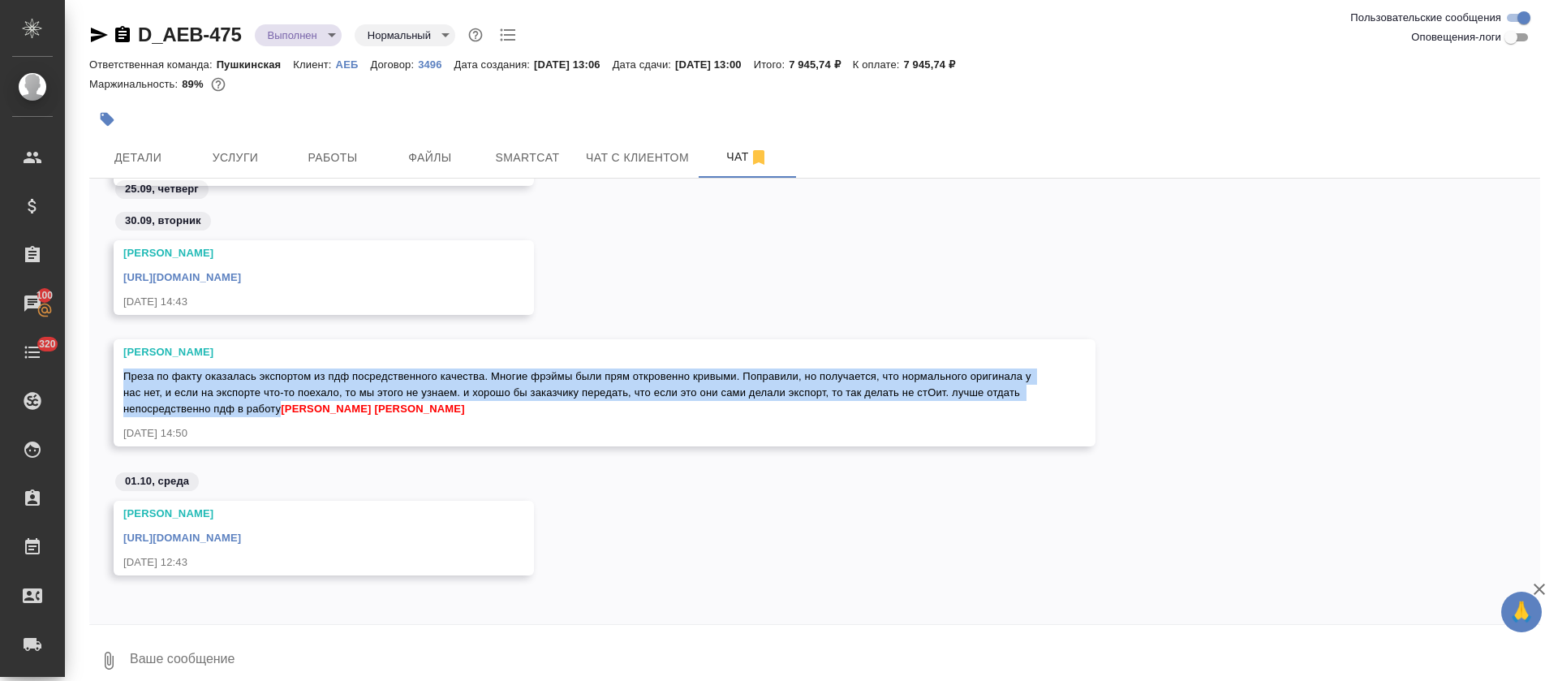
drag, startPoint x: 126, startPoint y: 378, endPoint x: 385, endPoint y: 411, distance: 260.9
click at [385, 411] on span "Преза по факту оказалась экспортом из пдф посредственного качества. Многие фрэй…" at bounding box center [578, 392] width 910 height 45
copy span "Преза по факту оказалась экспортом из пдф посредственного качества. Многие фрэй…"
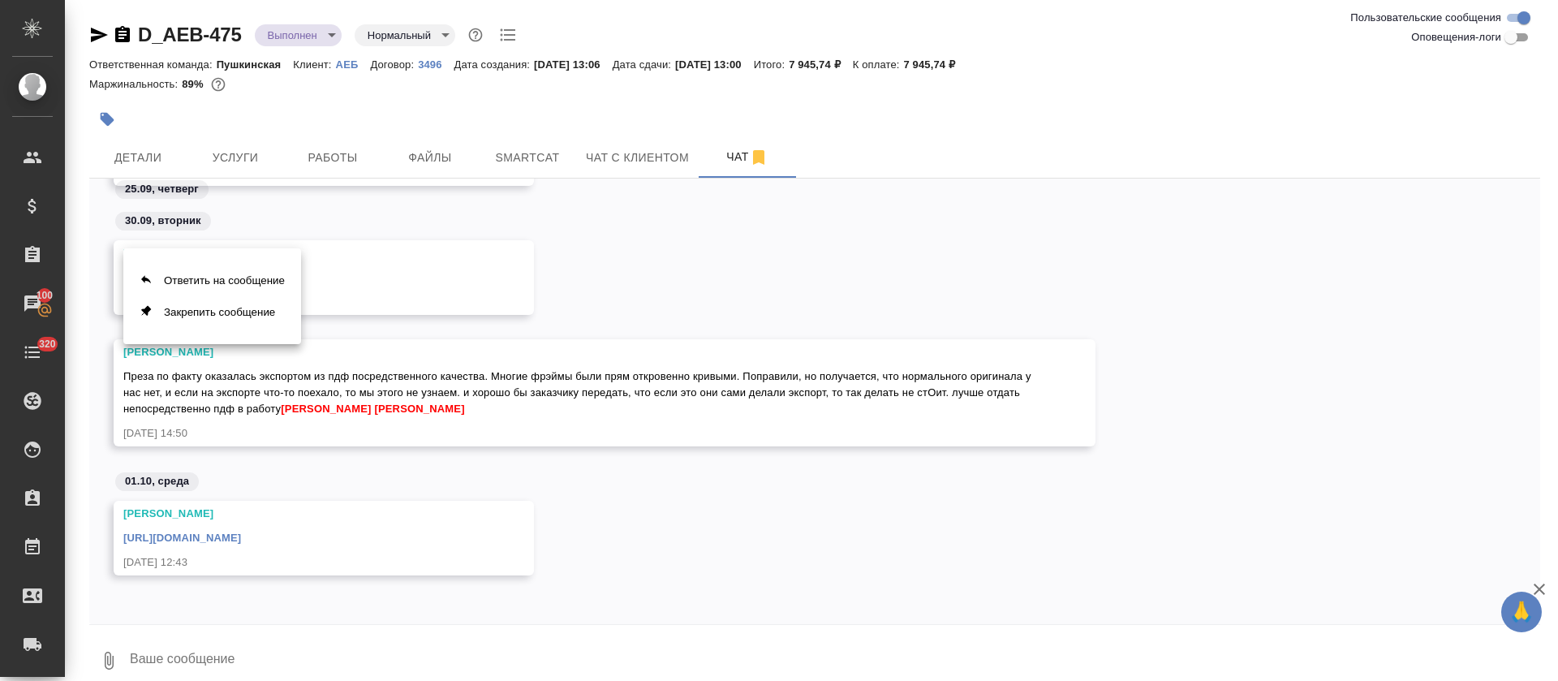
click at [823, 559] on div at bounding box center [779, 340] width 1558 height 681
click at [241, 537] on link "https://drive.awatera.com/apps/files/files/10502607?dir=/Shares/AEB/Orders/D_AE…" at bounding box center [182, 537] width 118 height 12
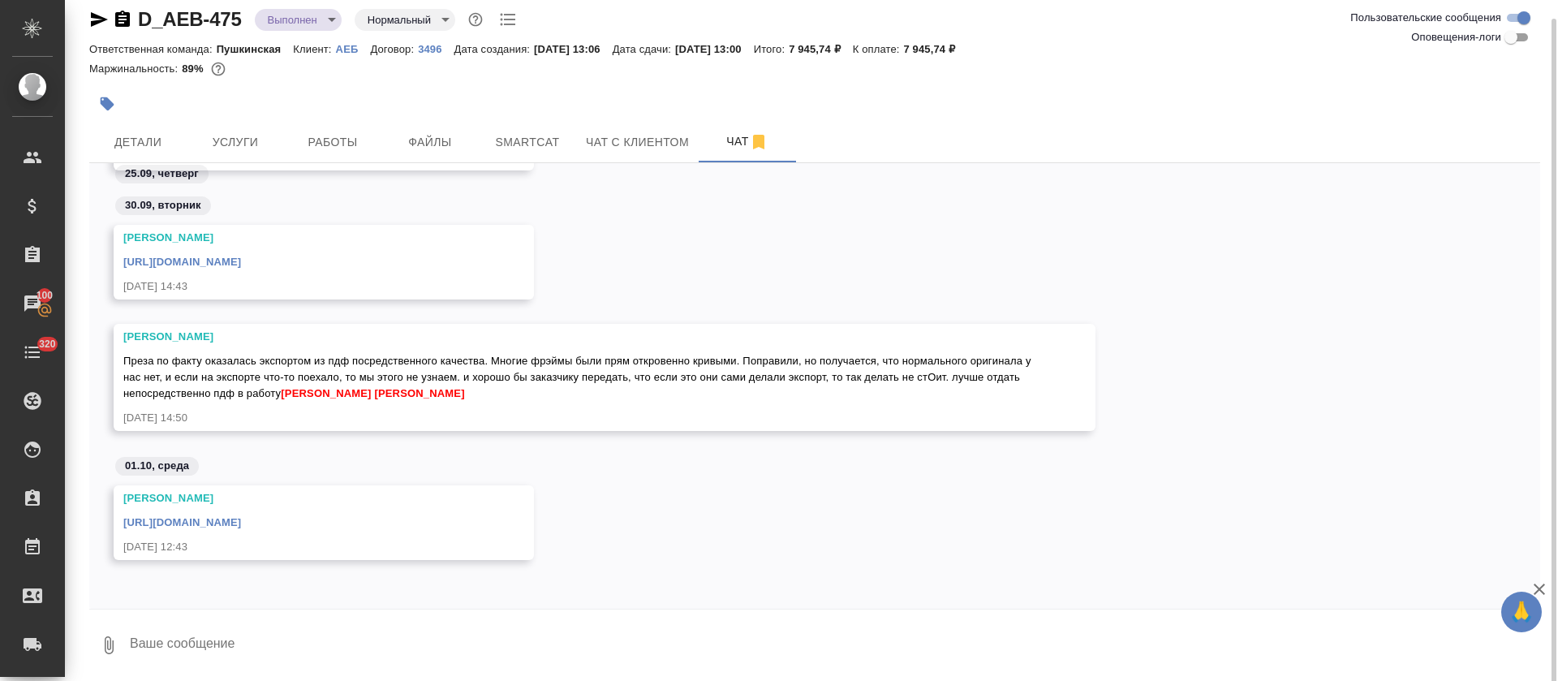
scroll to position [17, 0]
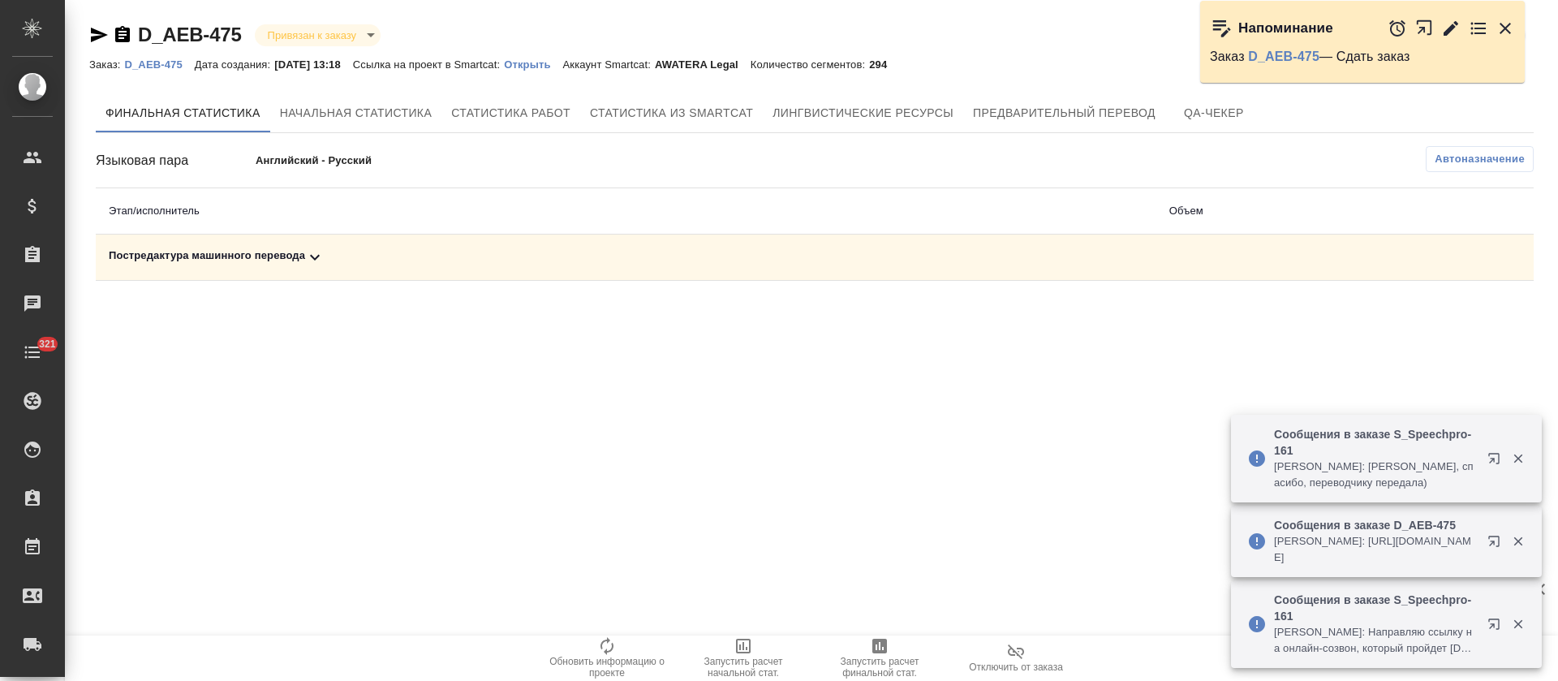
drag, startPoint x: 1451, startPoint y: 21, endPoint x: 1206, endPoint y: 90, distance: 254.5
click at [1451, 25] on icon "button" at bounding box center [1450, 28] width 19 height 19
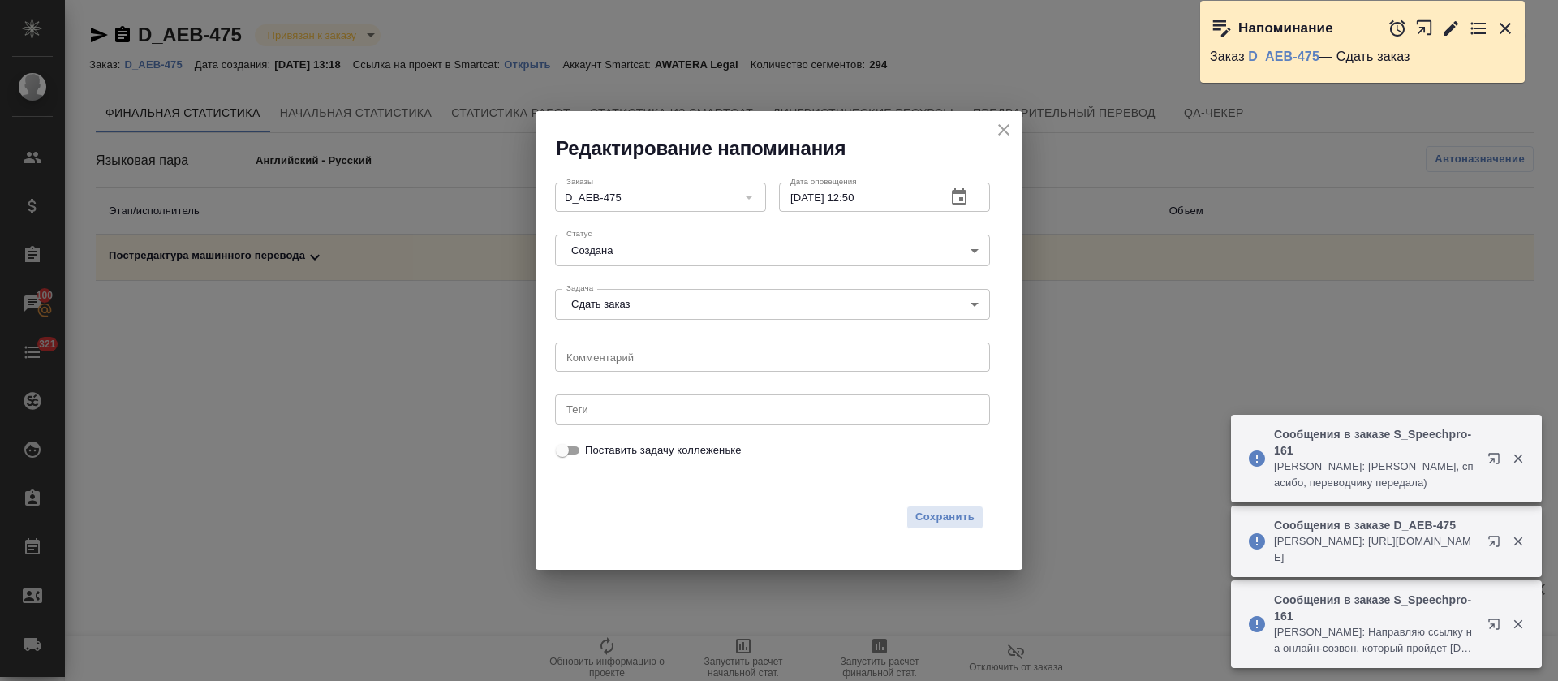
click at [595, 252] on body "🙏 .cls-1 fill:#fff; AWATERA Tretyakova Olga Клиенты Спецификации Заказы 100 Чат…" at bounding box center [779, 340] width 1558 height 681
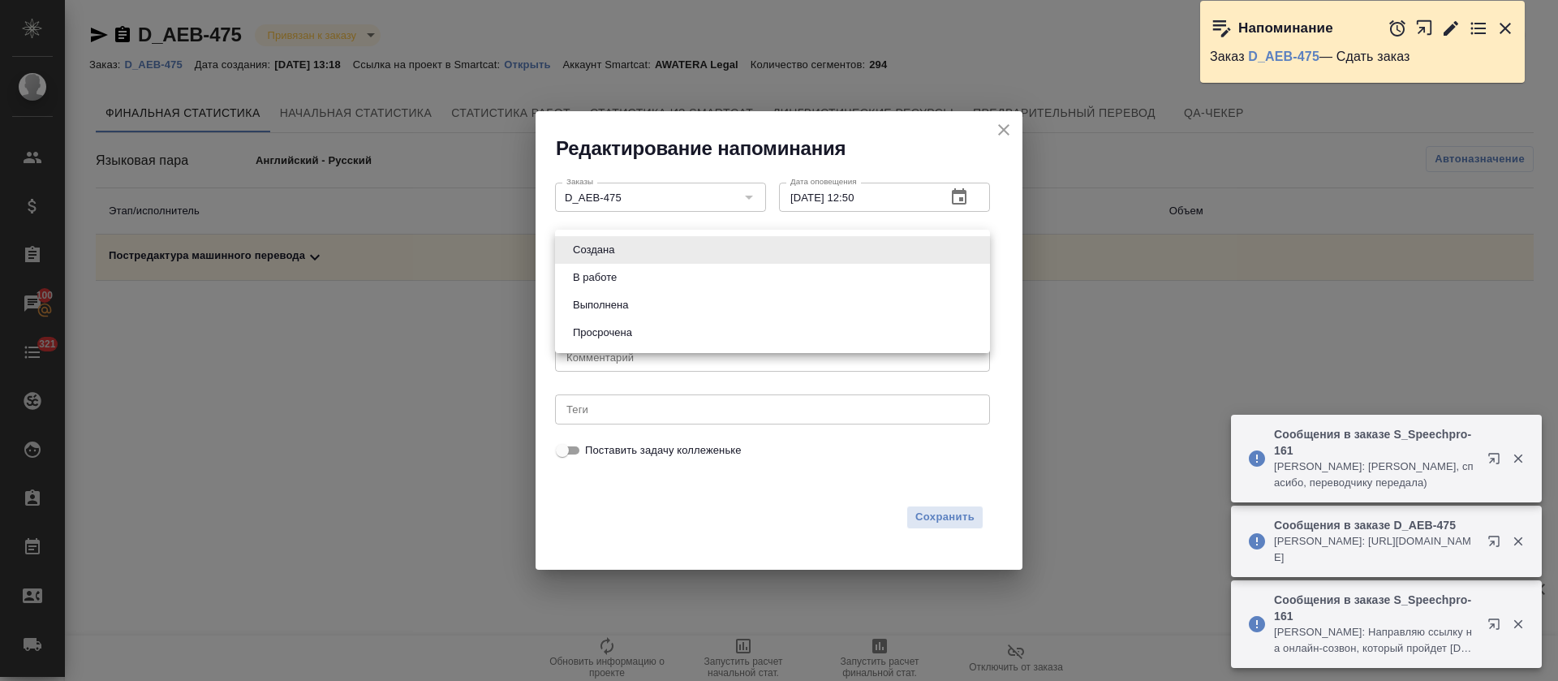
click at [595, 307] on button "Выполнена" at bounding box center [600, 305] width 65 height 18
type input "completed"
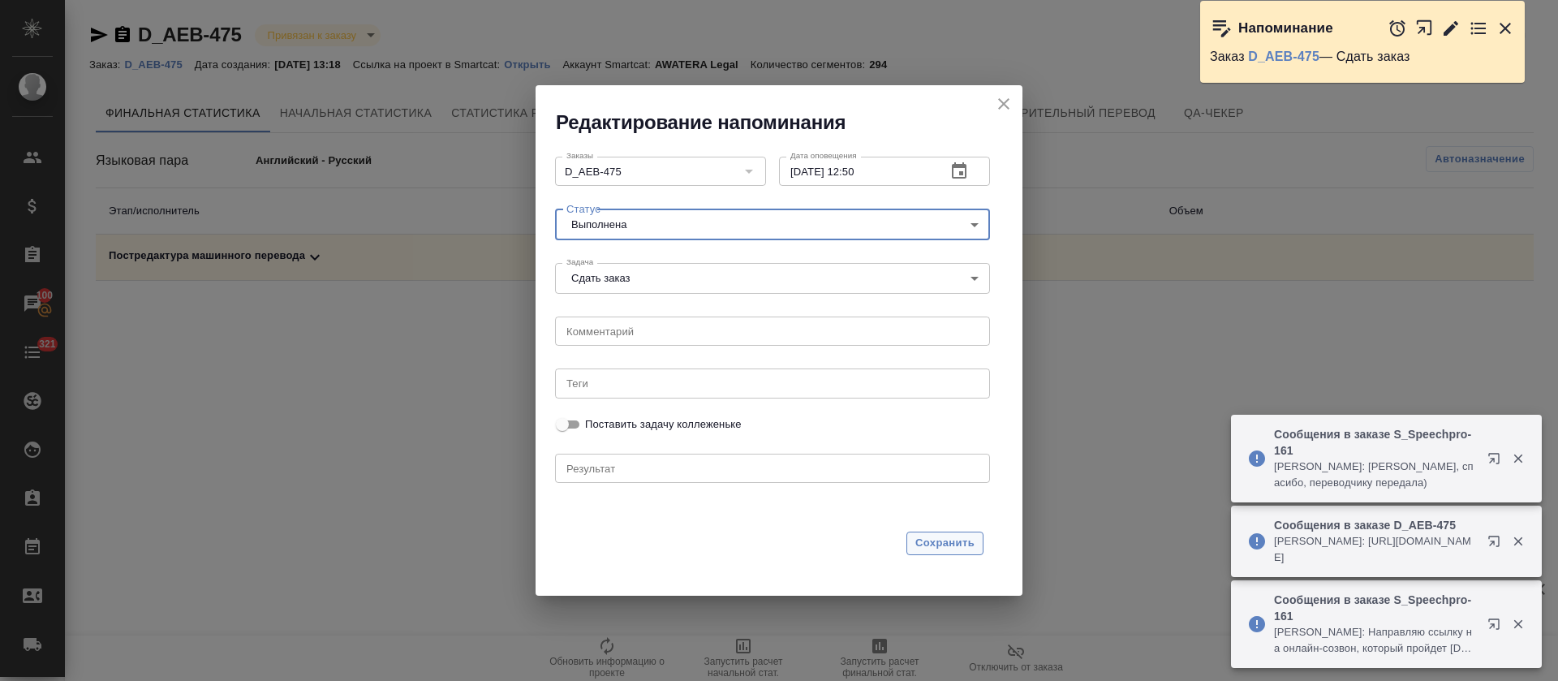
click at [935, 550] on span "Сохранить" at bounding box center [944, 543] width 59 height 19
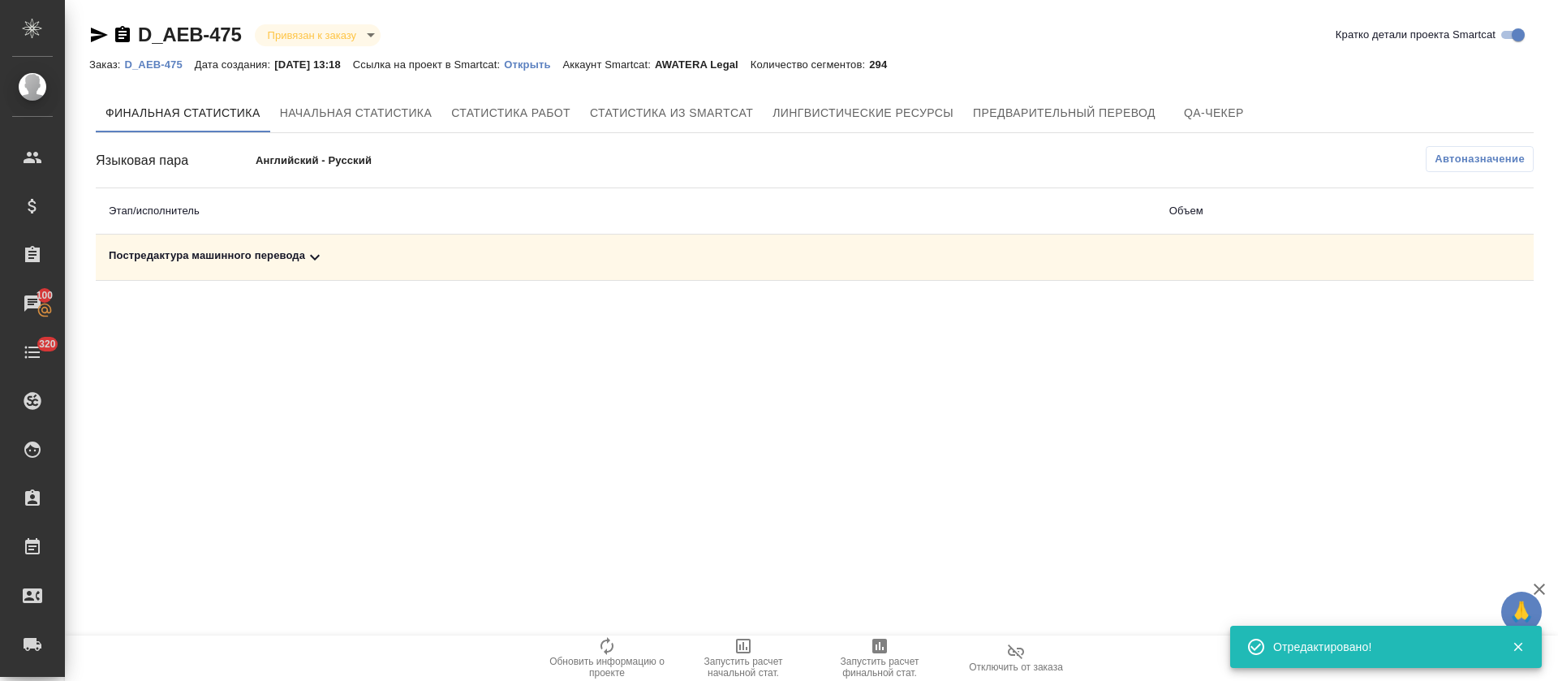
click at [394, 256] on div "Постредактура машинного перевода" at bounding box center [626, 256] width 1034 height 19
click at [397, 259] on div "Постредактура машинного перевода" at bounding box center [466, 256] width 715 height 19
drag, startPoint x: 587, startPoint y: 247, endPoint x: 614, endPoint y: 269, distance: 35.1
click at [587, 247] on div "Постредактура машинного перевода" at bounding box center [626, 256] width 1034 height 19
click at [1411, 316] on button "button" at bounding box center [1423, 313] width 39 height 39
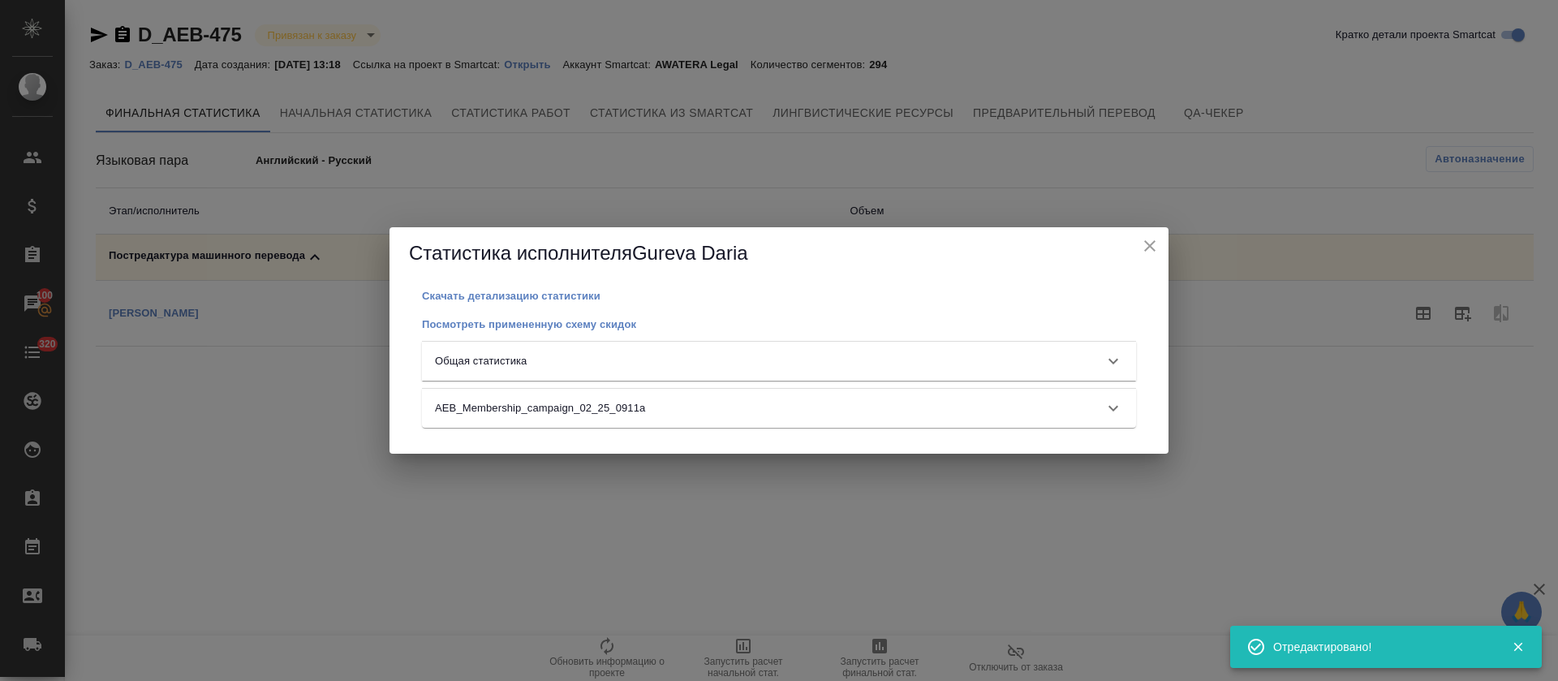
click at [680, 368] on div "Общая статистика" at bounding box center [779, 361] width 714 height 39
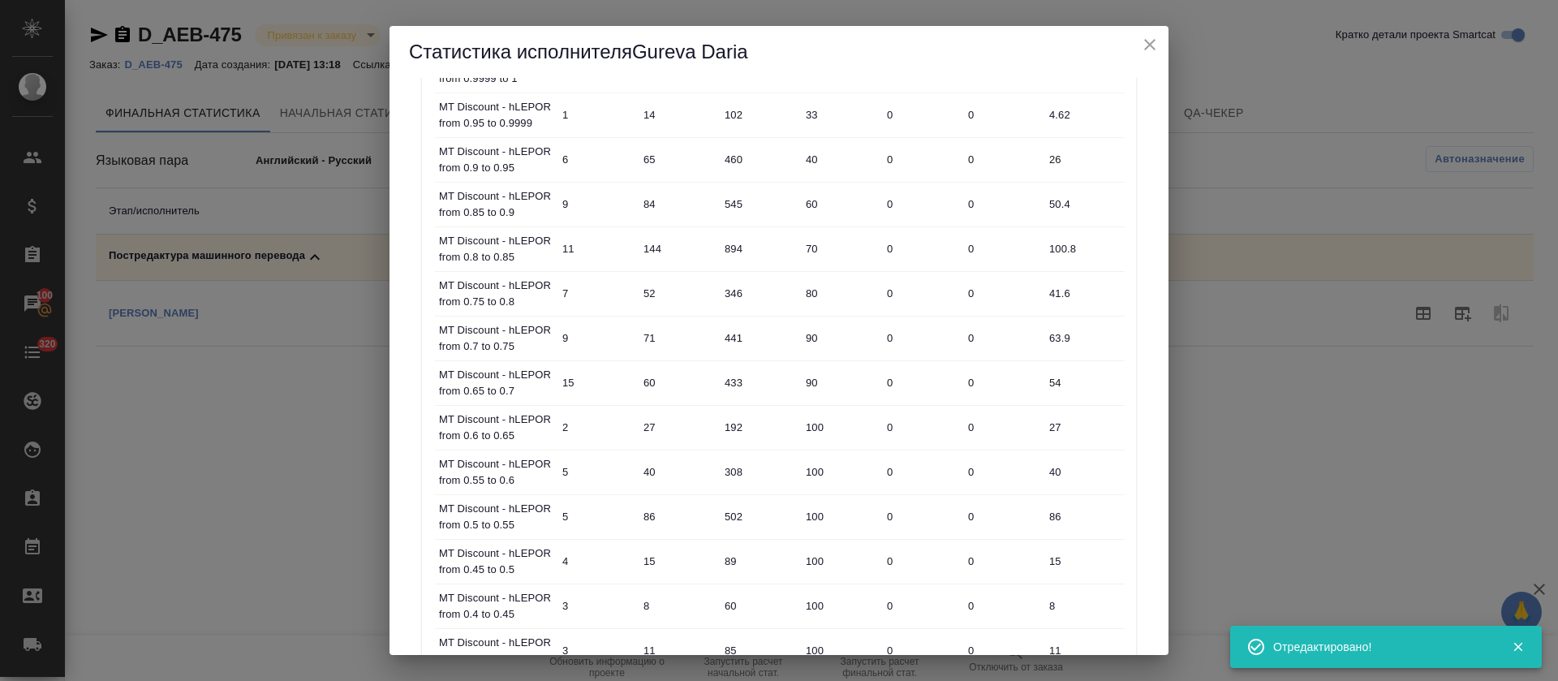
scroll to position [705, 0]
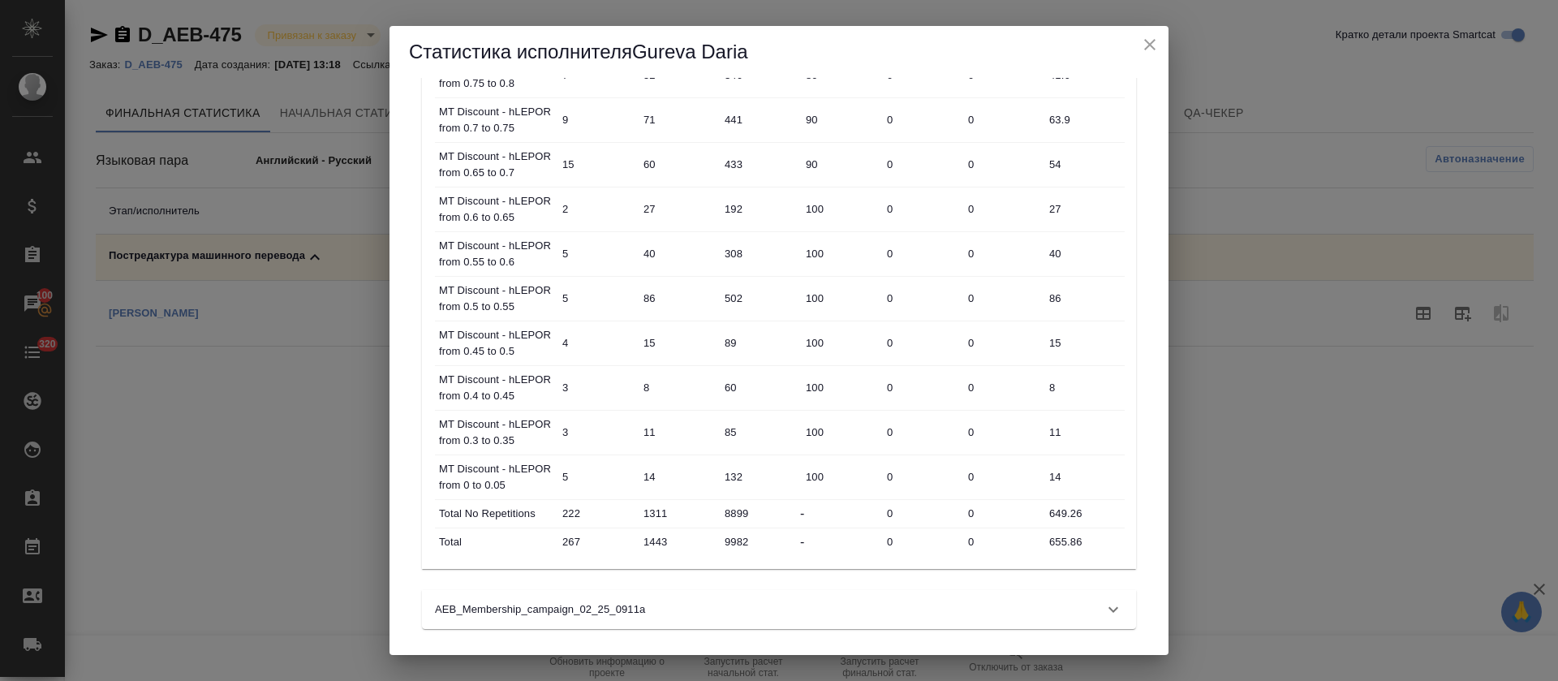
click at [1151, 49] on icon "close" at bounding box center [1149, 44] width 19 height 19
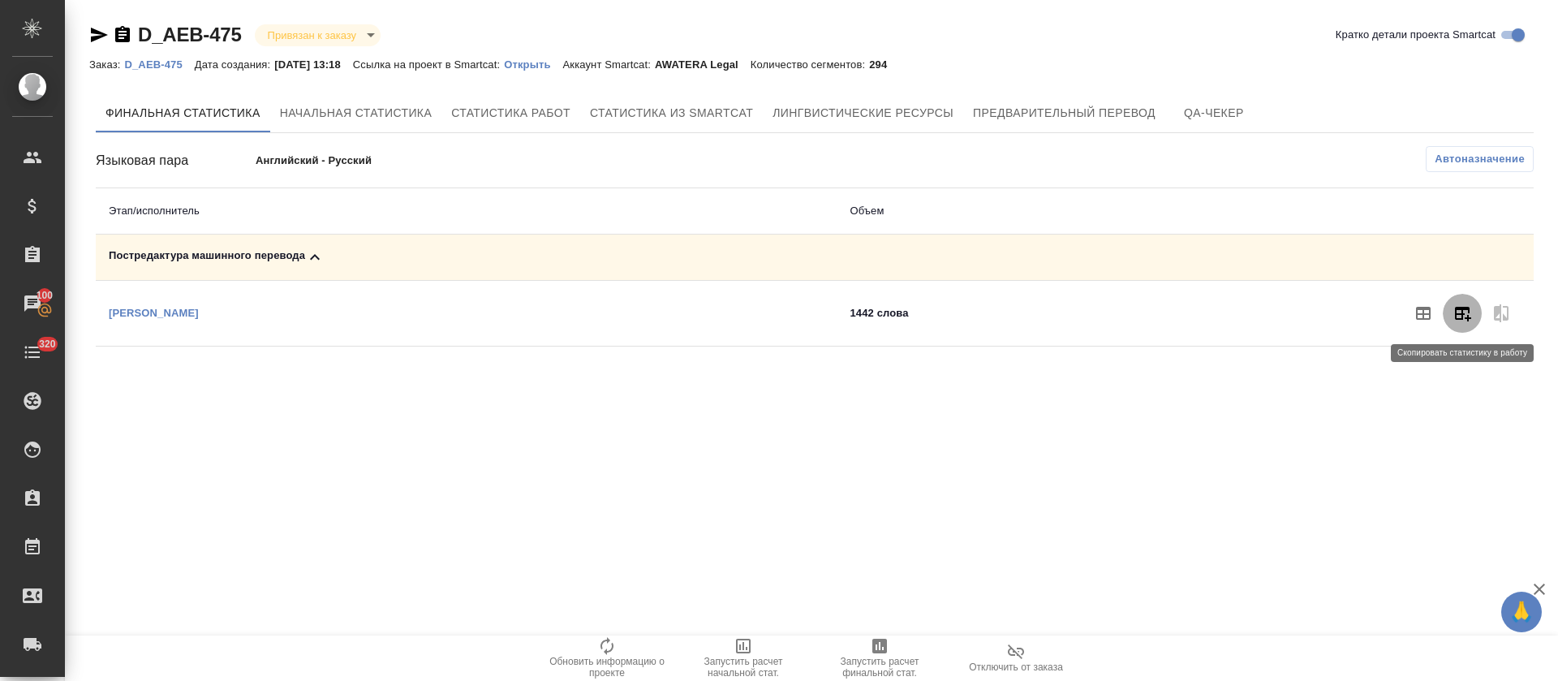
click at [1462, 324] on button "button" at bounding box center [1462, 313] width 39 height 39
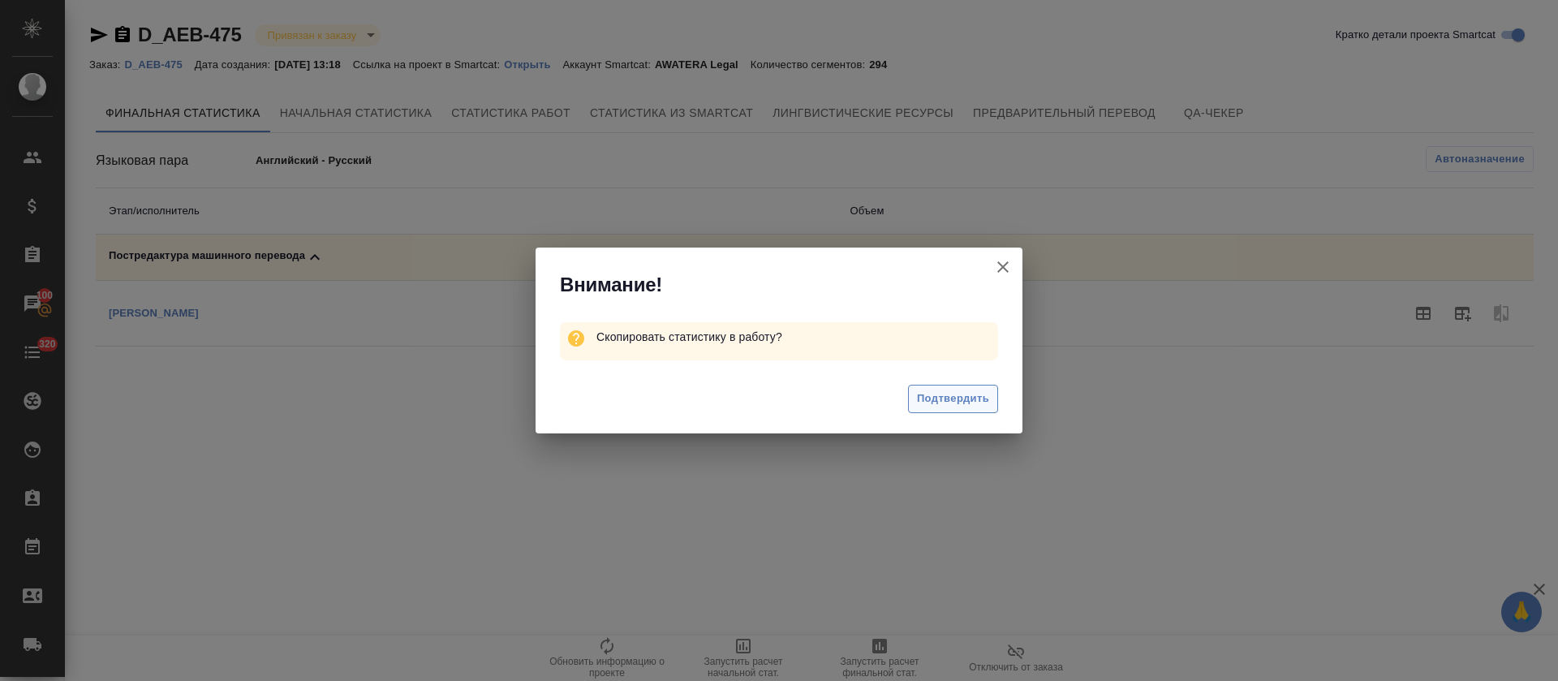
click at [987, 398] on span "Подтвердить" at bounding box center [953, 398] width 72 height 19
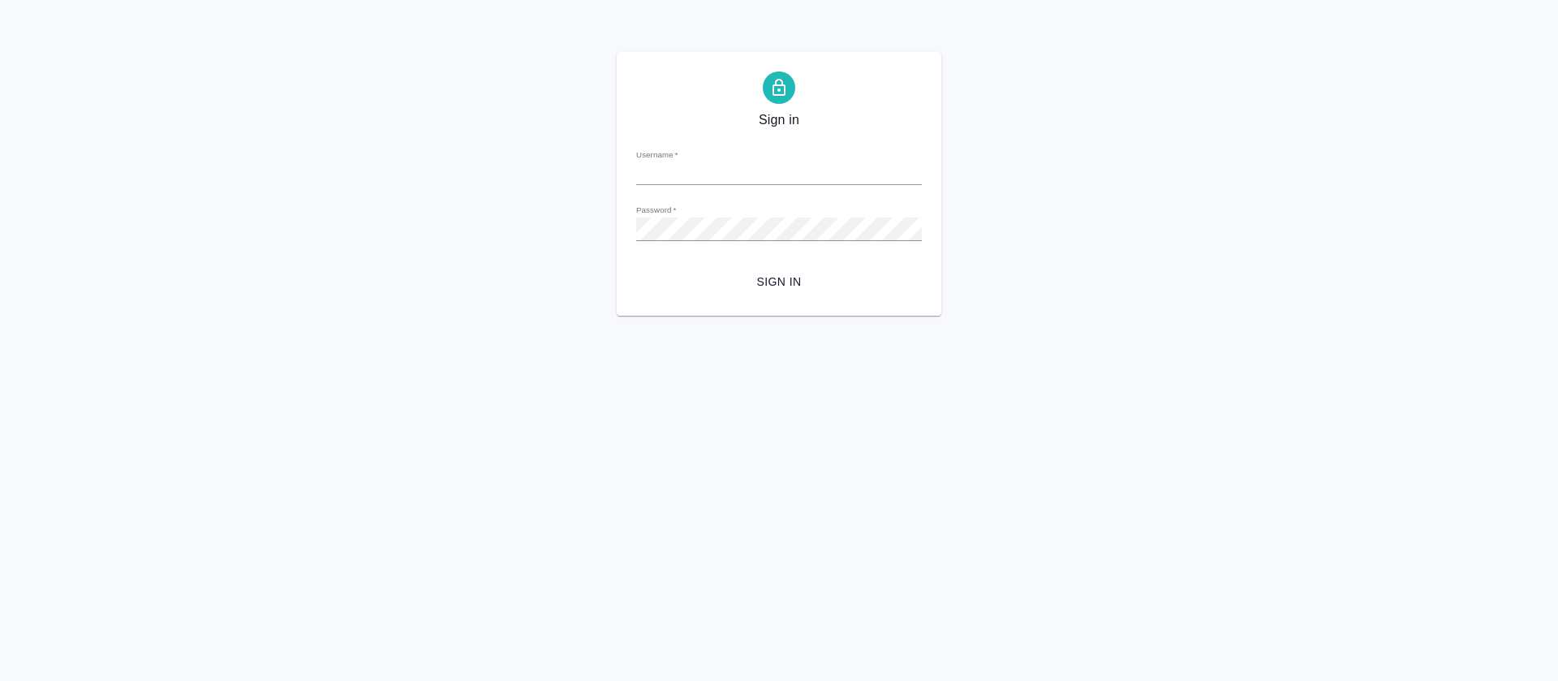
type input "[PERSON_NAME][EMAIL_ADDRESS][DOMAIN_NAME]"
click at [780, 277] on span "Sign in" at bounding box center [779, 282] width 260 height 20
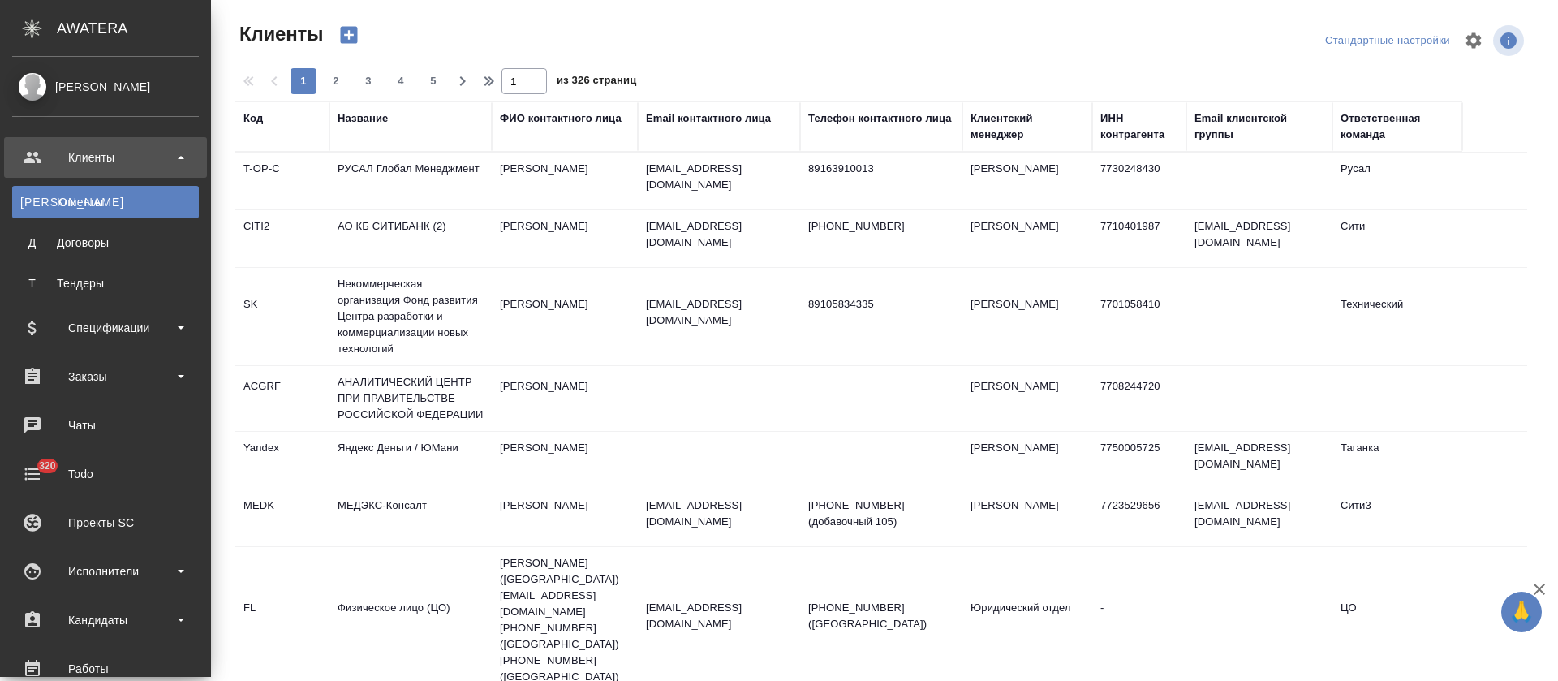
select select "RU"
click at [157, 386] on div "Заказы" at bounding box center [105, 376] width 187 height 24
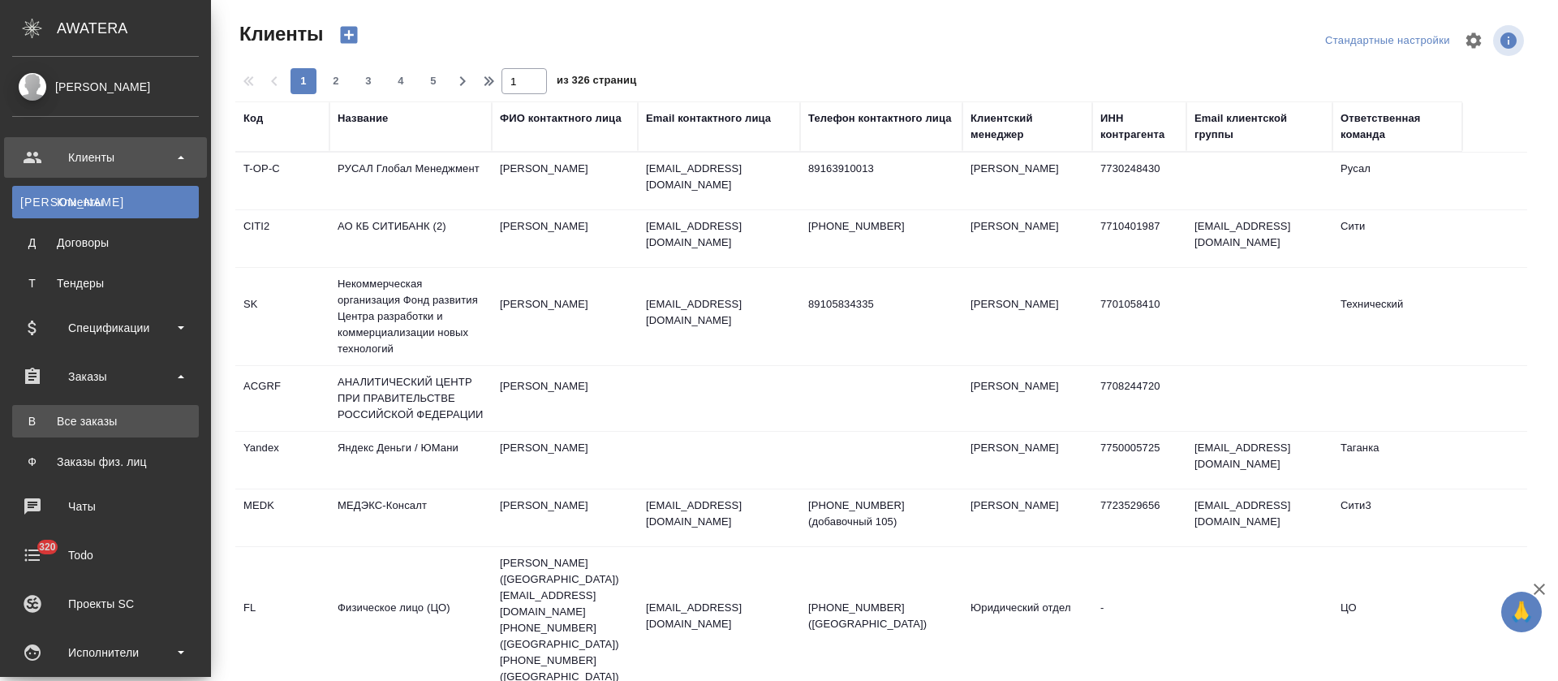
click at [147, 422] on div "Все заказы" at bounding box center [105, 421] width 170 height 16
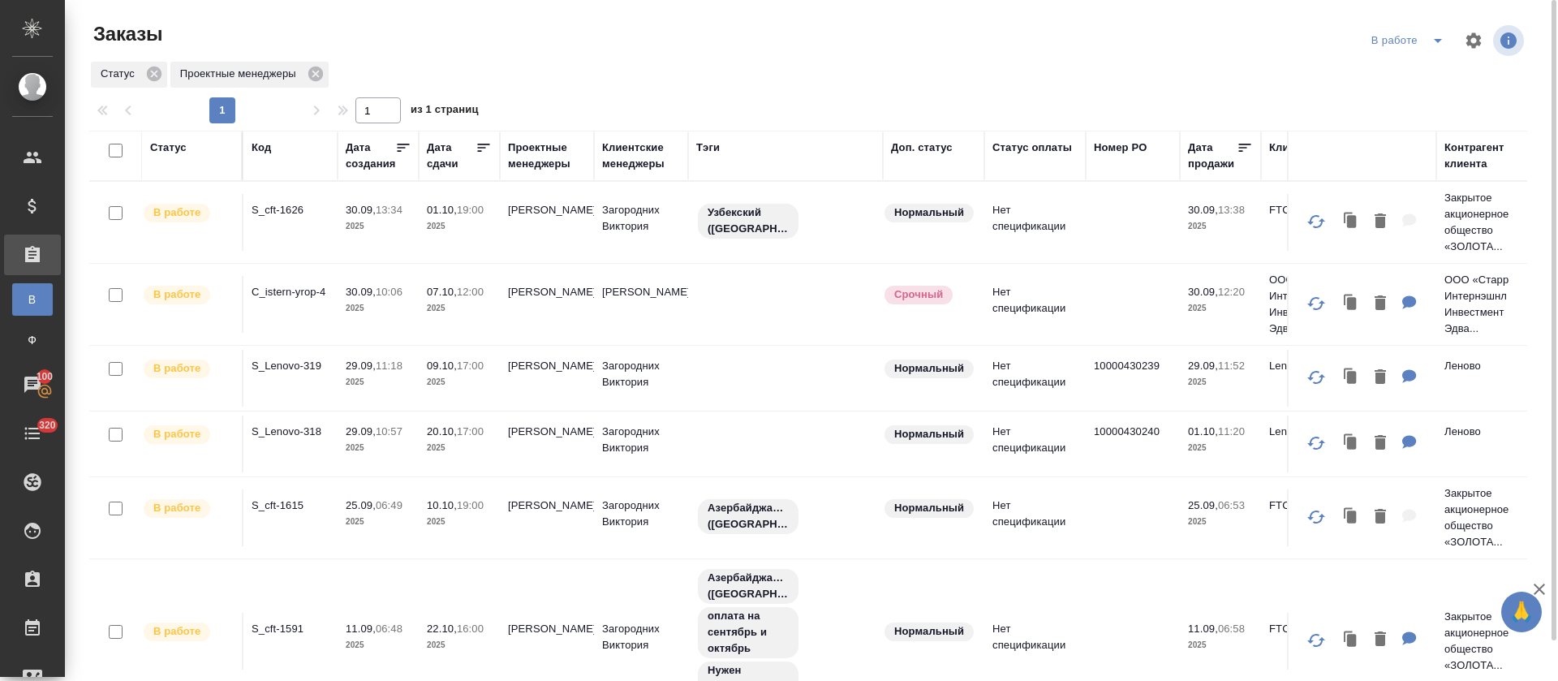
click at [1446, 41] on icon "split button" at bounding box center [1437, 40] width 19 height 19
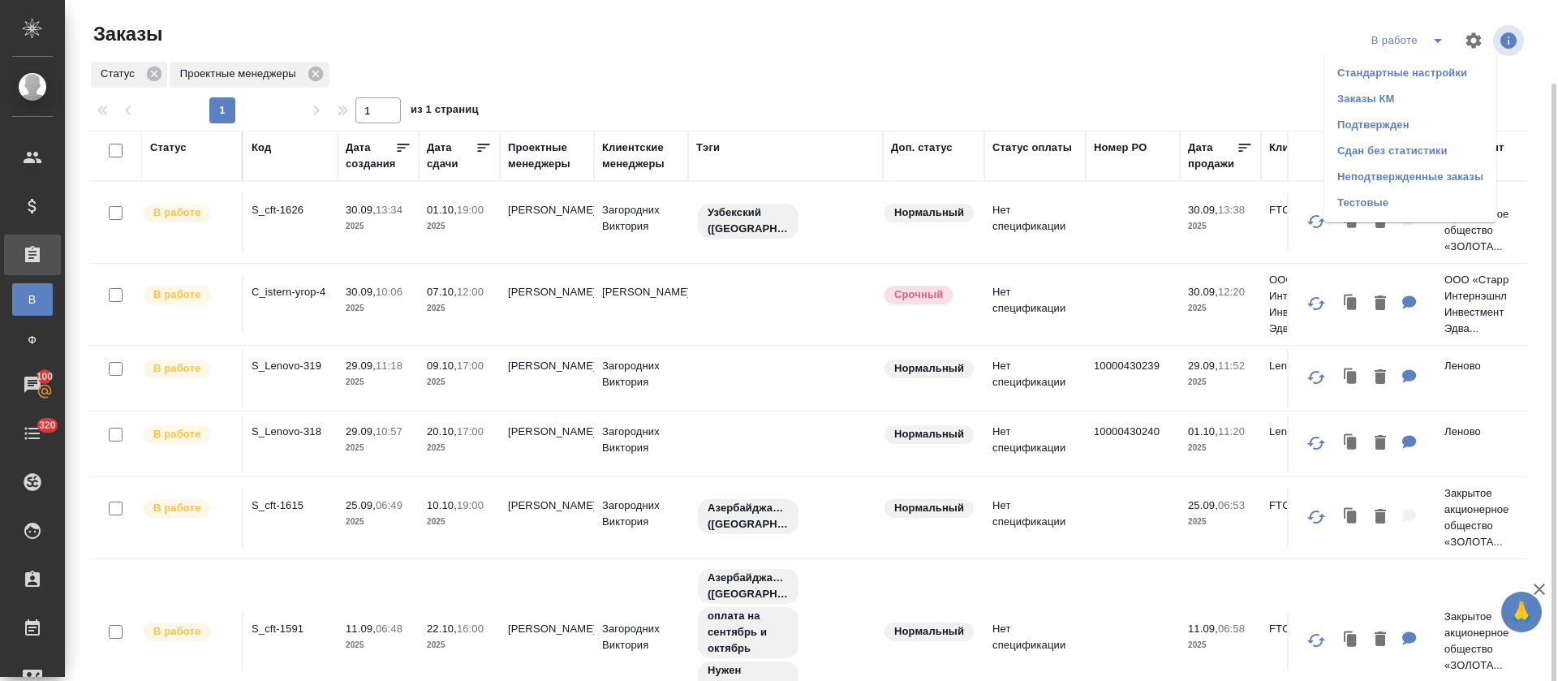
scroll to position [43, 0]
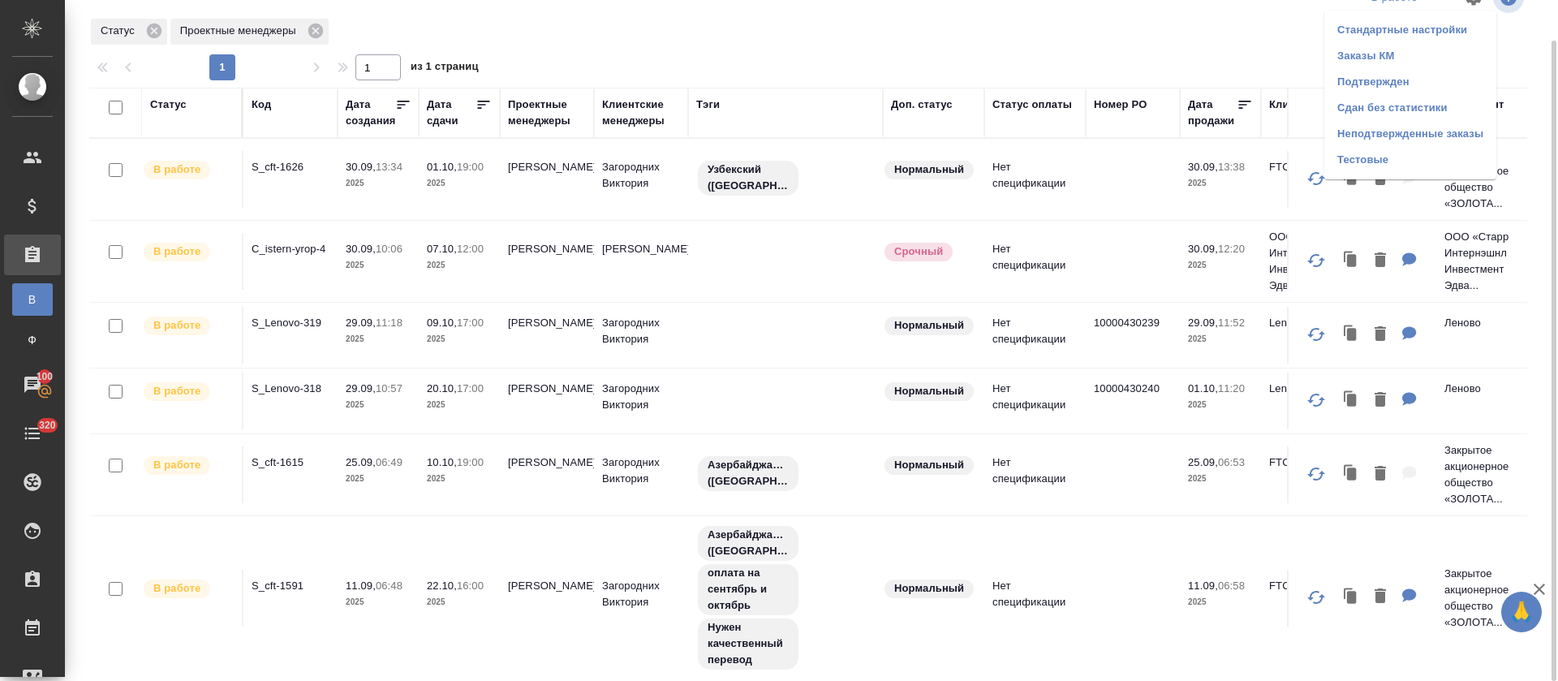
click at [1422, 71] on li "Подтвержден" at bounding box center [1410, 82] width 172 height 26
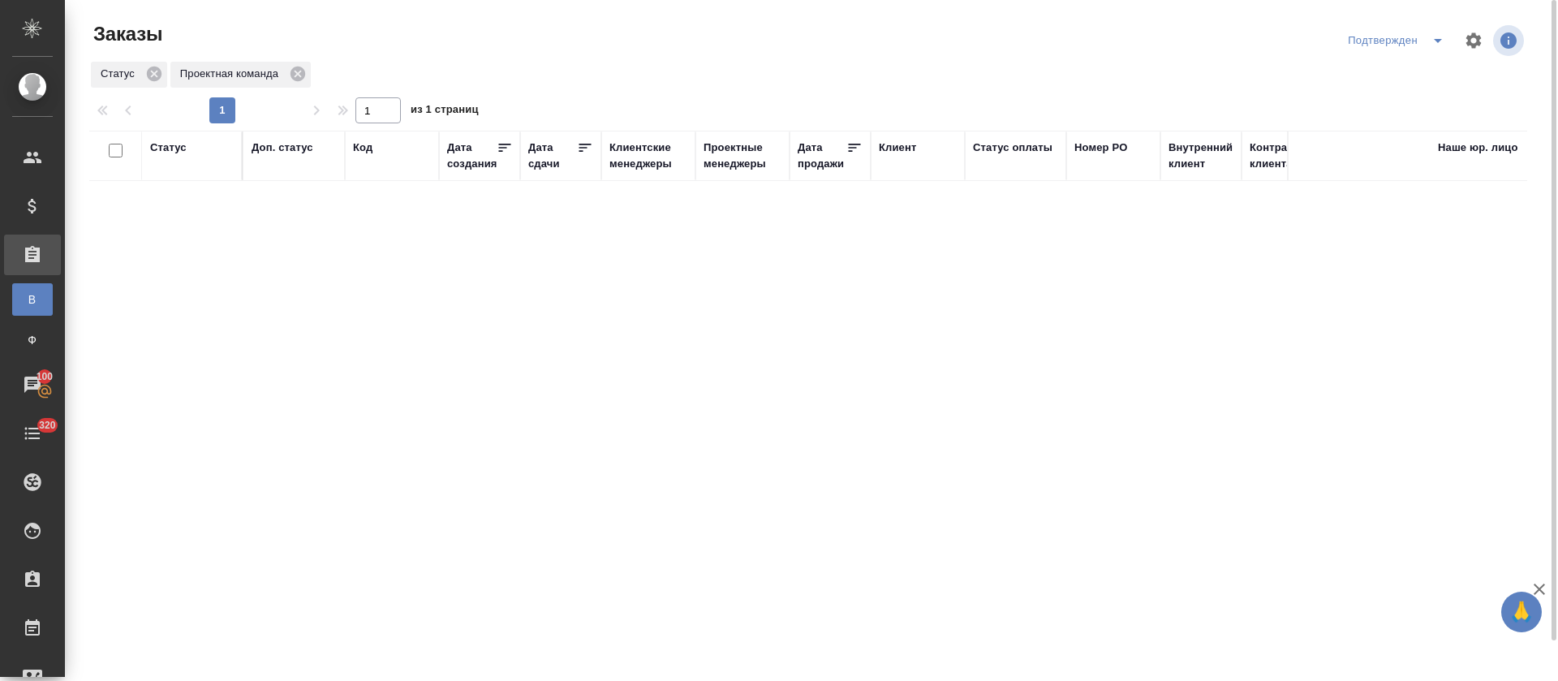
click at [1448, 41] on span "split button" at bounding box center [1437, 40] width 24 height 19
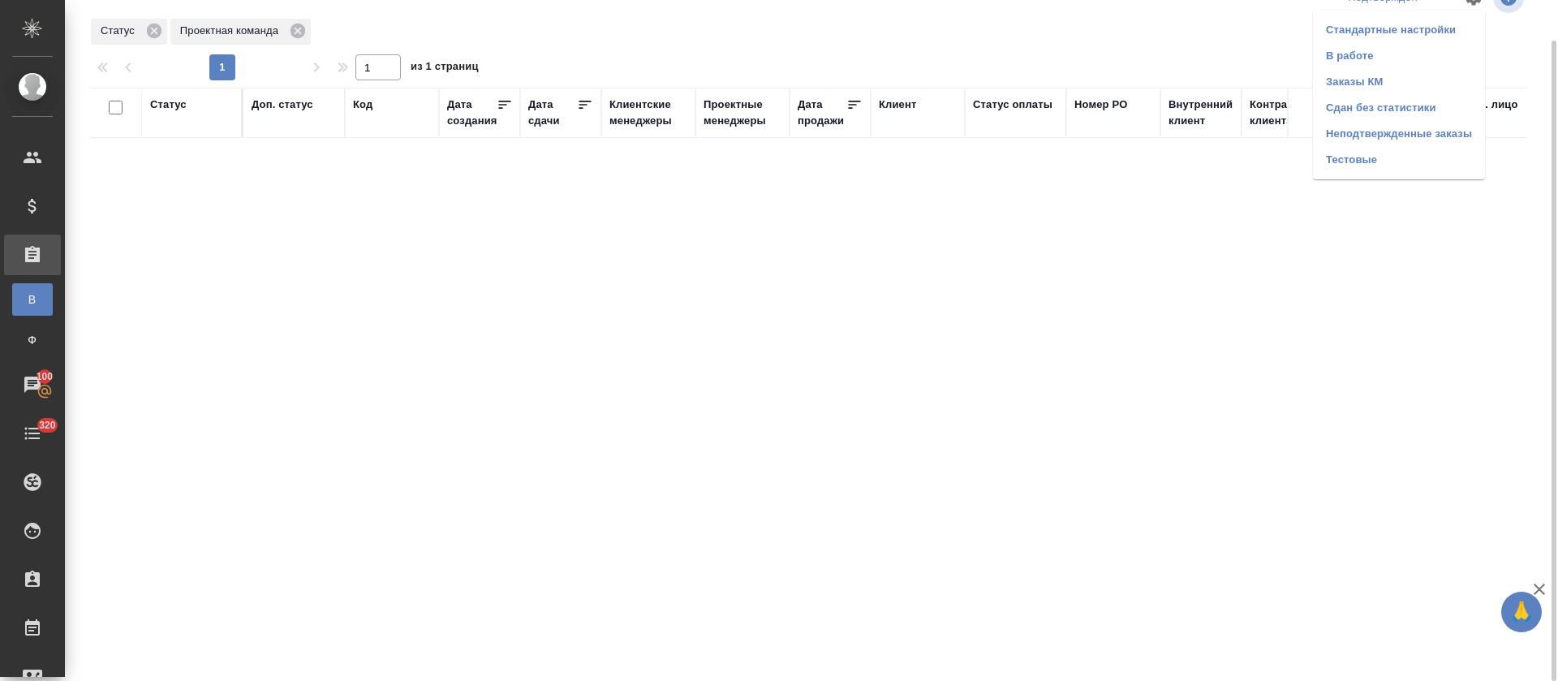
click at [1395, 66] on li "В работе" at bounding box center [1399, 56] width 172 height 26
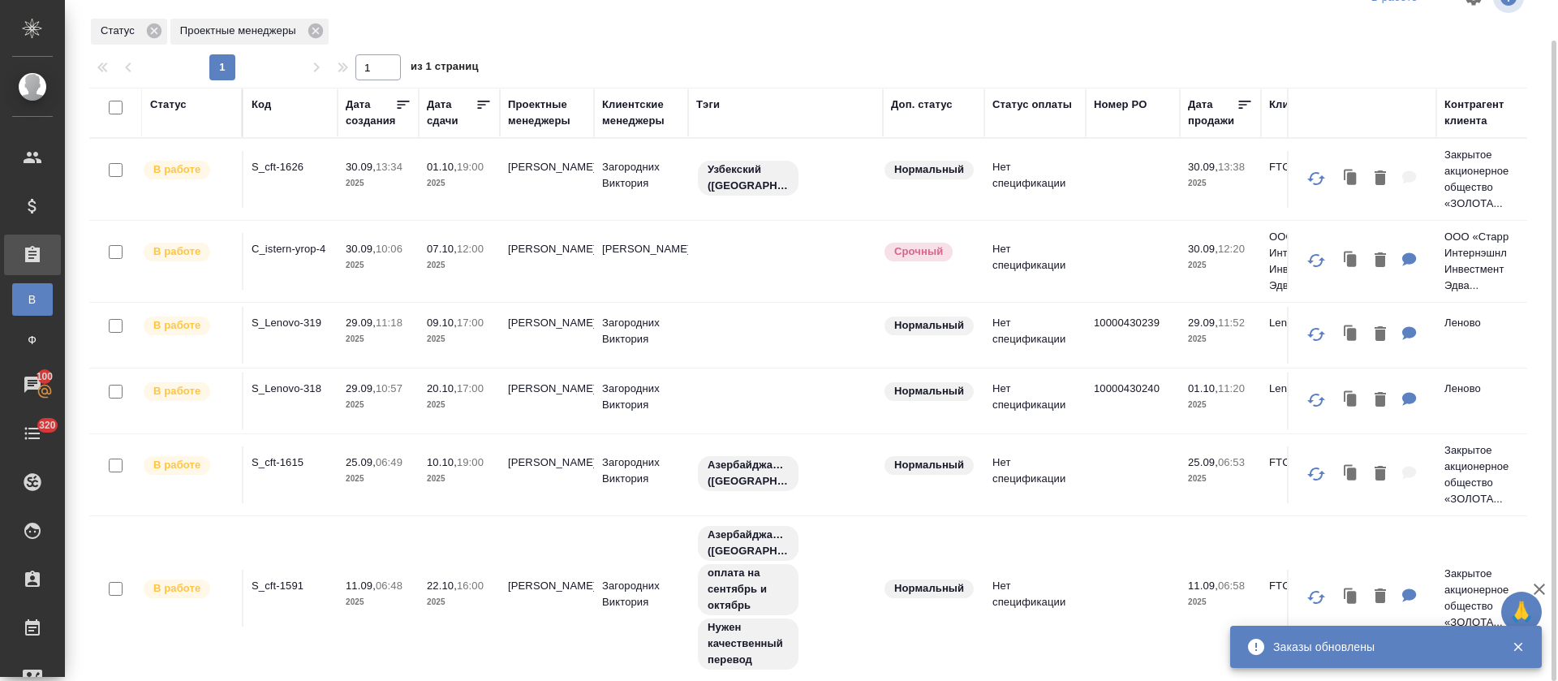
scroll to position [109, 0]
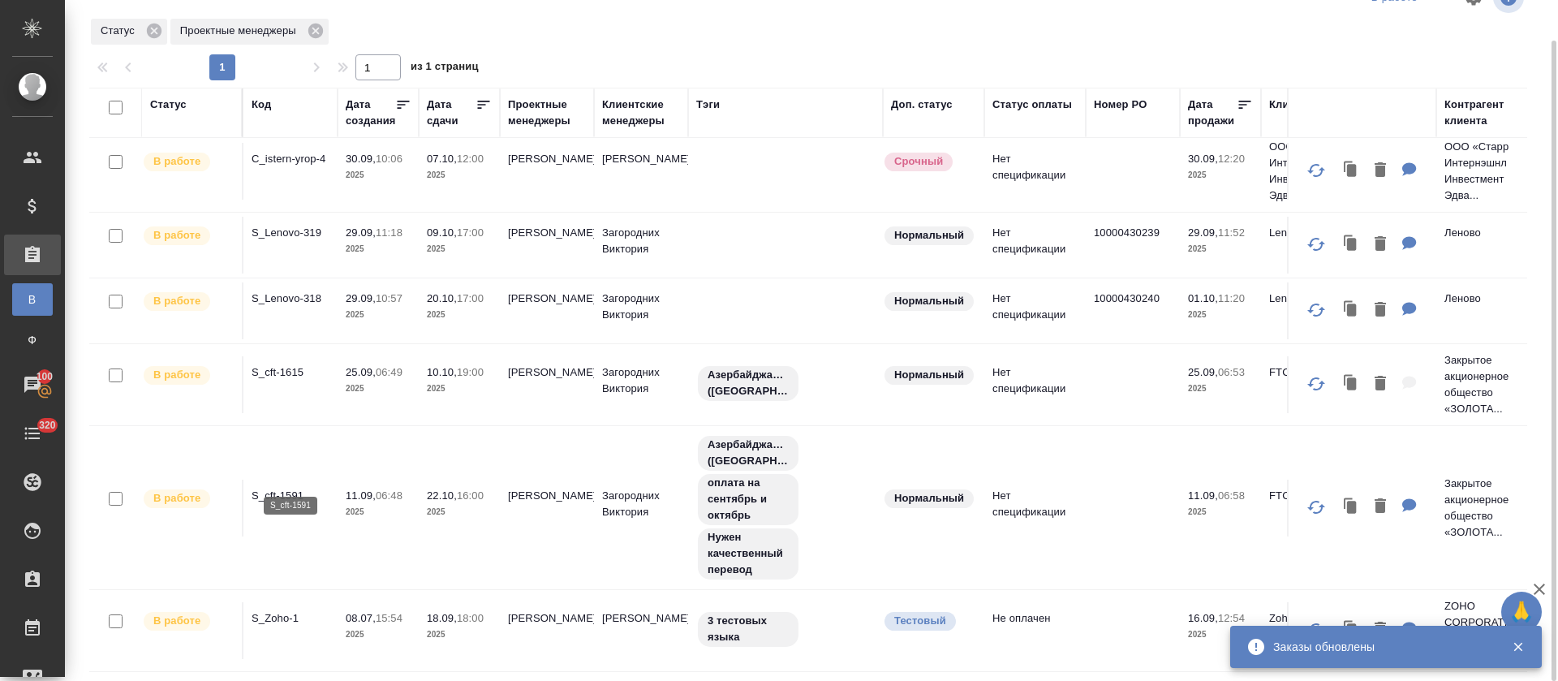
click at [290, 488] on p "S_cft-1591" at bounding box center [291, 496] width 78 height 16
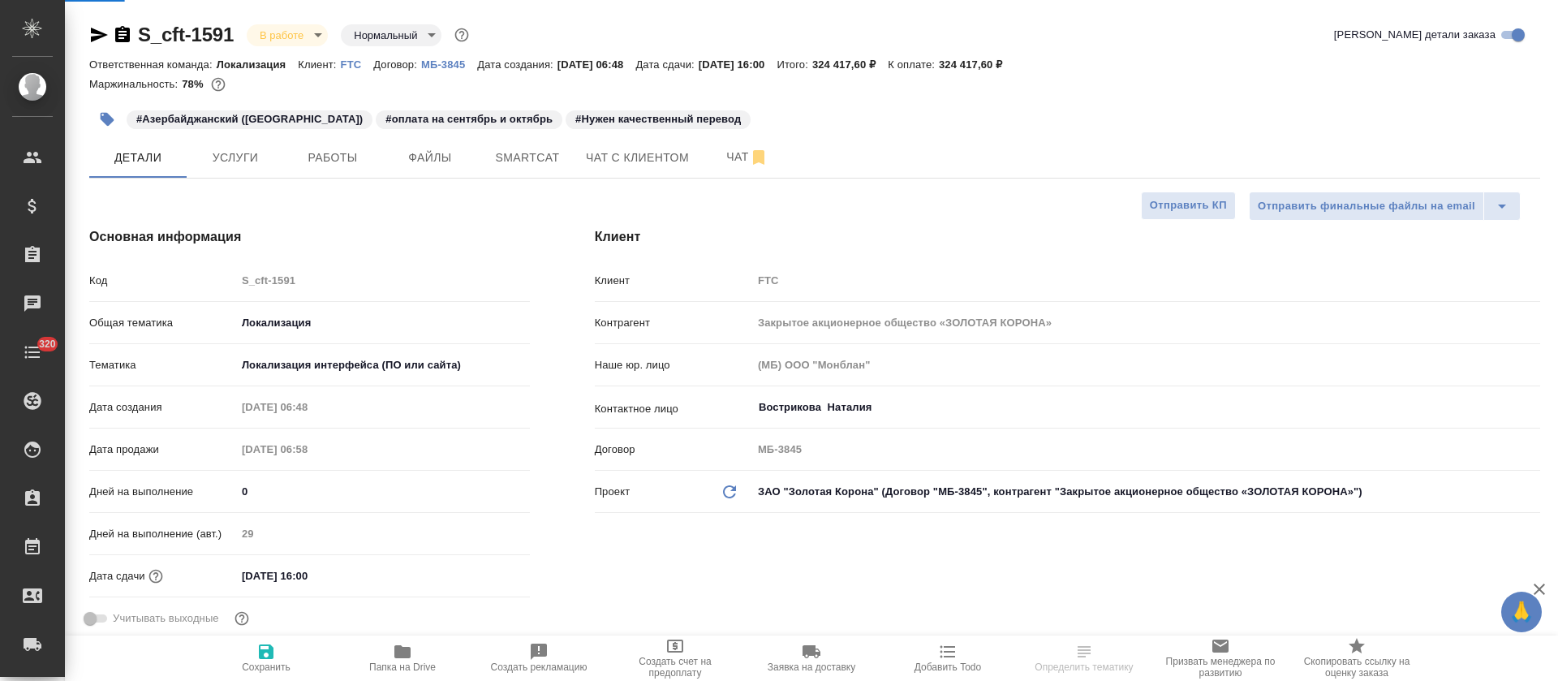
select select "RU"
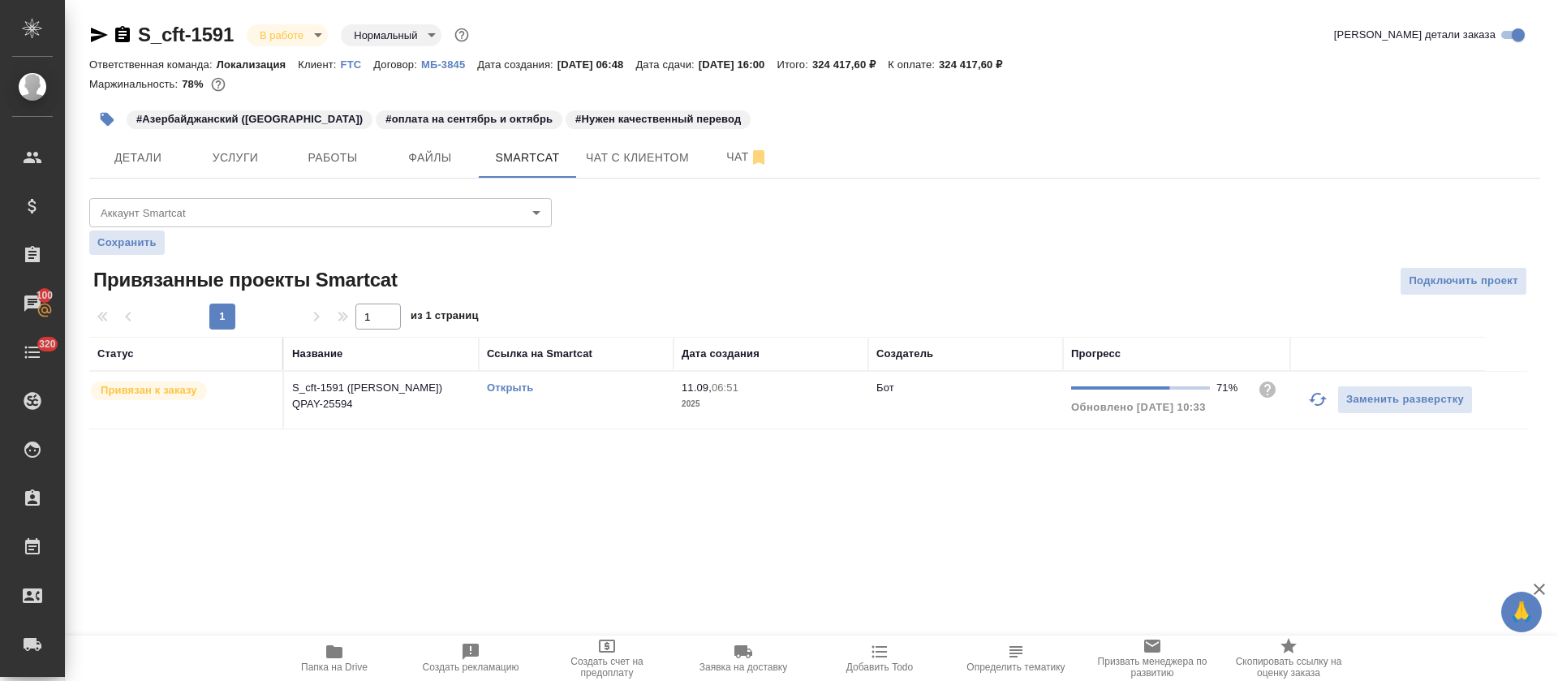
click at [1312, 399] on icon "button" at bounding box center [1318, 399] width 18 height 13
